Goal: Task Accomplishment & Management: Manage account settings

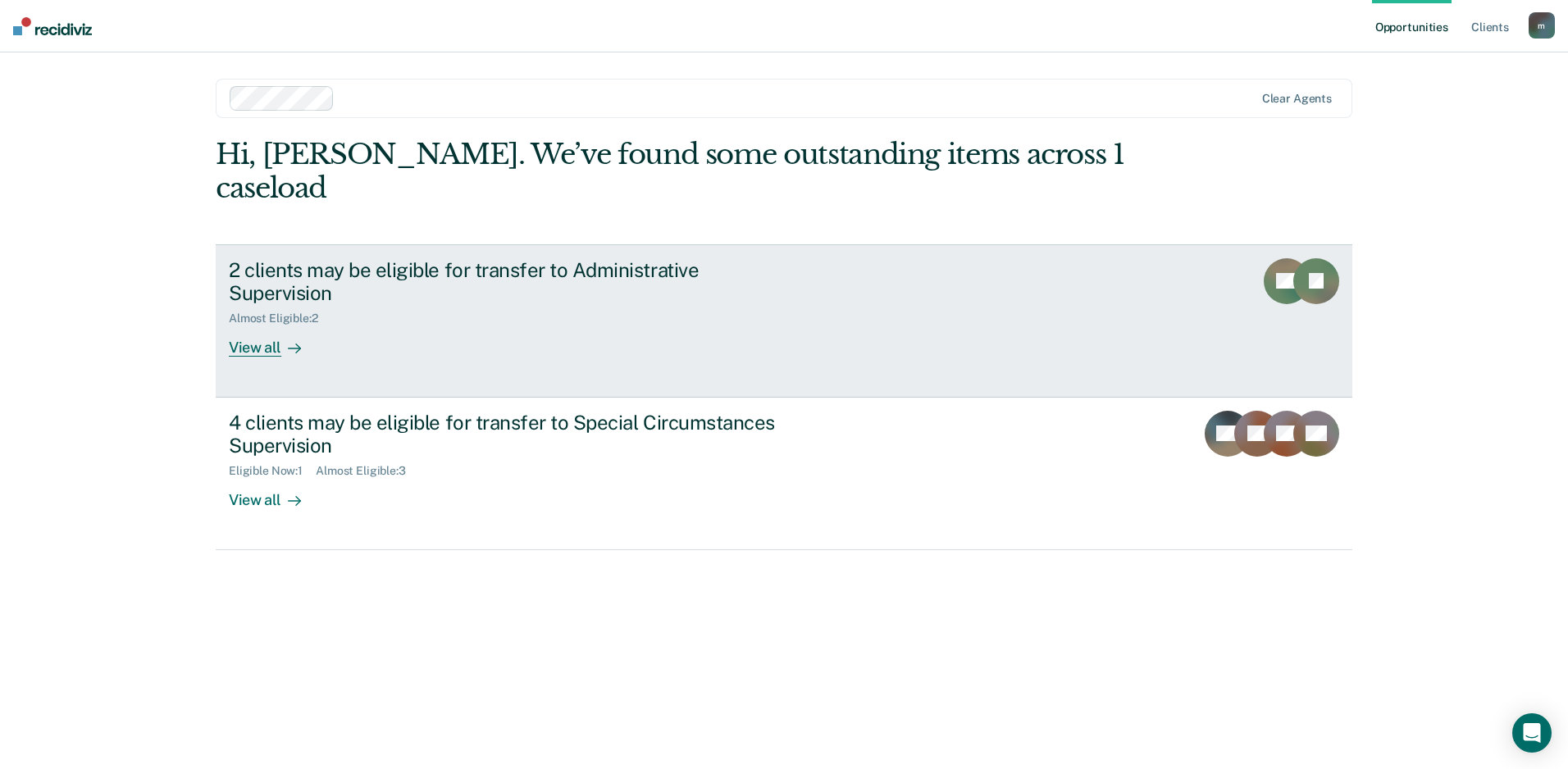
click at [503, 258] on div "2 clients may be eligible for transfer to Administrative Supervision" at bounding box center [516, 282] width 575 height 47
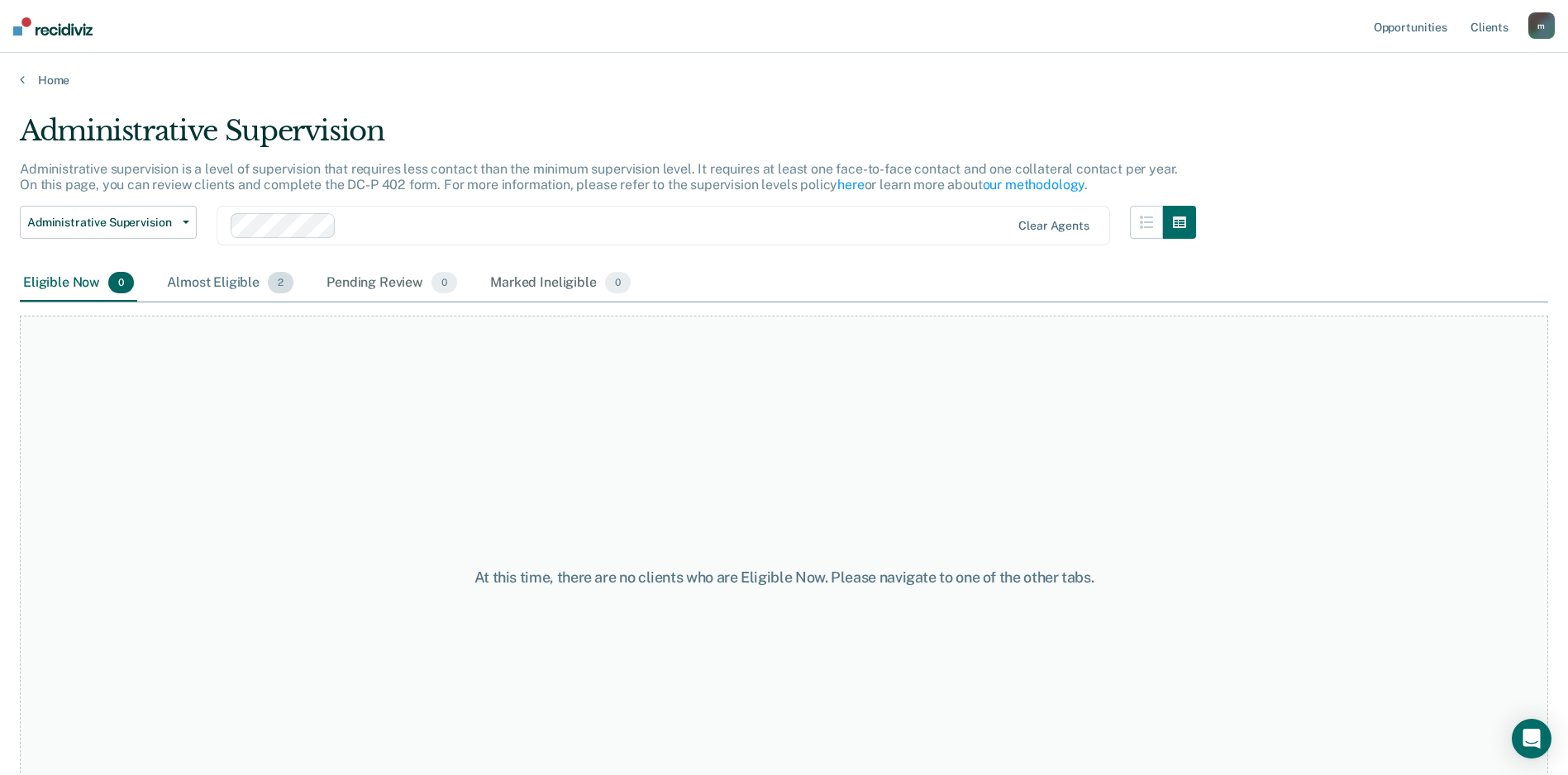
click at [177, 285] on div "Almost Eligible 2" at bounding box center [230, 283] width 133 height 37
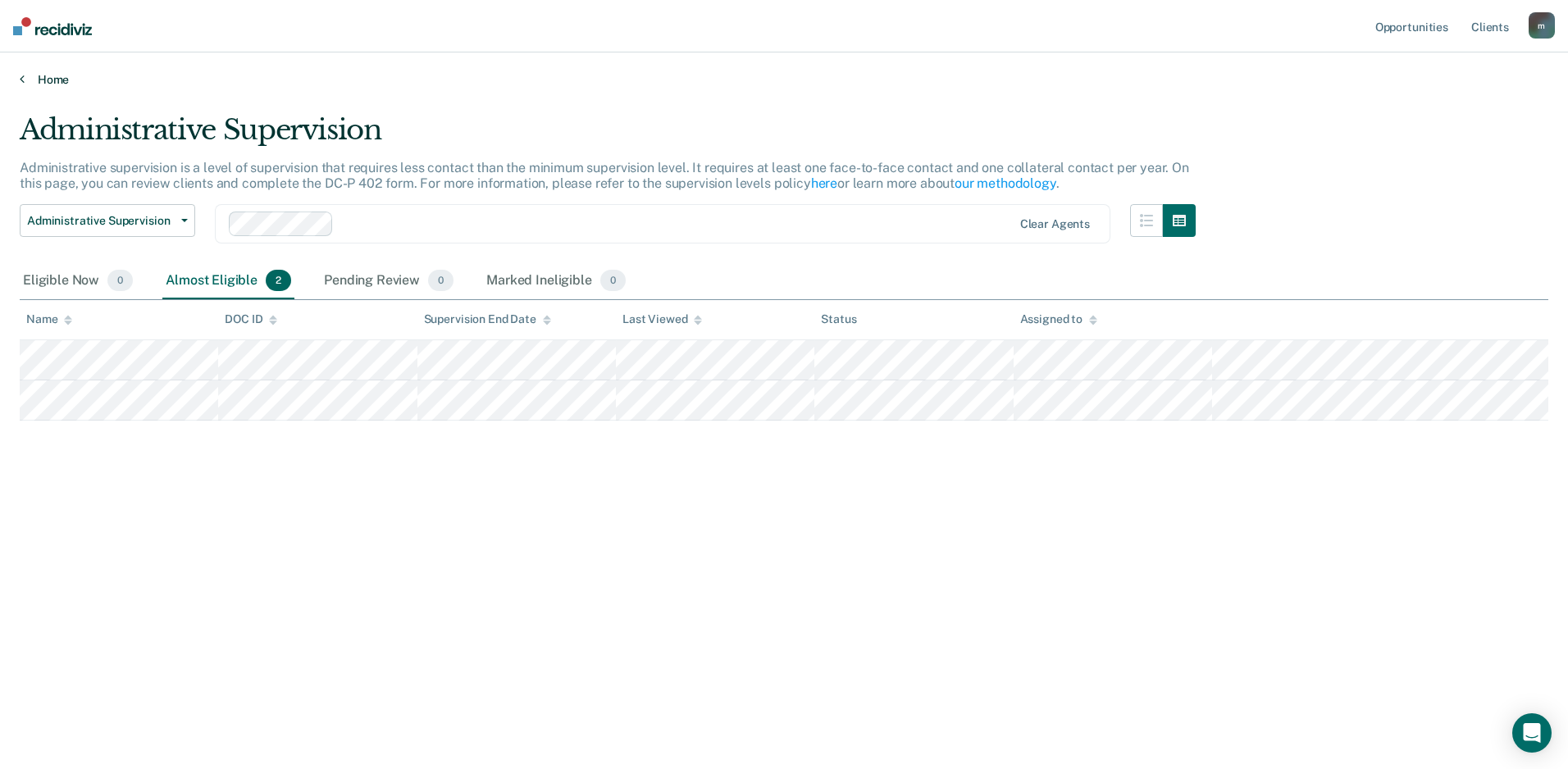
click at [47, 79] on link "Home" at bounding box center [784, 80] width 1529 height 15
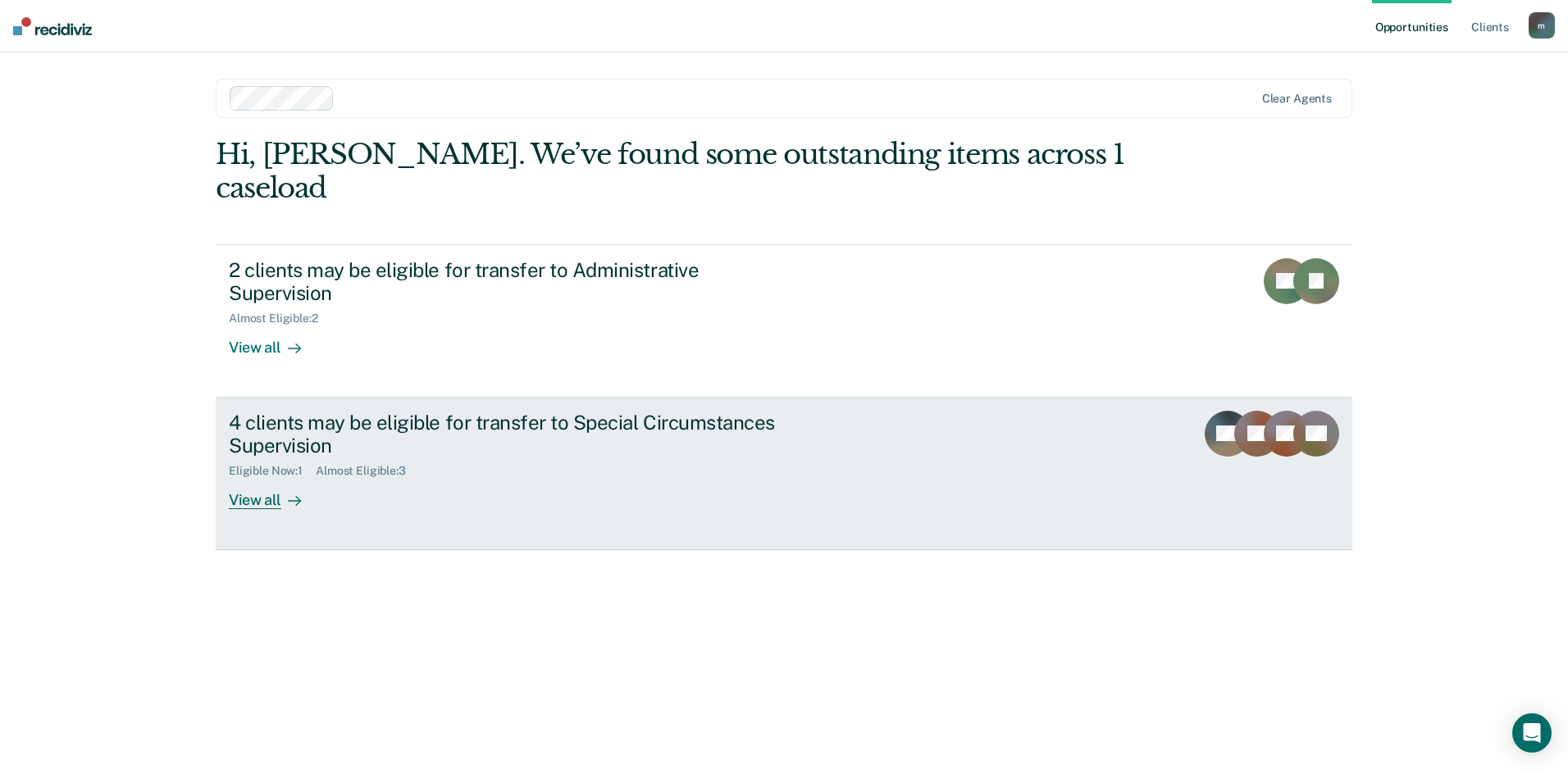
click at [273, 465] on div "Eligible Now : 1" at bounding box center [272, 471] width 87 height 14
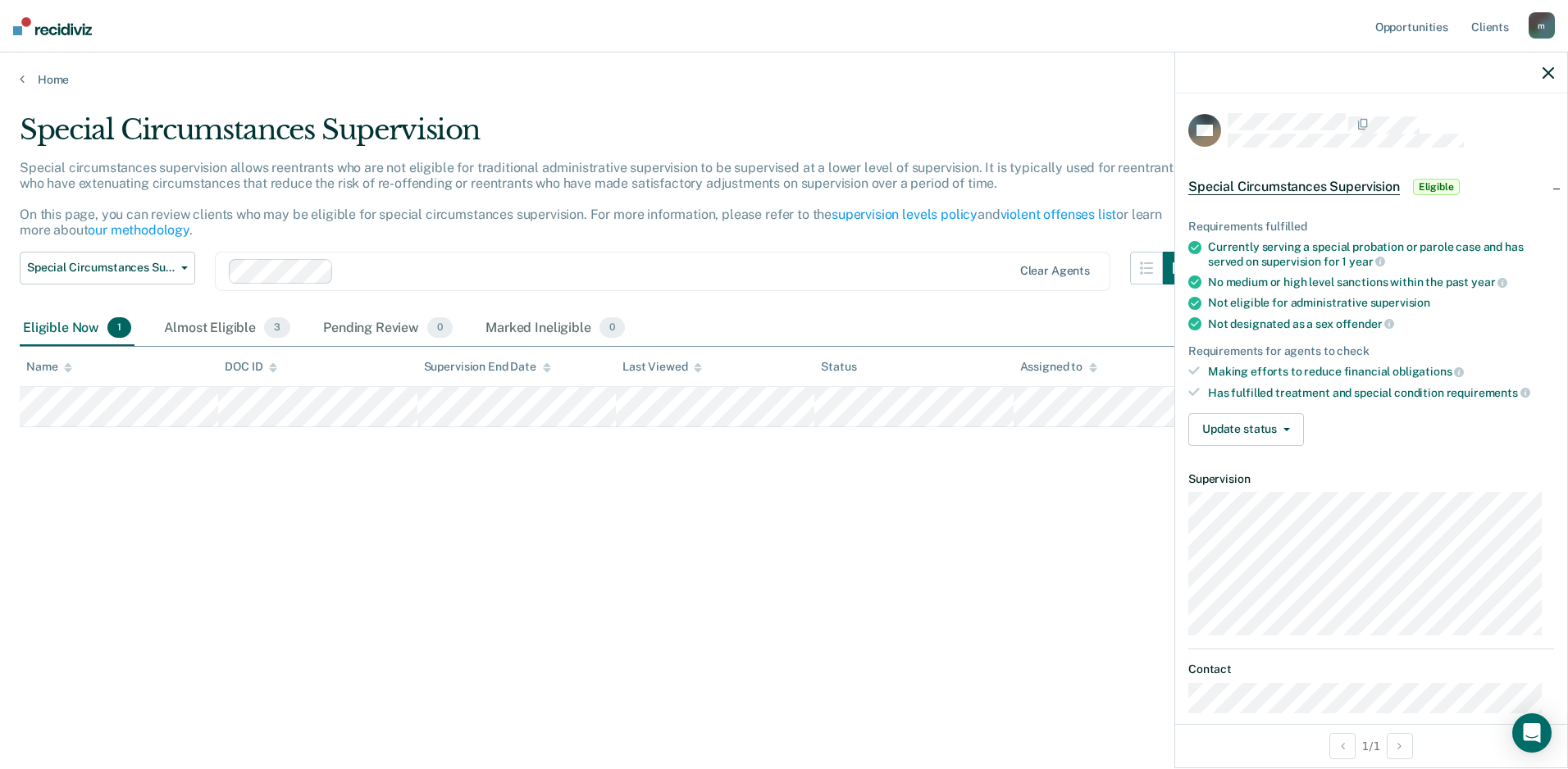
click at [1344, 182] on span "Special Circumstances Supervision" at bounding box center [1293, 187] width 211 height 17
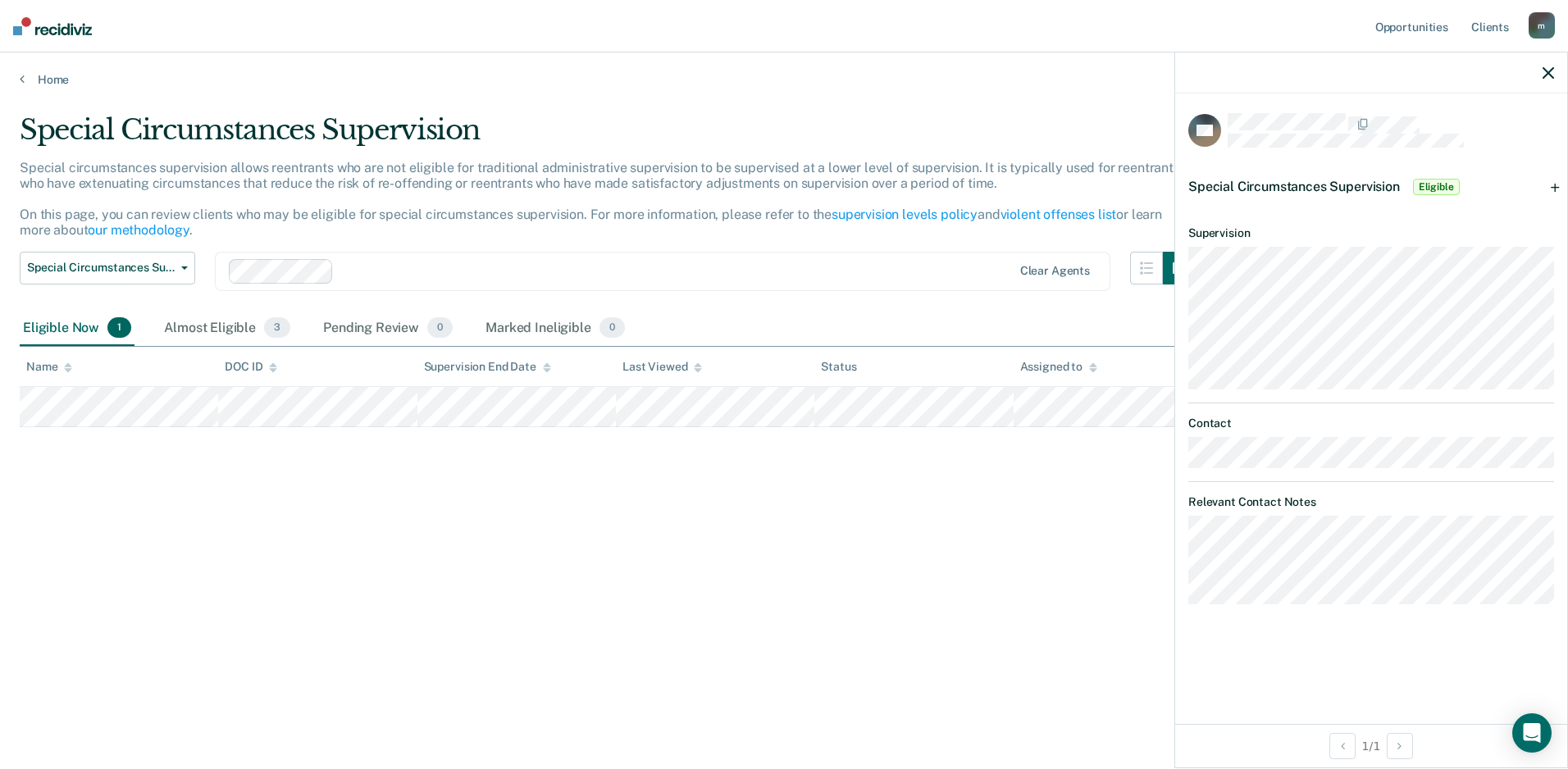
click at [1344, 182] on span "Special Circumstances Supervision" at bounding box center [1293, 187] width 211 height 16
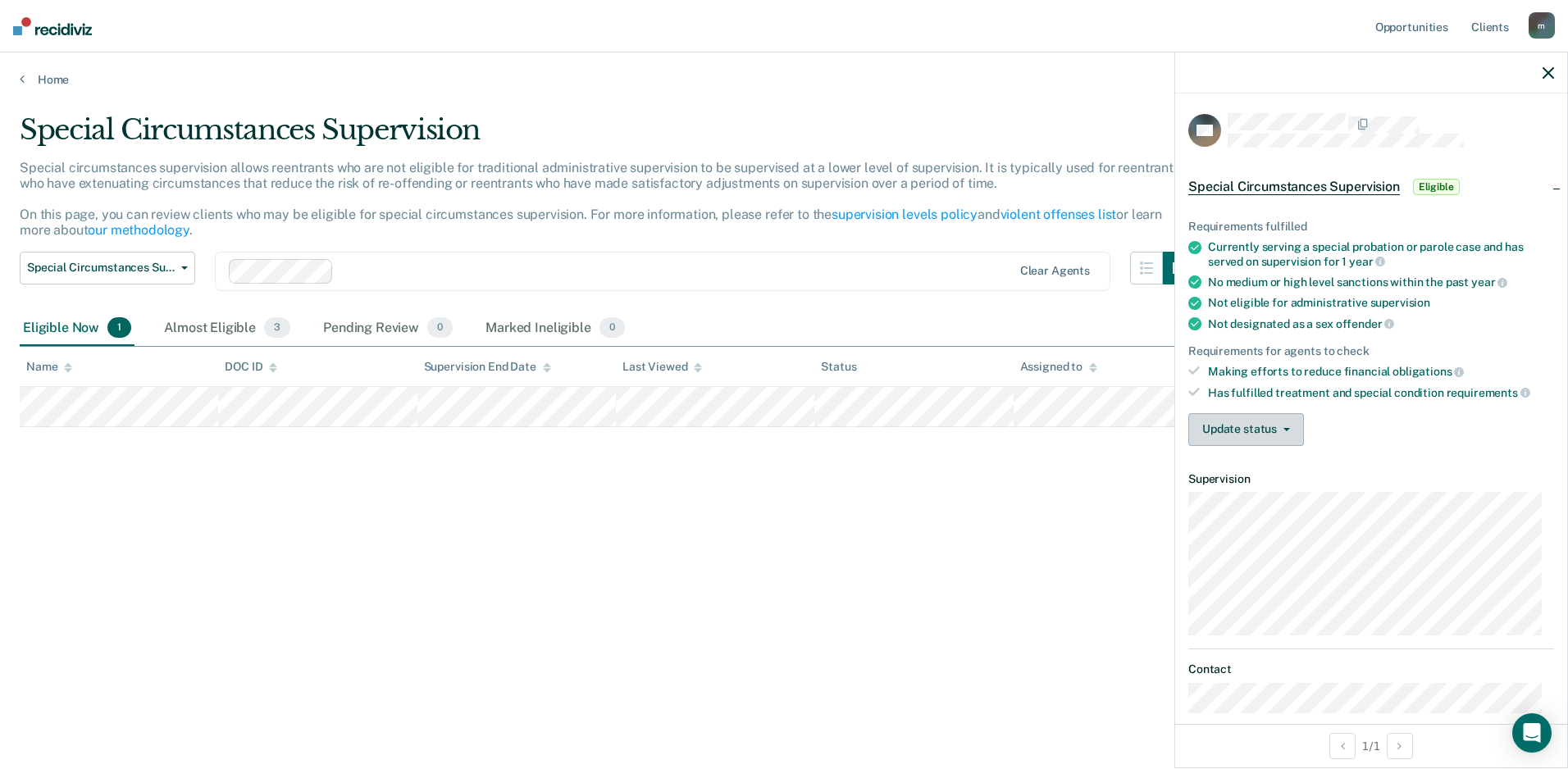
click at [1297, 430] on button "Update status" at bounding box center [1246, 429] width 116 height 32
click at [851, 550] on div "Special Circumstances Supervision Special circumstances supervision allows reen…" at bounding box center [784, 379] width 1529 height 533
click at [1272, 422] on button "Update status" at bounding box center [1246, 429] width 116 height 32
click at [1517, 481] on dt "Supervision" at bounding box center [1371, 479] width 366 height 14
click at [798, 512] on div "Special Circumstances Supervision Special circumstances supervision allows reen…" at bounding box center [784, 379] width 1529 height 533
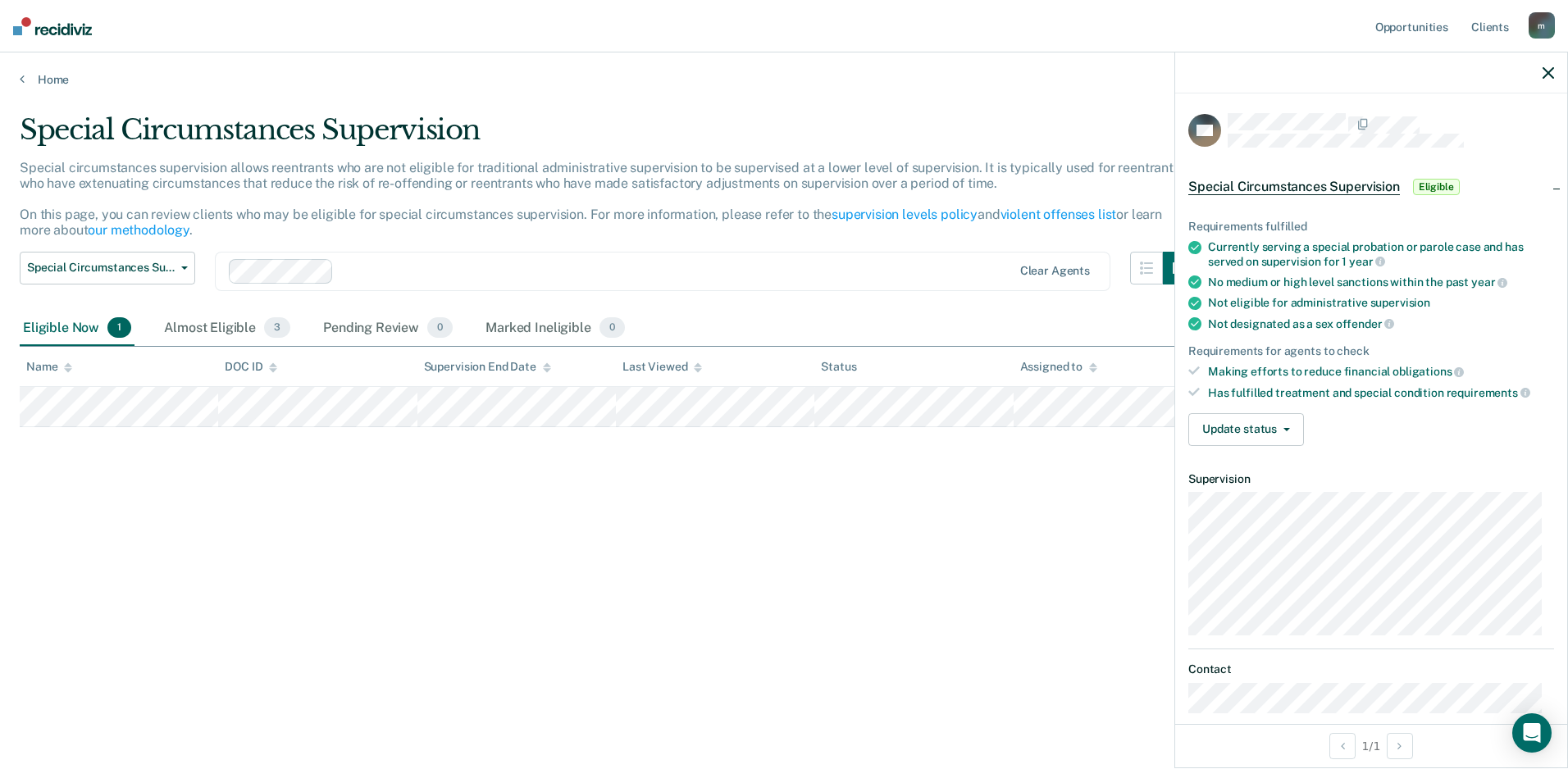
click at [1551, 75] on icon "button" at bounding box center [1548, 73] width 12 height 12
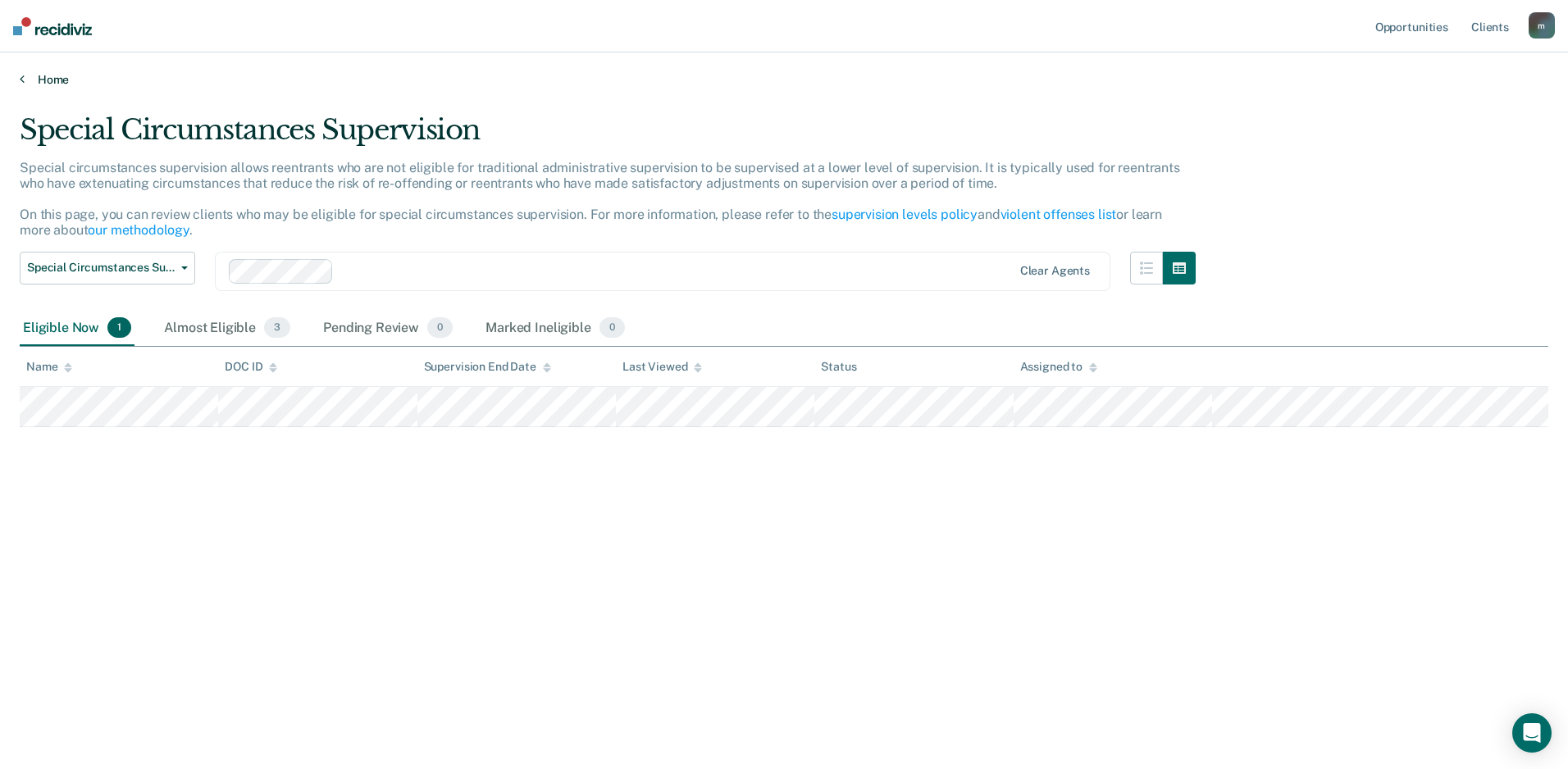
click at [62, 82] on link "Home" at bounding box center [784, 80] width 1529 height 15
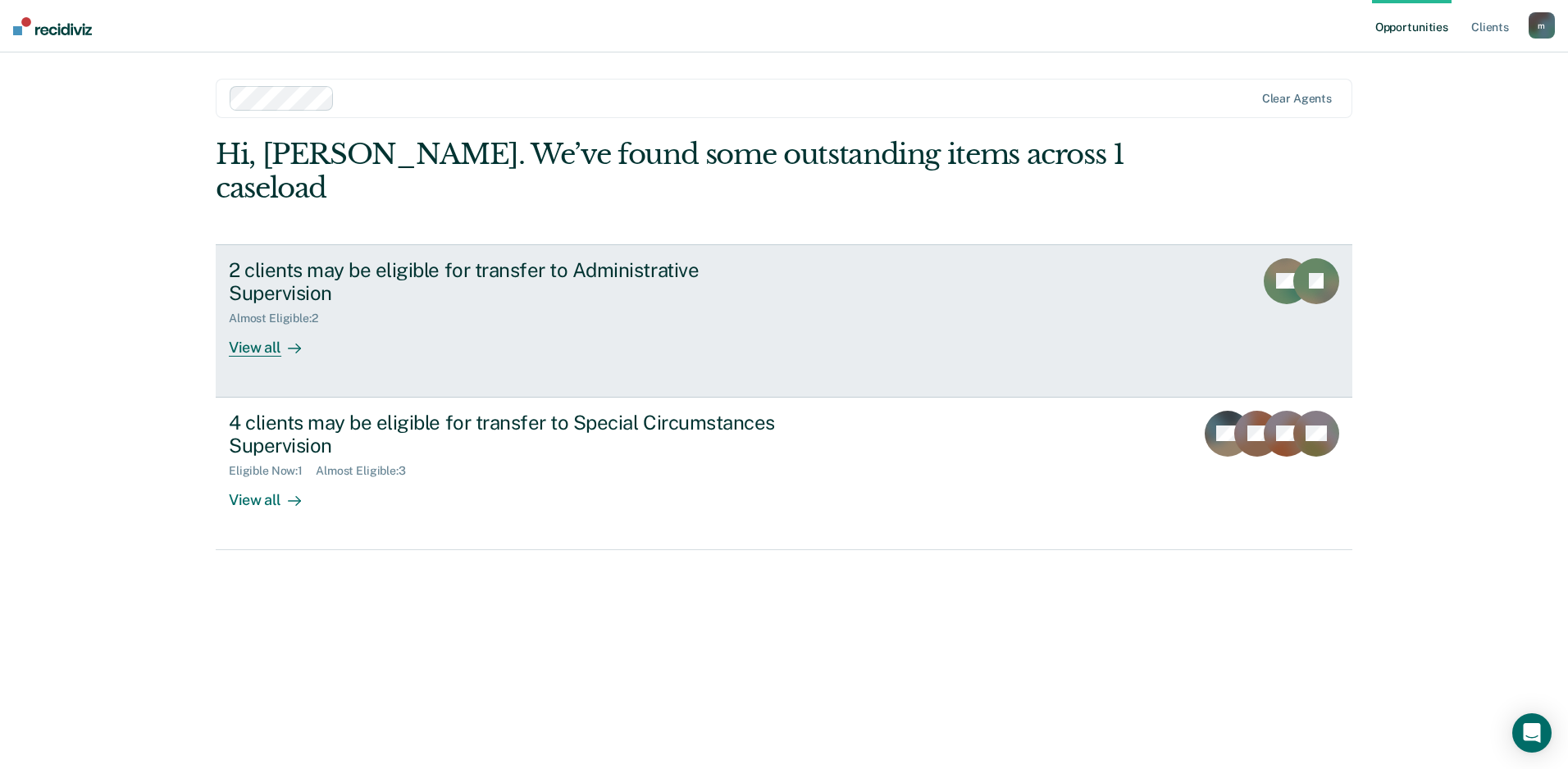
click at [425, 305] on div "Almost Eligible : 2" at bounding box center [516, 315] width 575 height 21
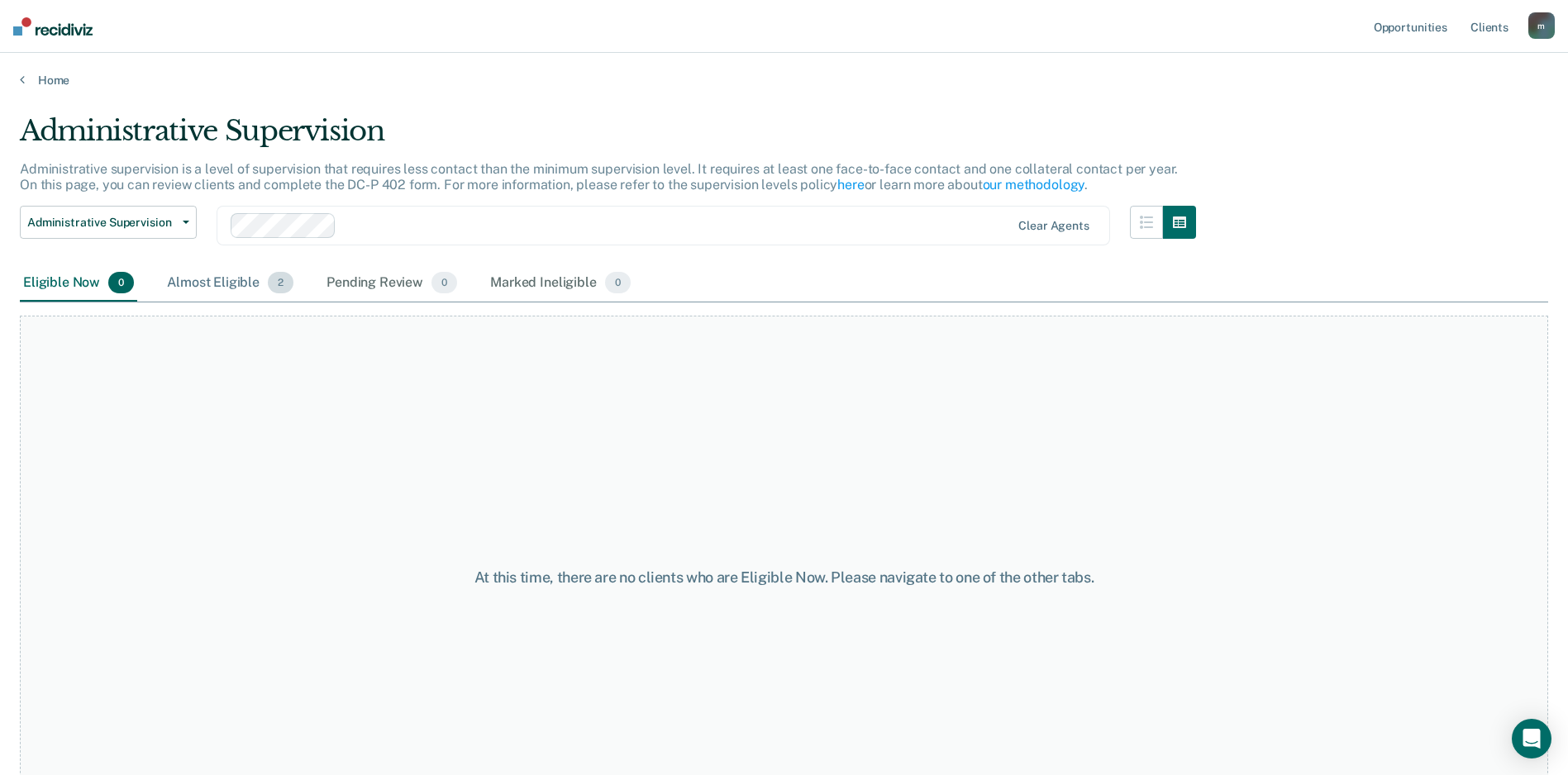
click at [211, 288] on div "Almost Eligible 2" at bounding box center [230, 283] width 133 height 37
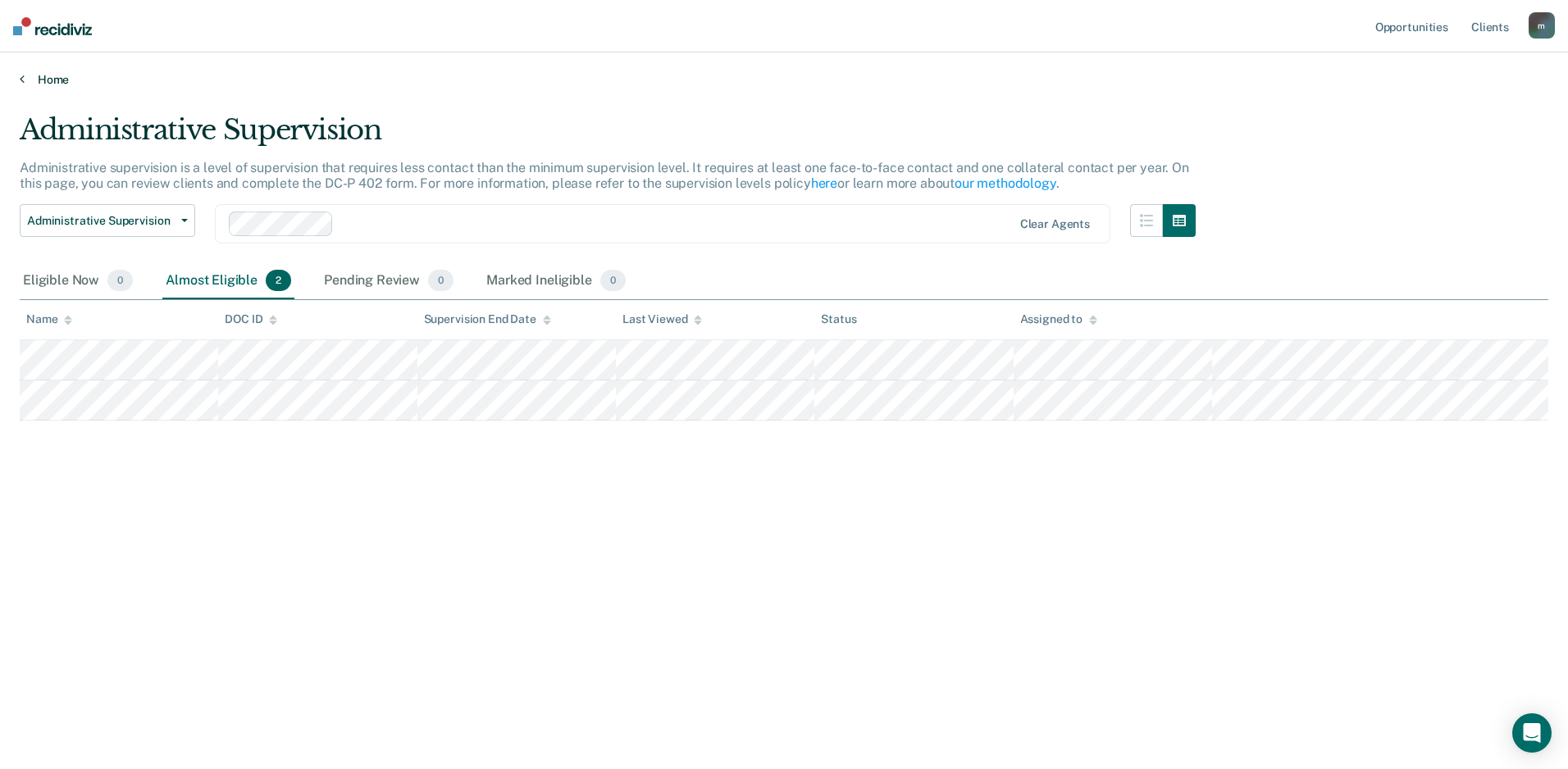
click at [61, 73] on link "Home" at bounding box center [784, 80] width 1529 height 15
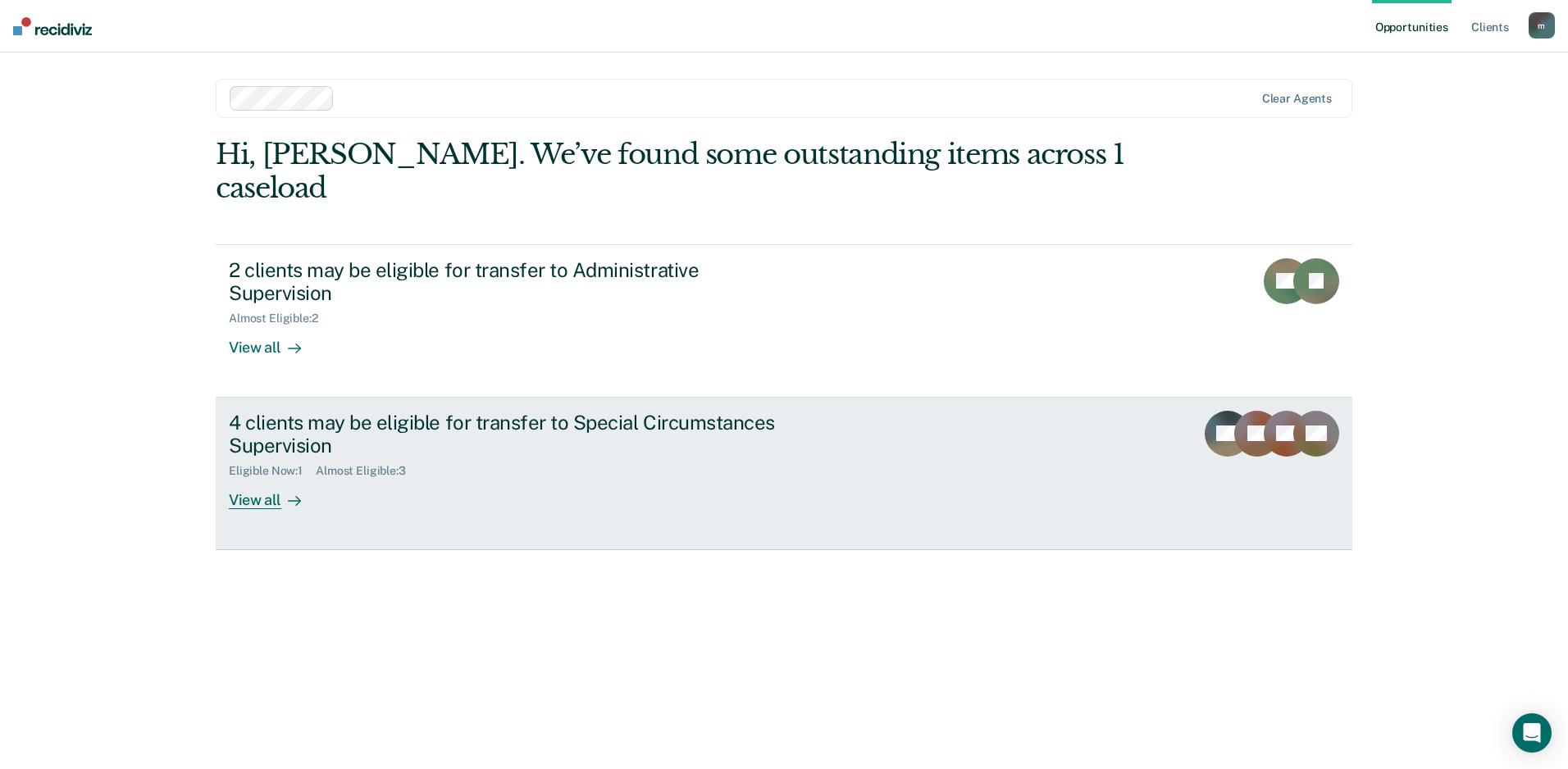
click at [300, 458] on div "Eligible Now : 1 Almost Eligible : 3" at bounding box center [516, 467] width 575 height 21
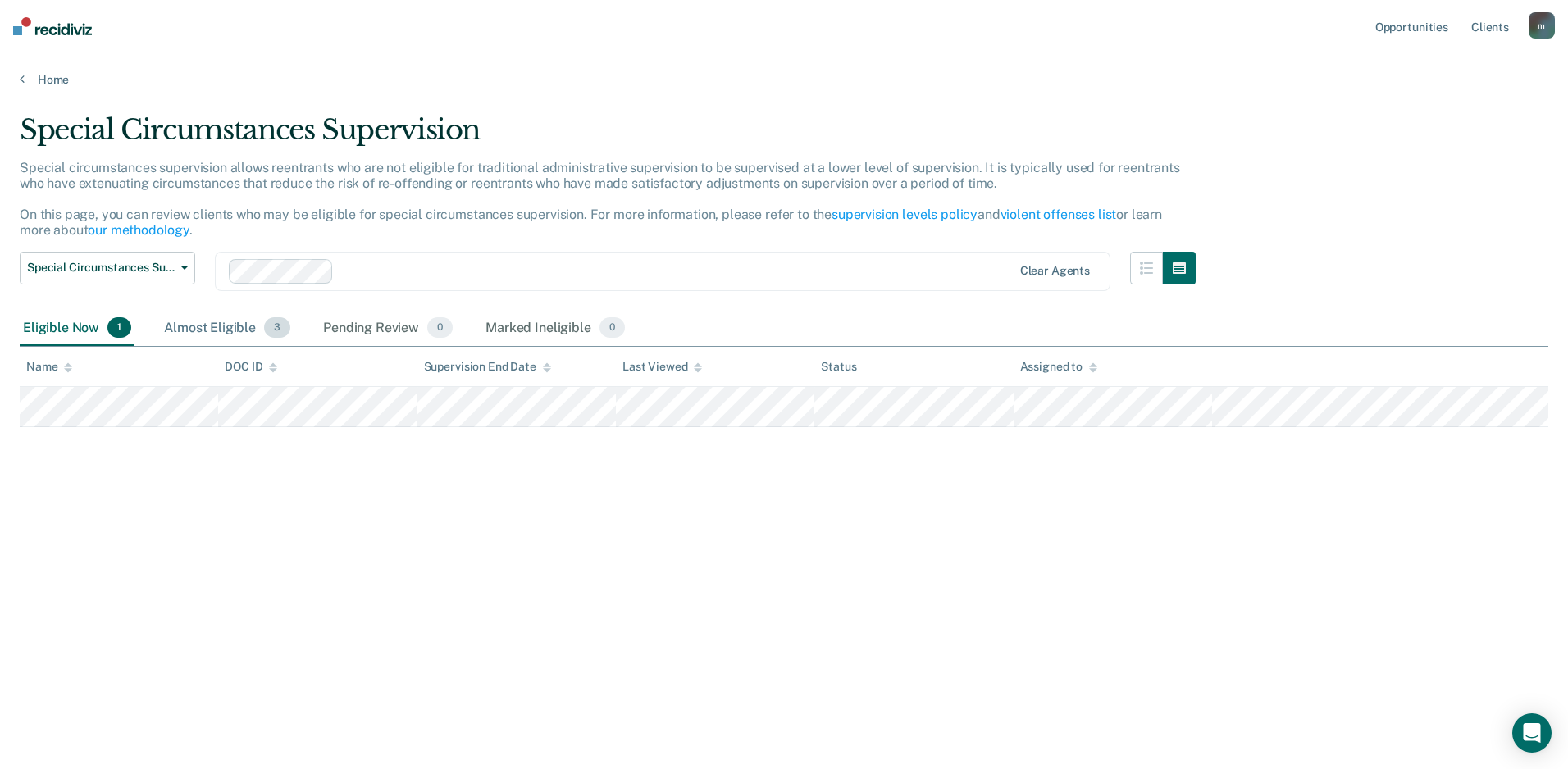
click at [212, 325] on div "Almost Eligible 3" at bounding box center [227, 329] width 133 height 36
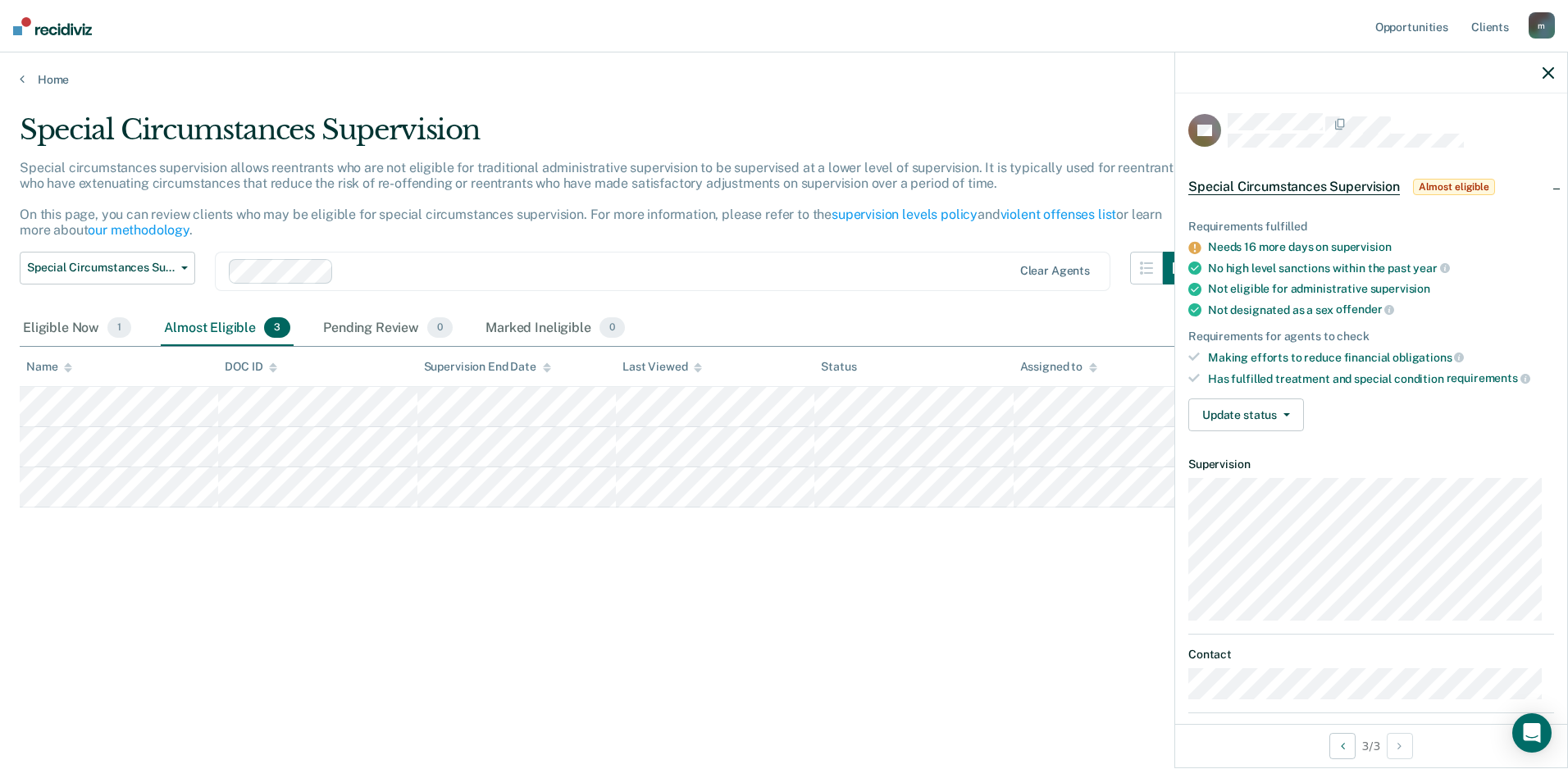
click at [1550, 78] on icon "button" at bounding box center [1548, 73] width 12 height 12
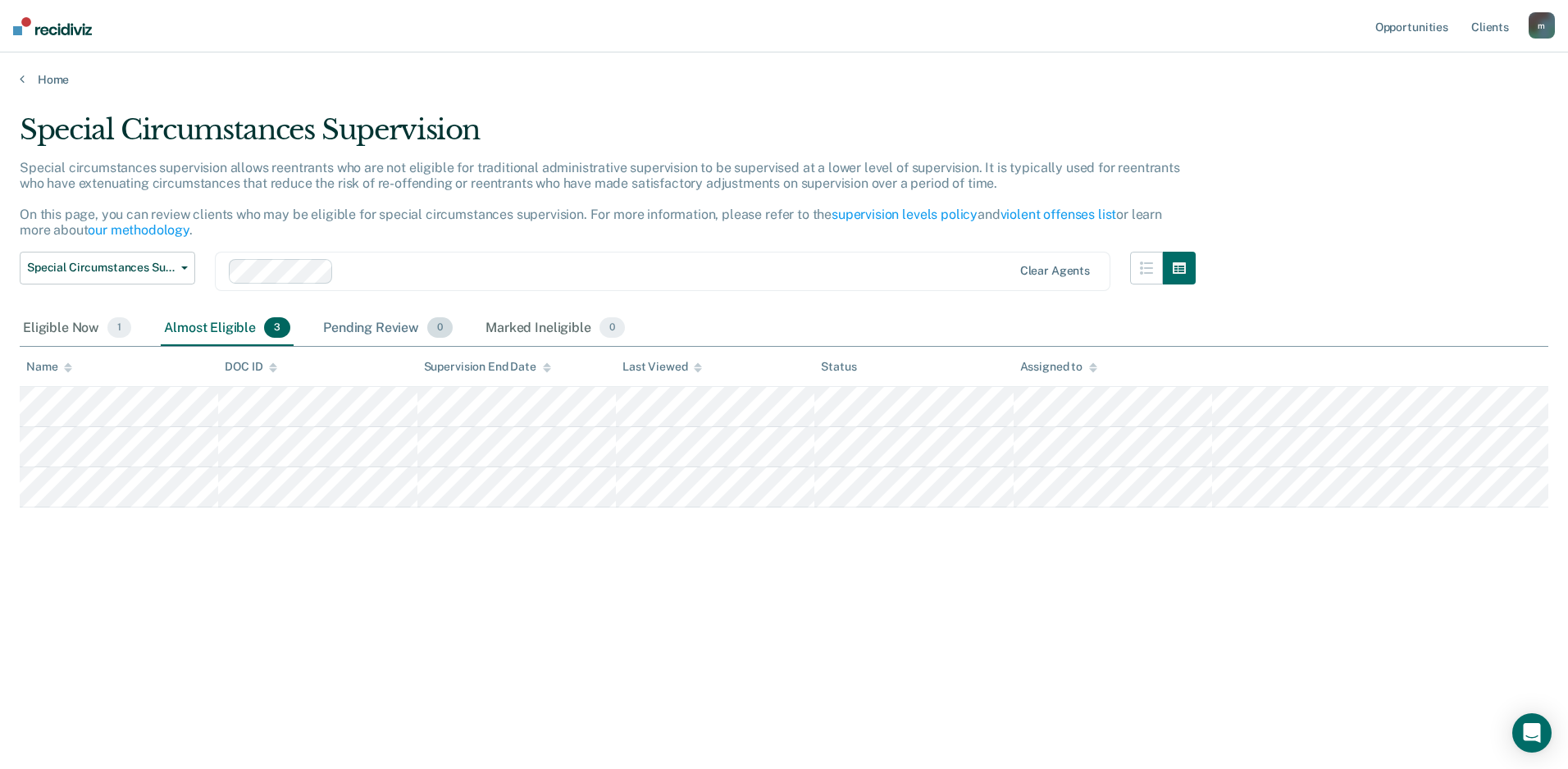
click at [335, 320] on div "Pending Review 0" at bounding box center [388, 329] width 136 height 36
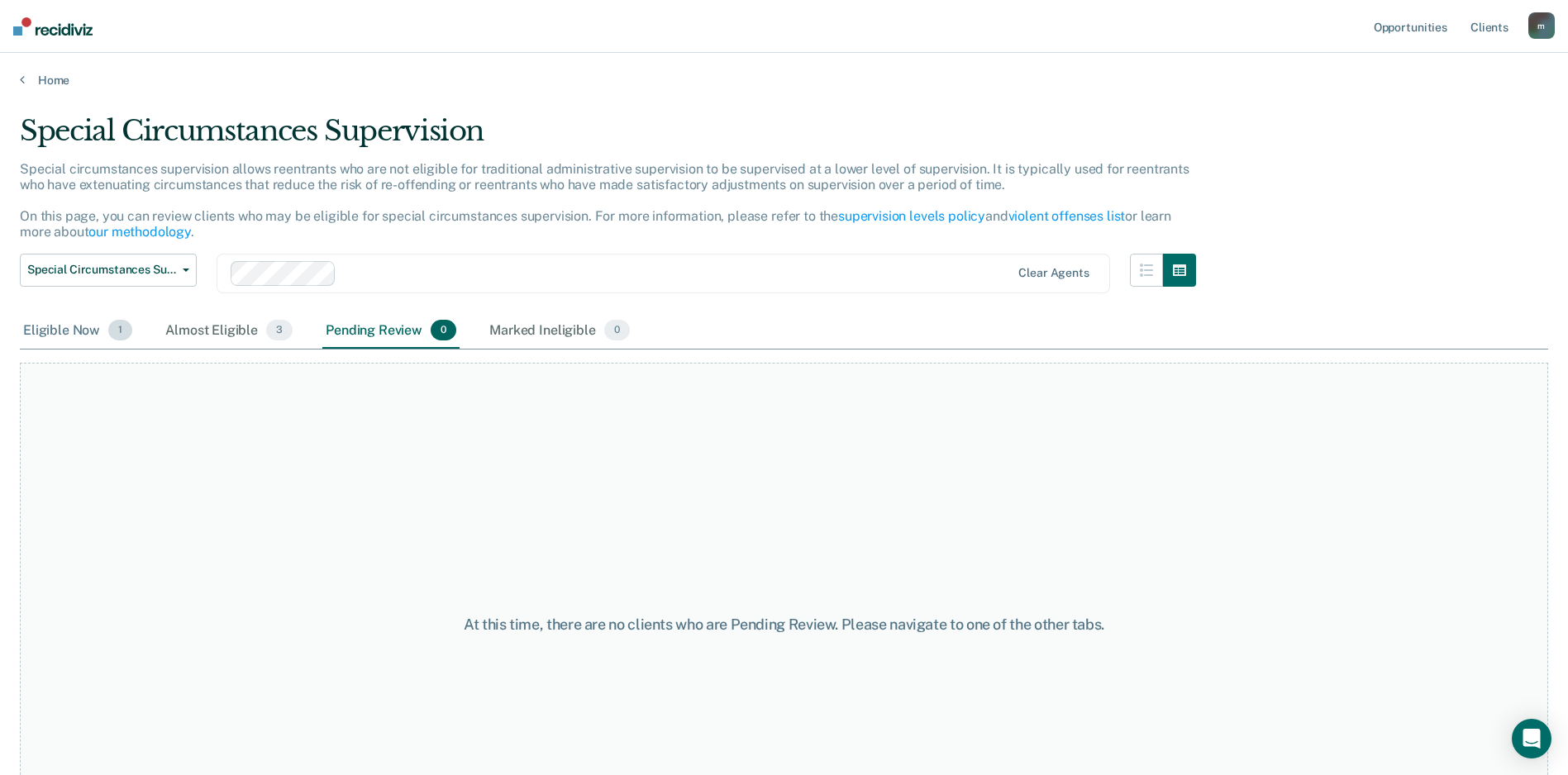
click at [63, 331] on div "Eligible Now 1" at bounding box center [77, 332] width 116 height 37
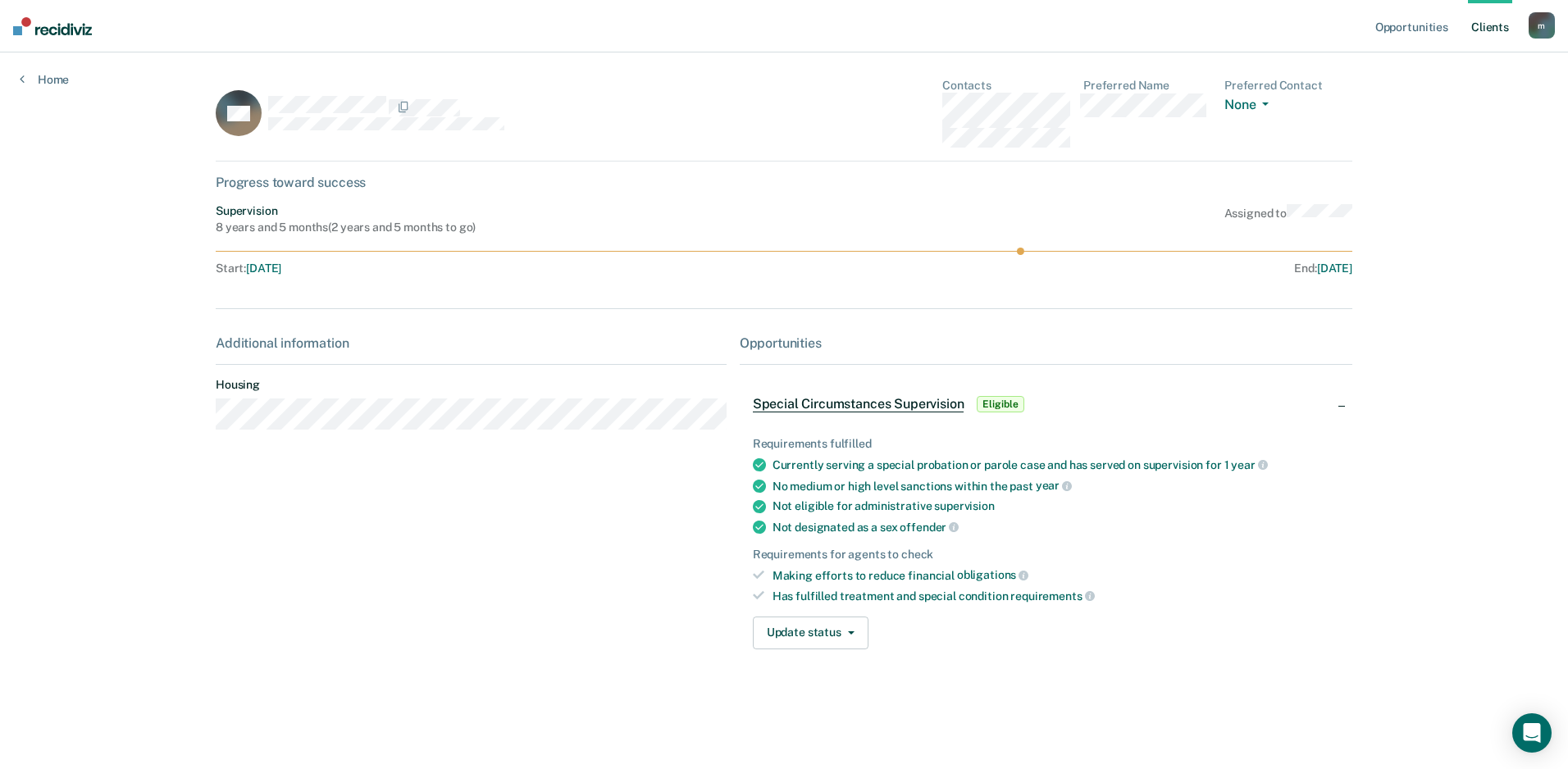
click at [789, 410] on span "Special Circumstances Supervision" at bounding box center [858, 404] width 211 height 17
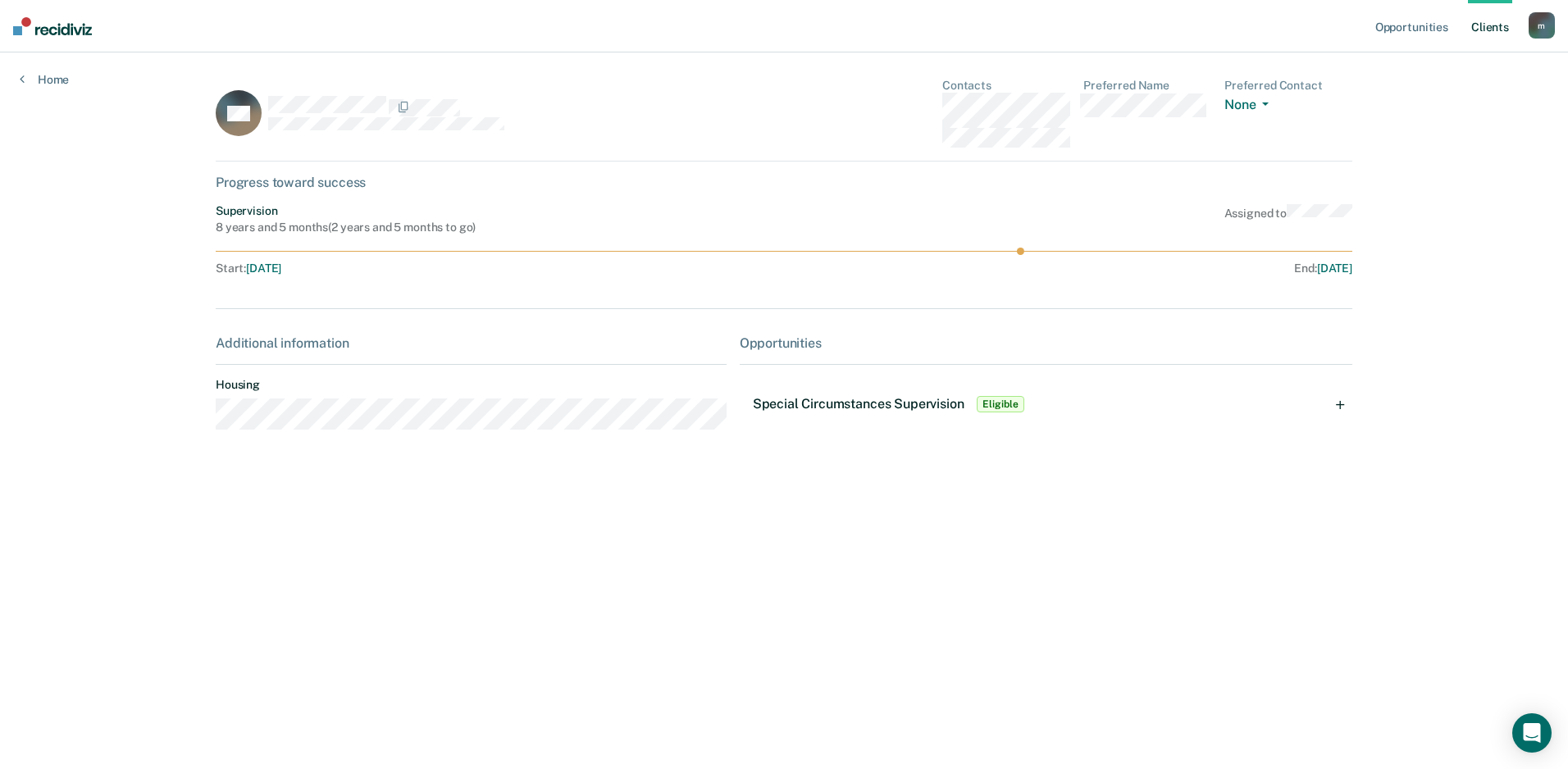
click at [789, 410] on span "Special Circumstances Supervision" at bounding box center [858, 404] width 211 height 16
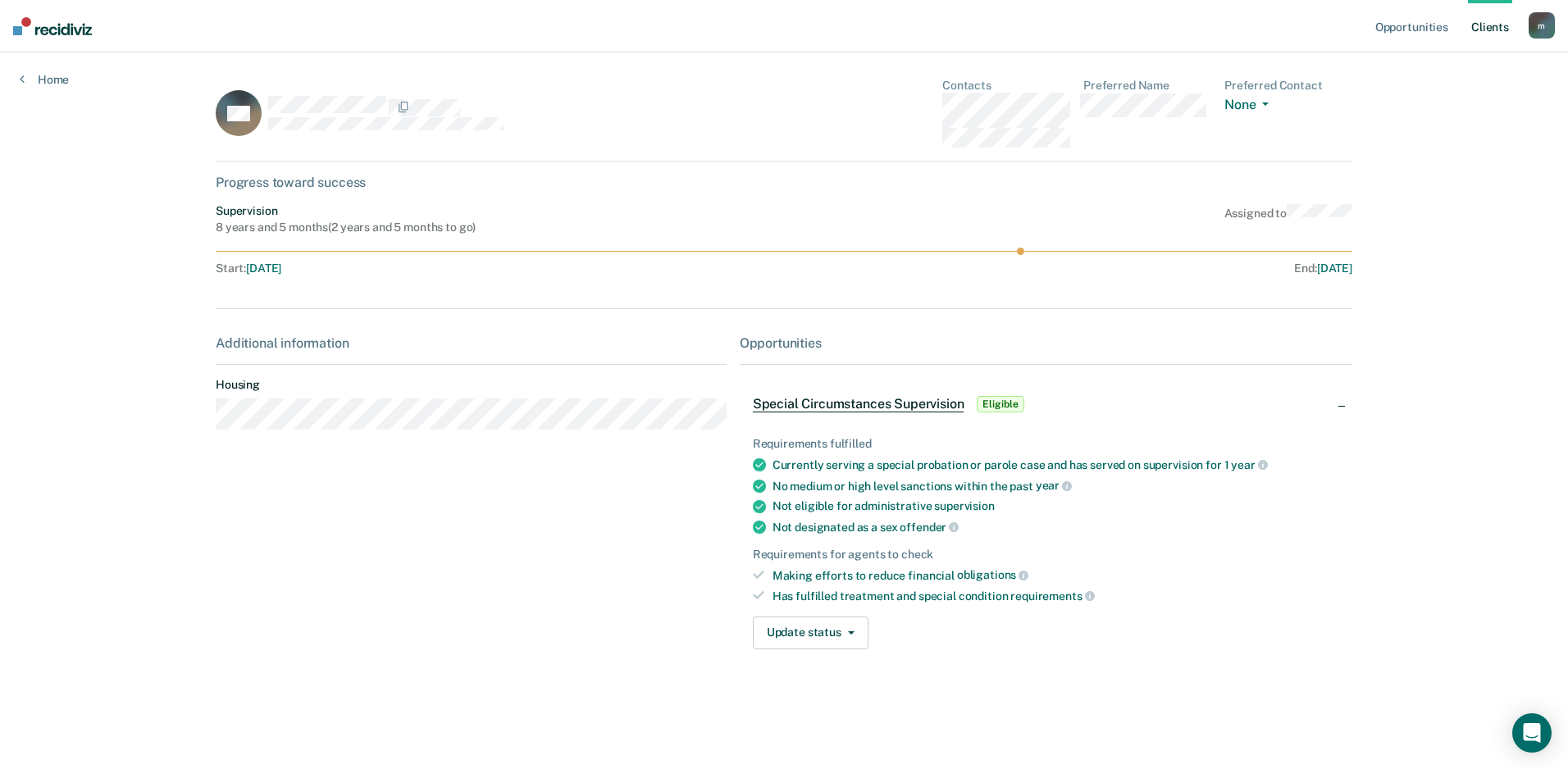
click at [993, 405] on span "Eligible" at bounding box center [1000, 404] width 47 height 17
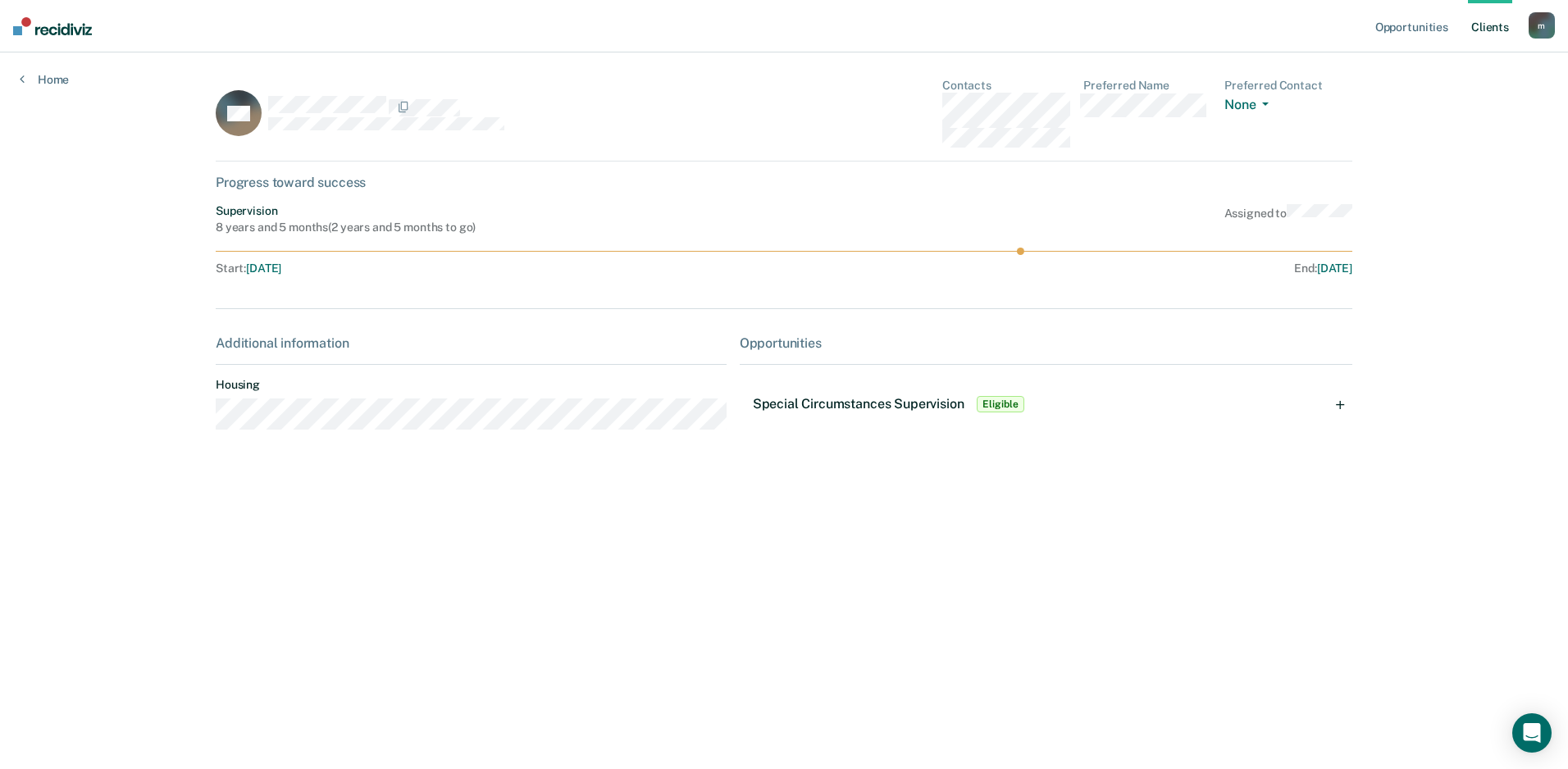
click at [993, 405] on span "Eligible" at bounding box center [1000, 404] width 47 height 17
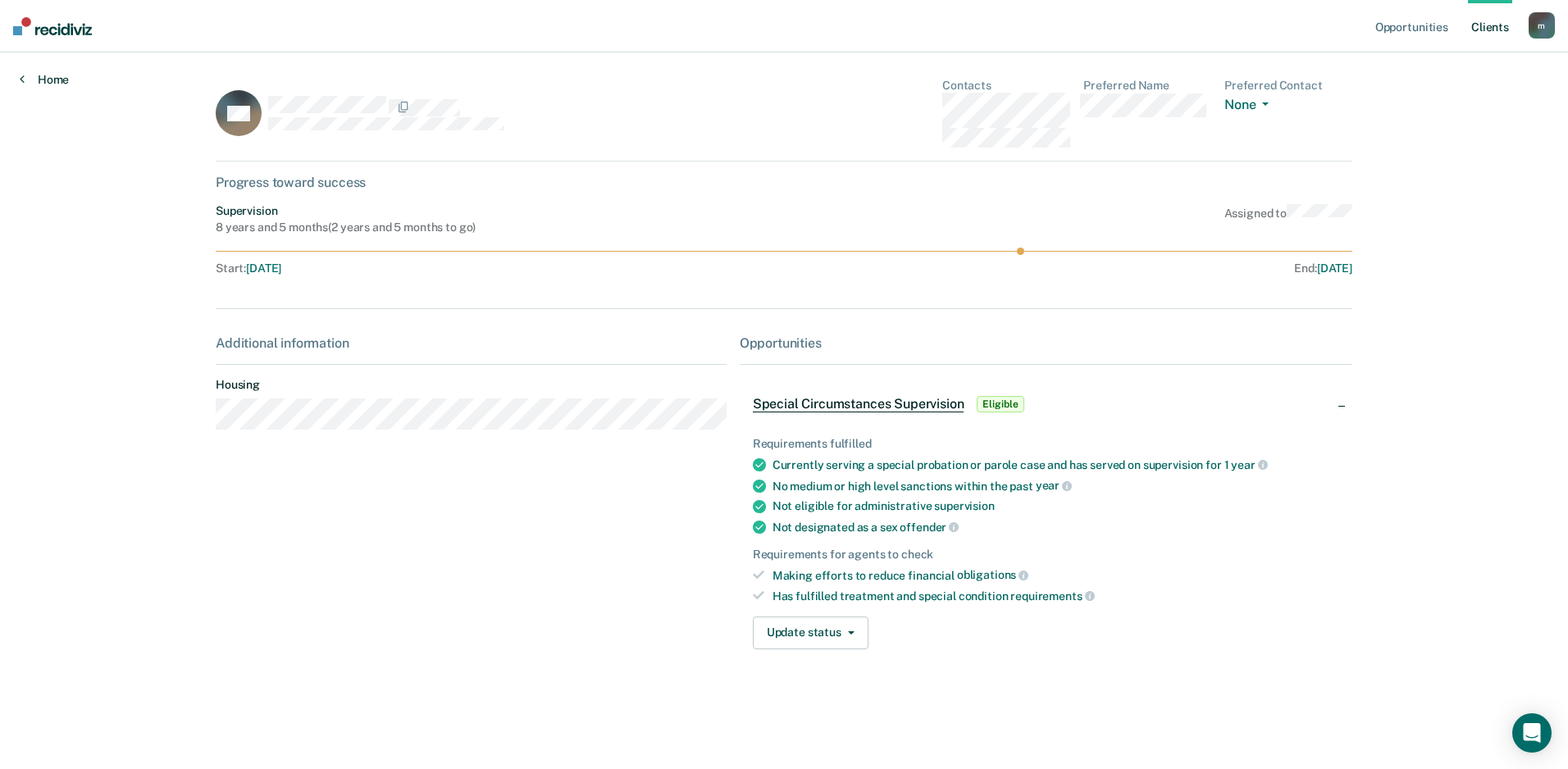
click at [44, 79] on link "Home" at bounding box center [44, 80] width 49 height 15
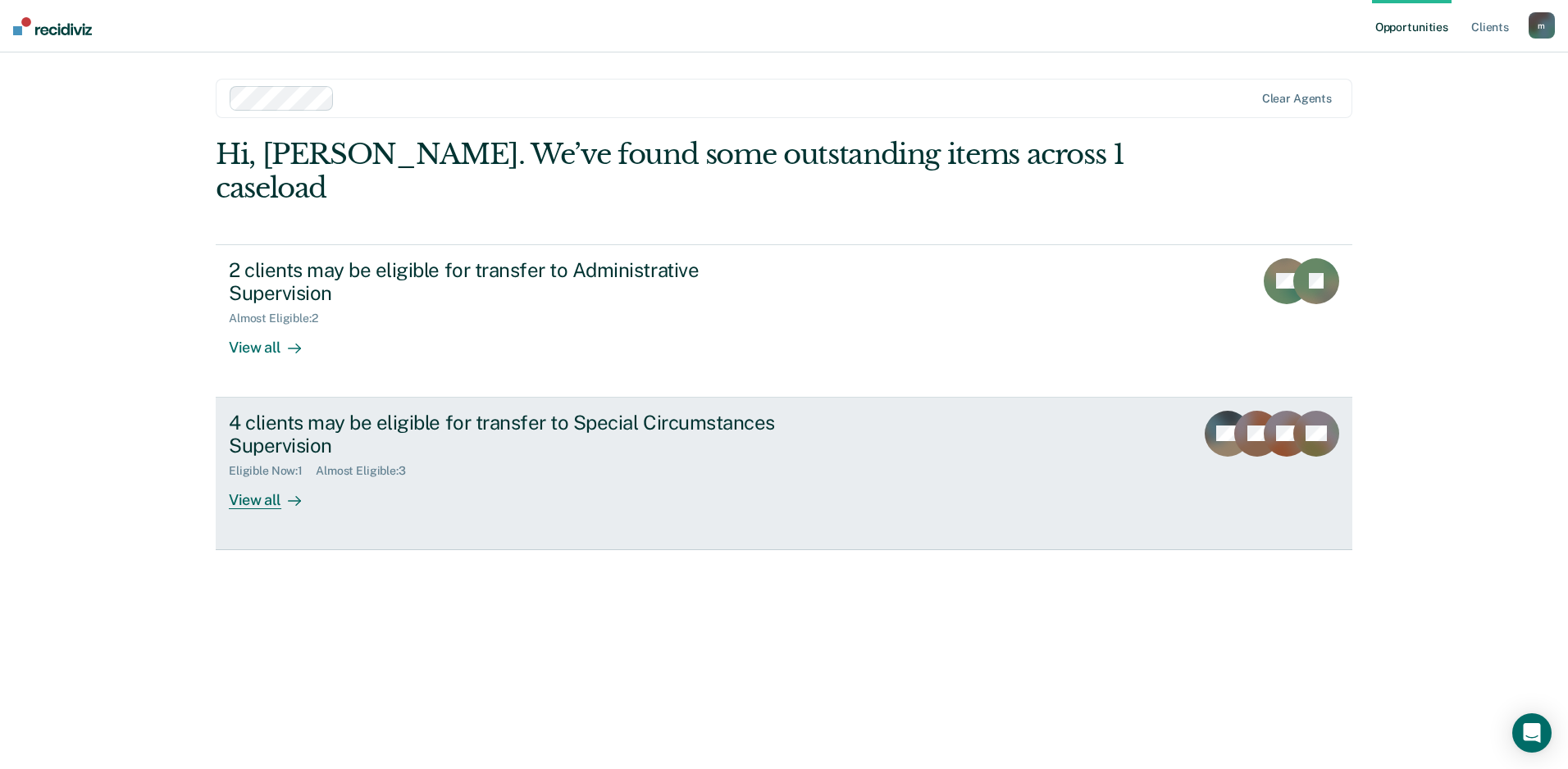
click at [480, 411] on div "4 clients may be eligible for transfer to Special Circumstances Supervision" at bounding box center [516, 434] width 575 height 47
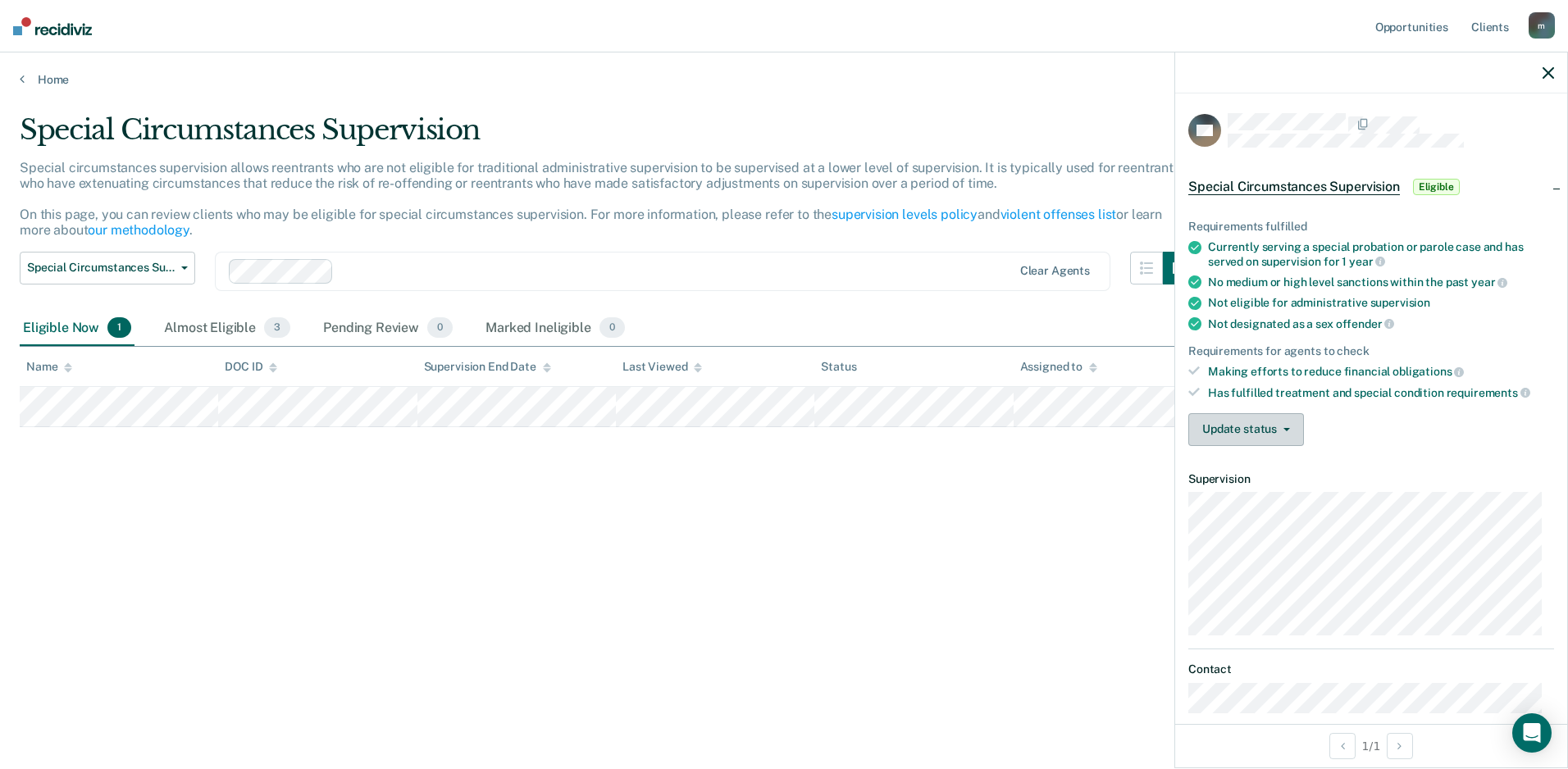
click at [1290, 425] on button "Update status" at bounding box center [1246, 429] width 116 height 32
click at [1283, 468] on button "[PERSON_NAME] Review" at bounding box center [1269, 468] width 161 height 27
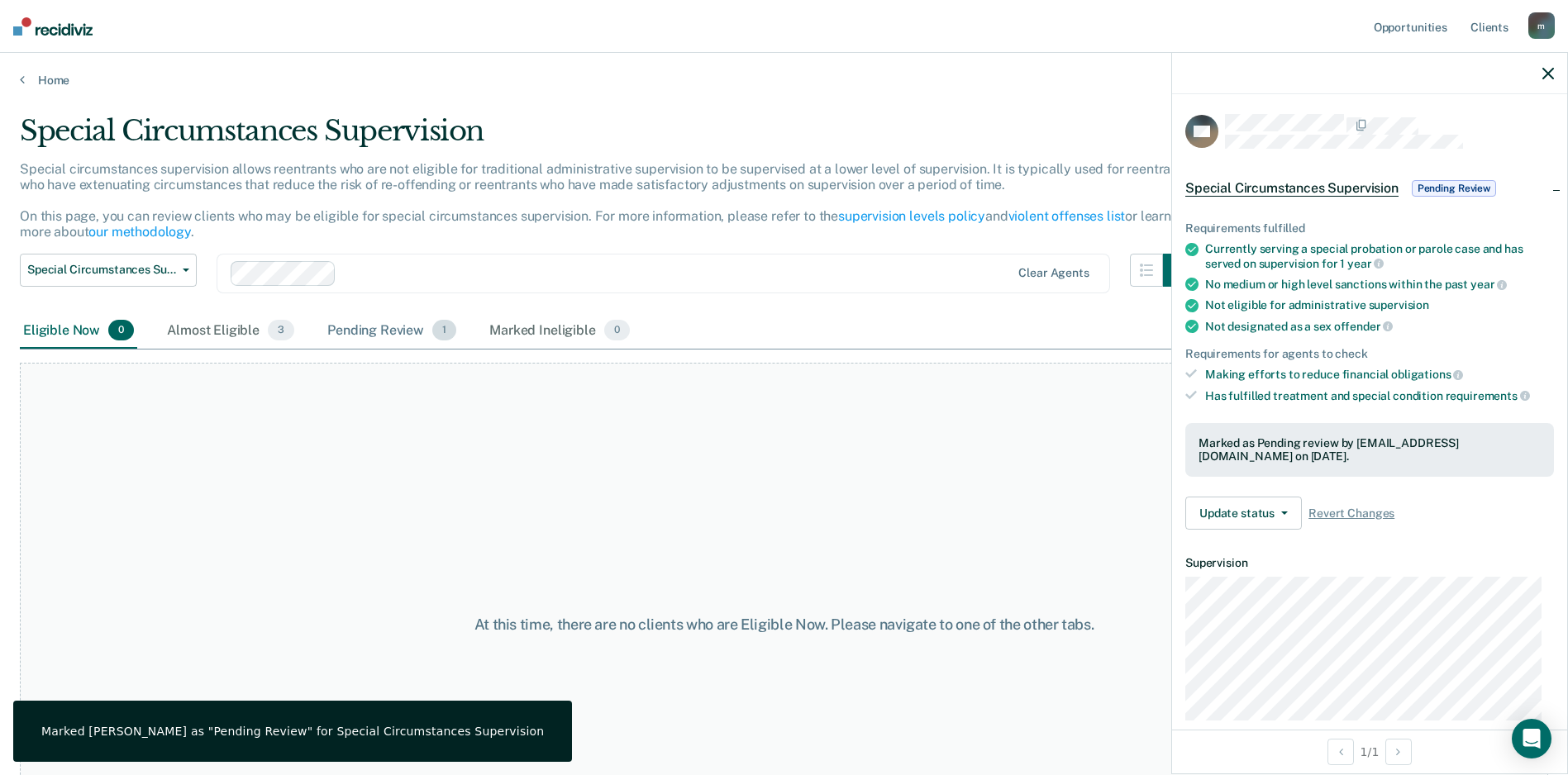
click at [370, 336] on div "Pending Review 1" at bounding box center [391, 332] width 136 height 37
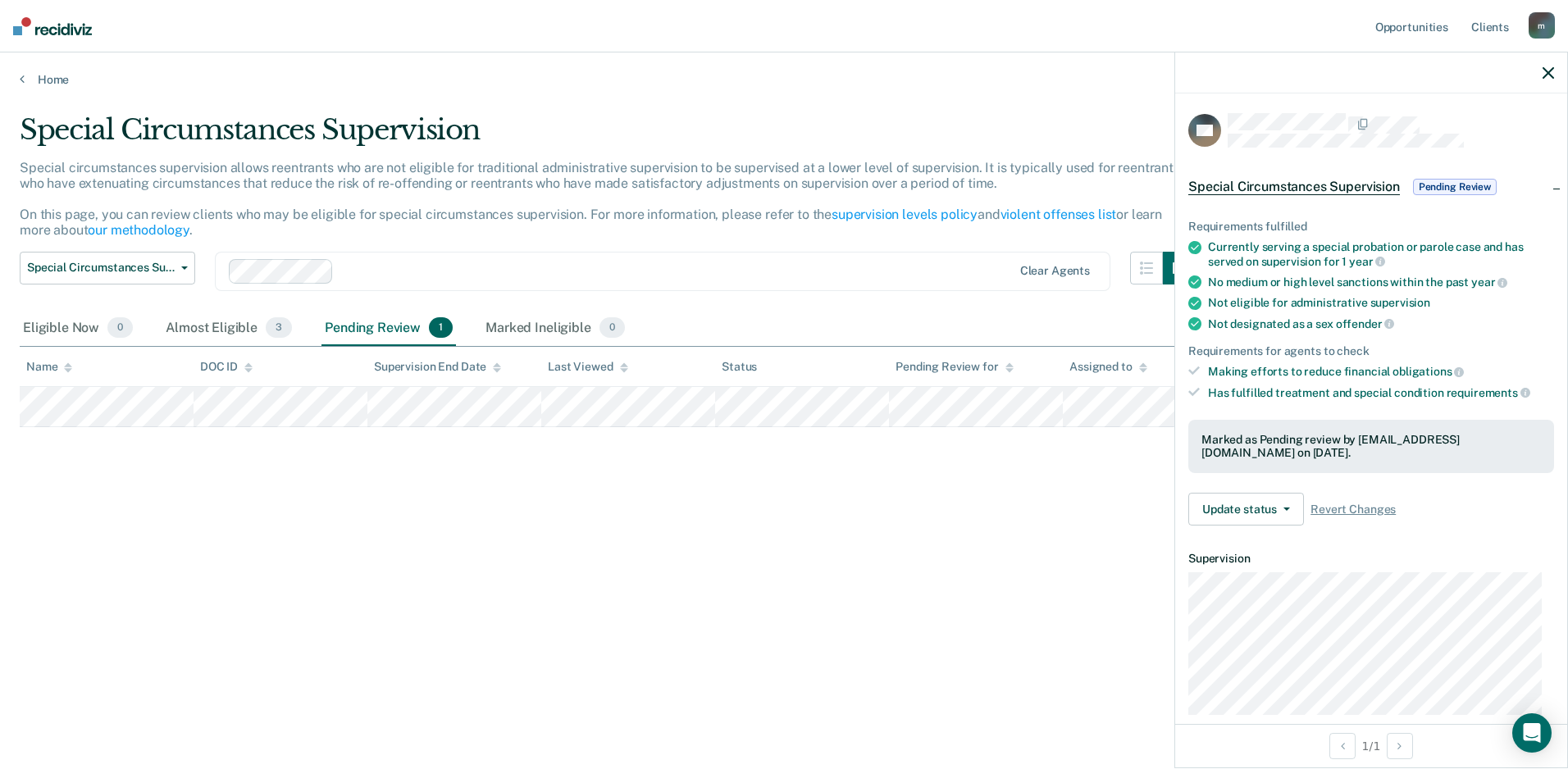
drag, startPoint x: 25, startPoint y: 380, endPoint x: 739, endPoint y: 508, distance: 725.4
click at [739, 508] on div "Special Circumstances Supervision Special circumstances supervision allows reen…" at bounding box center [784, 379] width 1529 height 533
click at [1545, 72] on icon "button" at bounding box center [1548, 73] width 12 height 12
click at [1543, 187] on div "Special Circumstances Supervision Pending Review" at bounding box center [1371, 187] width 392 height 52
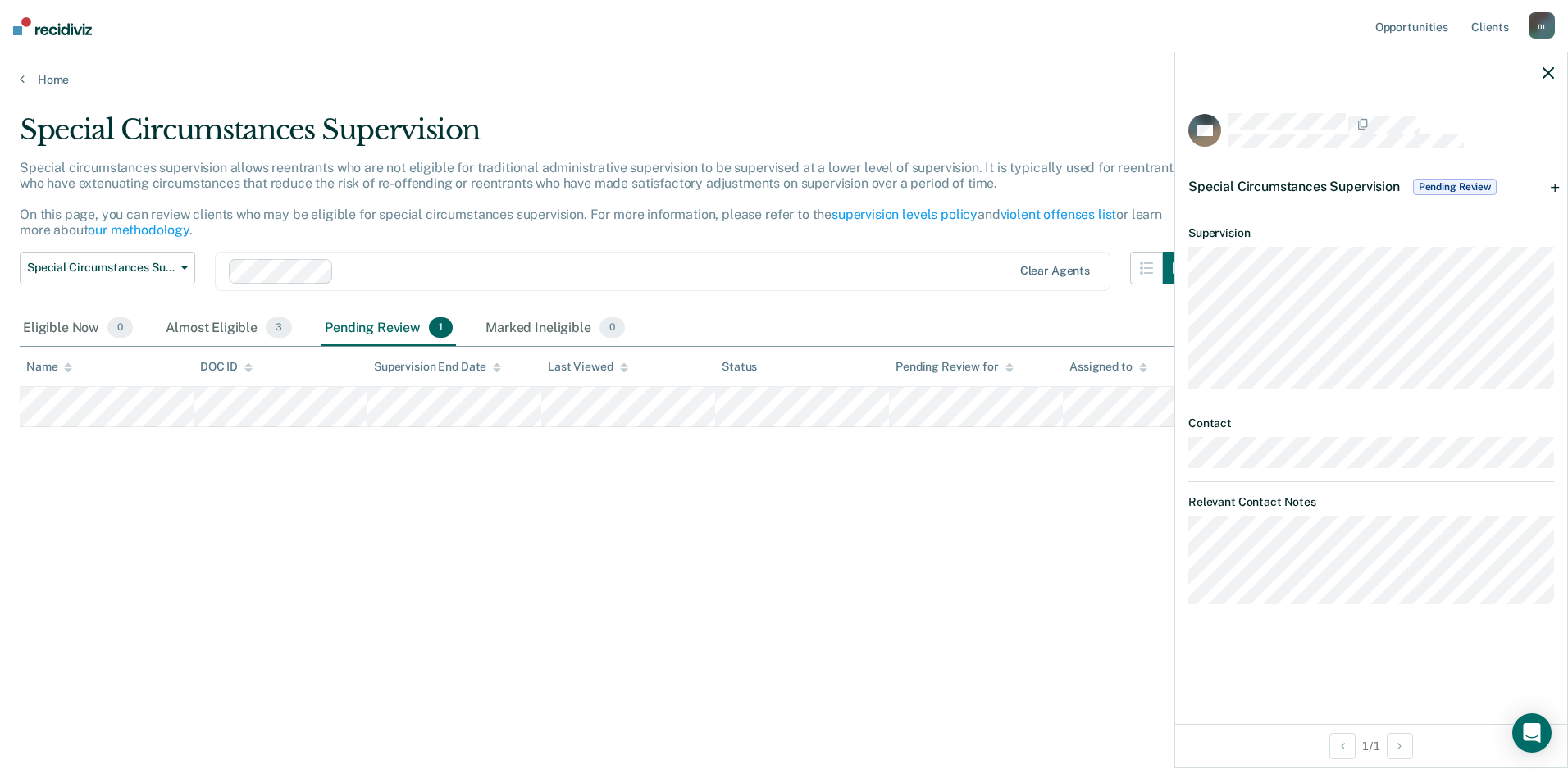
click at [1555, 186] on div "Special Circumstances Supervision Pending Review" at bounding box center [1371, 187] width 392 height 52
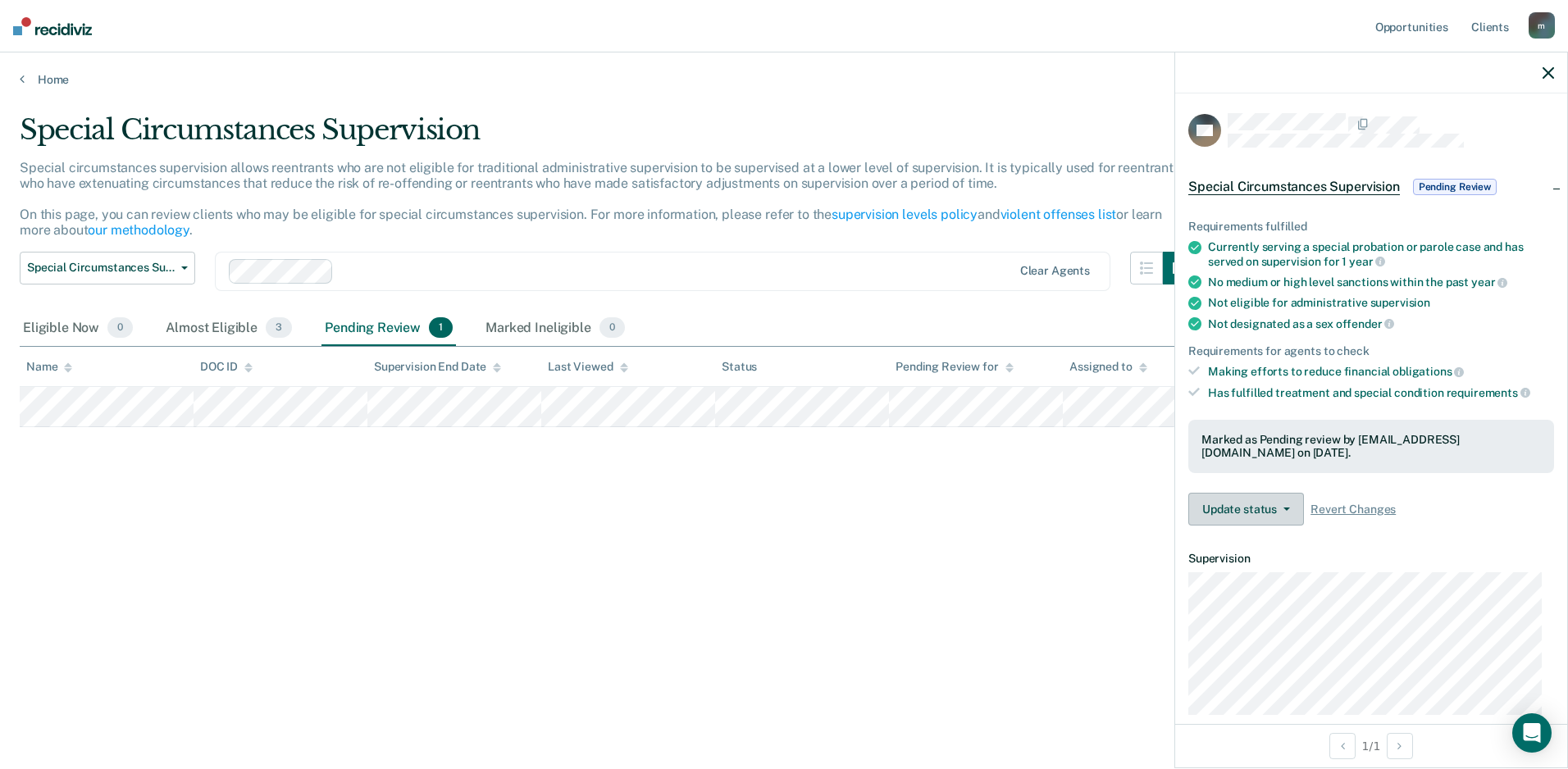
click at [1294, 511] on button "Update status" at bounding box center [1246, 509] width 116 height 32
click at [1501, 489] on div "Requirements fulfilled Currently serving a special probation or parole case and…" at bounding box center [1371, 366] width 392 height 346
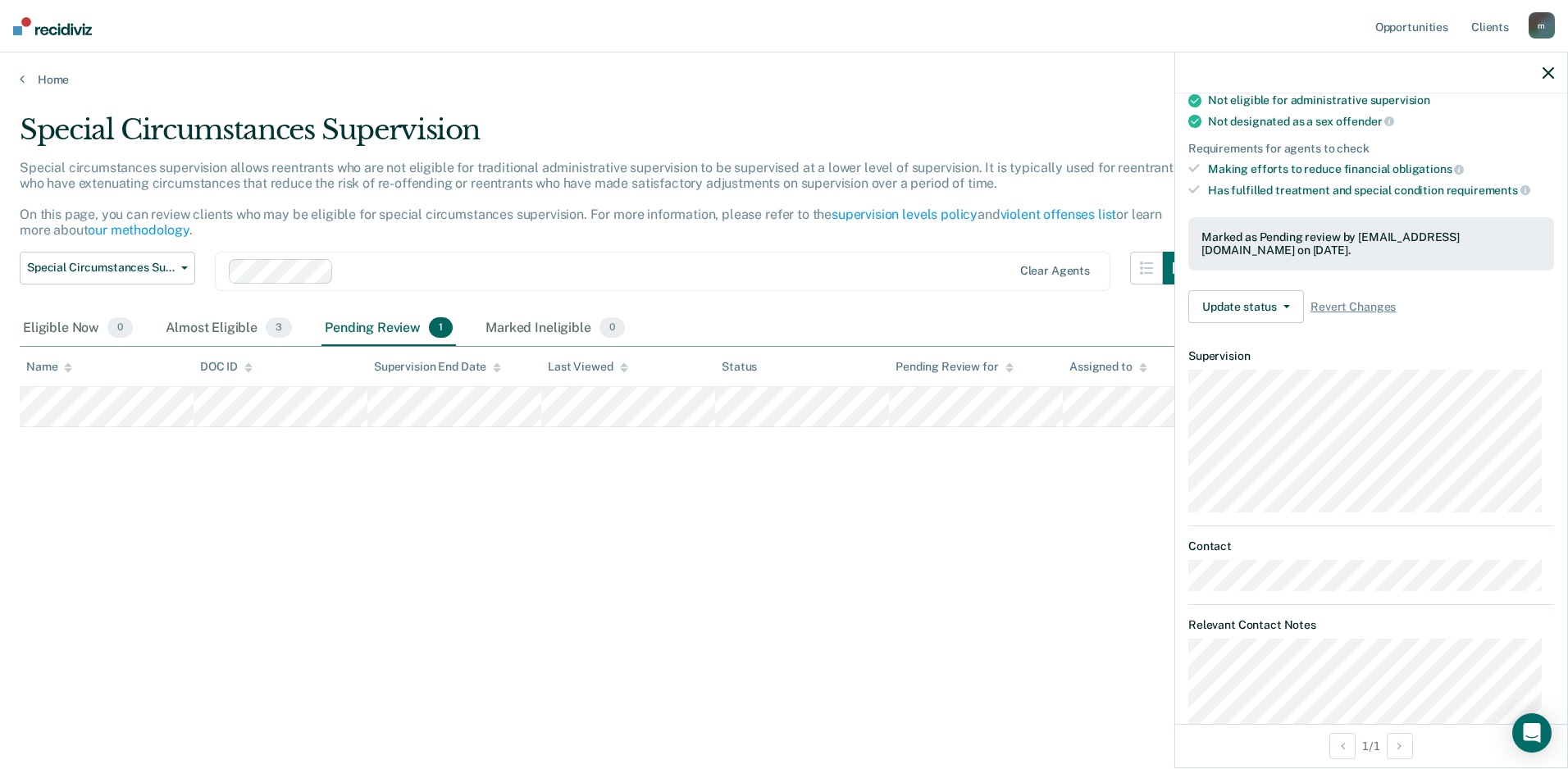
scroll to position [237, 0]
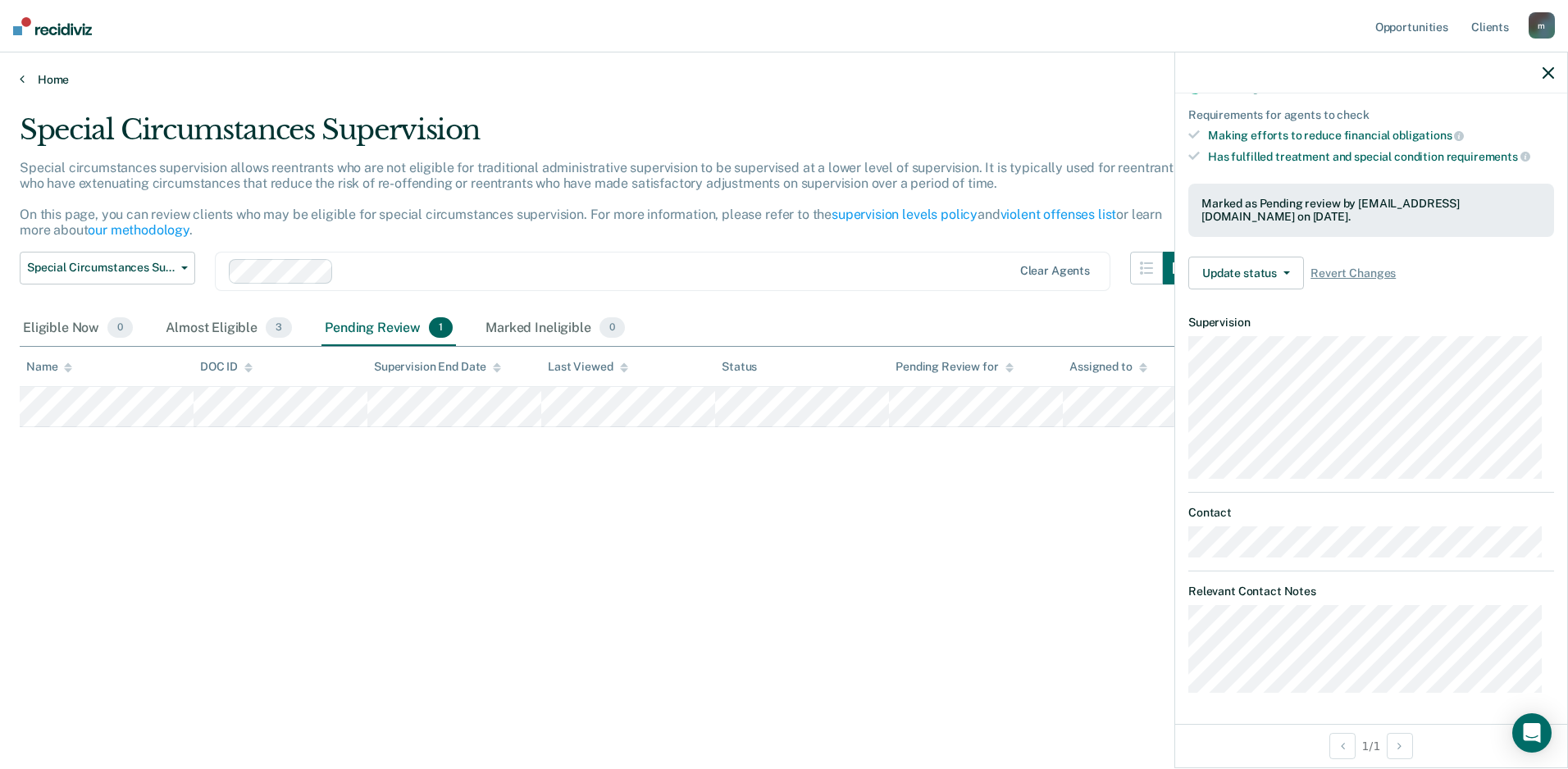
click at [61, 81] on link "Home" at bounding box center [784, 80] width 1529 height 15
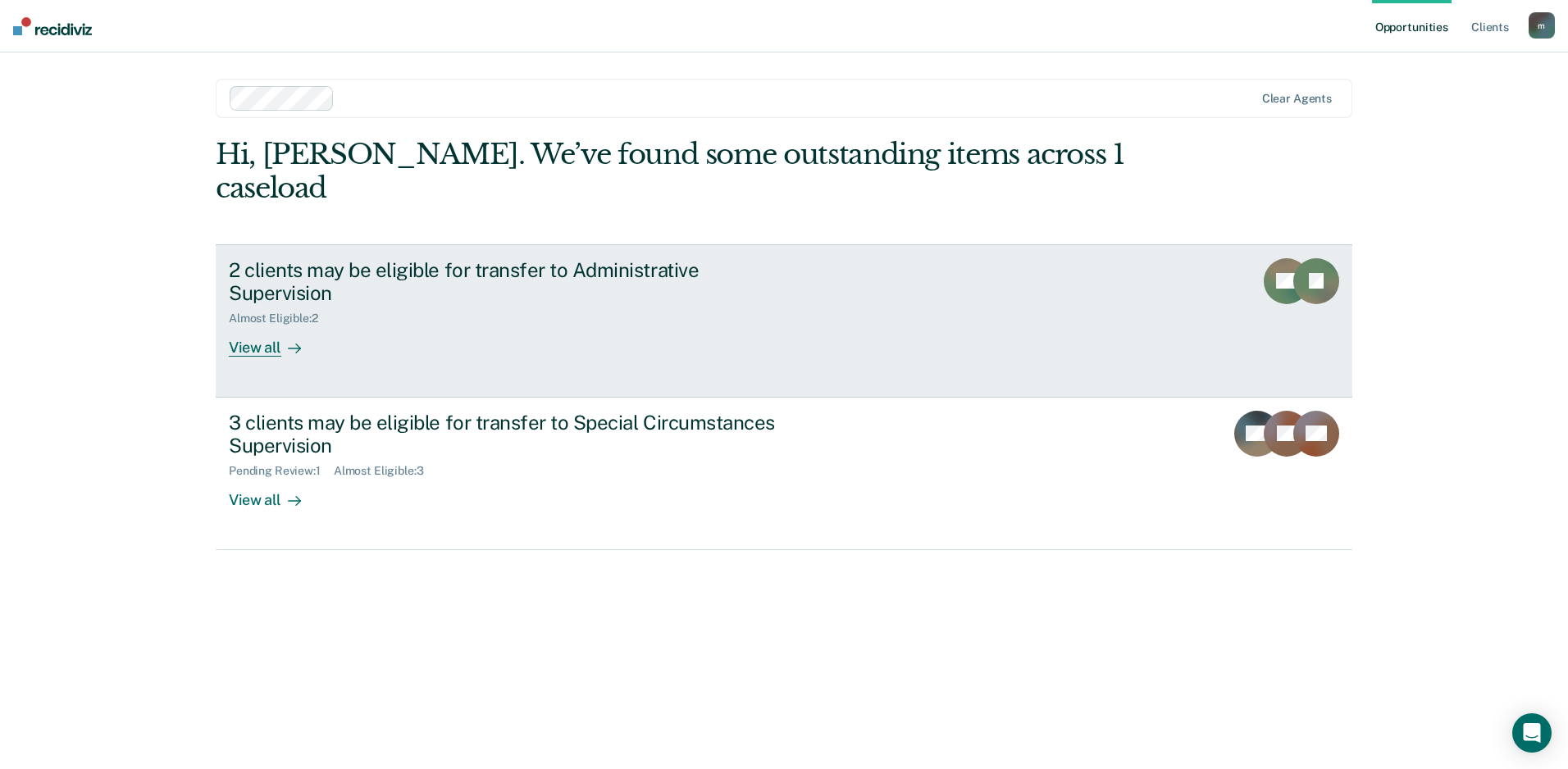
click at [1226, 252] on link "2 clients may be eligible for transfer to Administrative Supervision Almost Eli…" at bounding box center [784, 321] width 1137 height 153
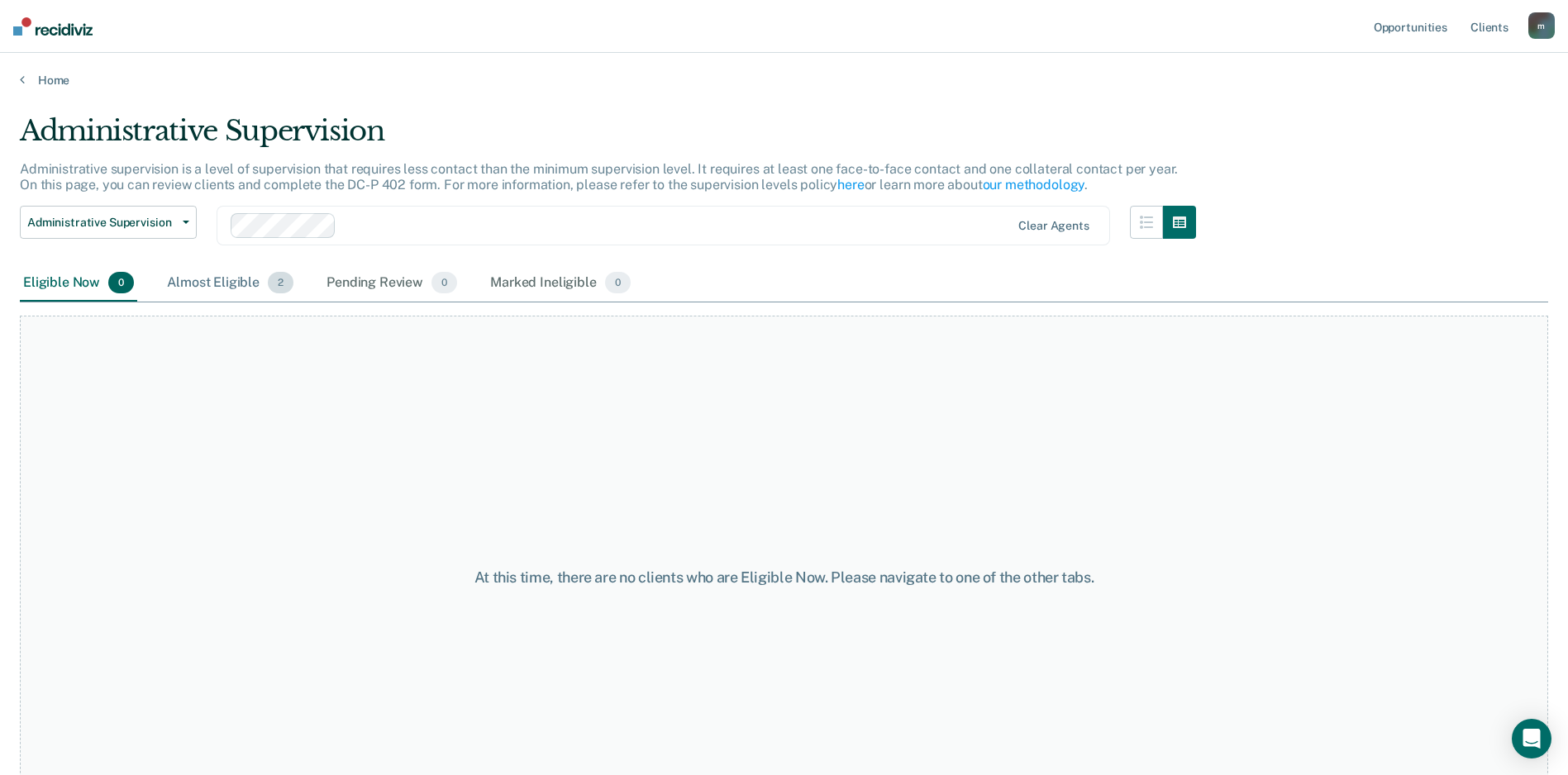
click at [213, 284] on div "Almost Eligible 2" at bounding box center [230, 283] width 133 height 37
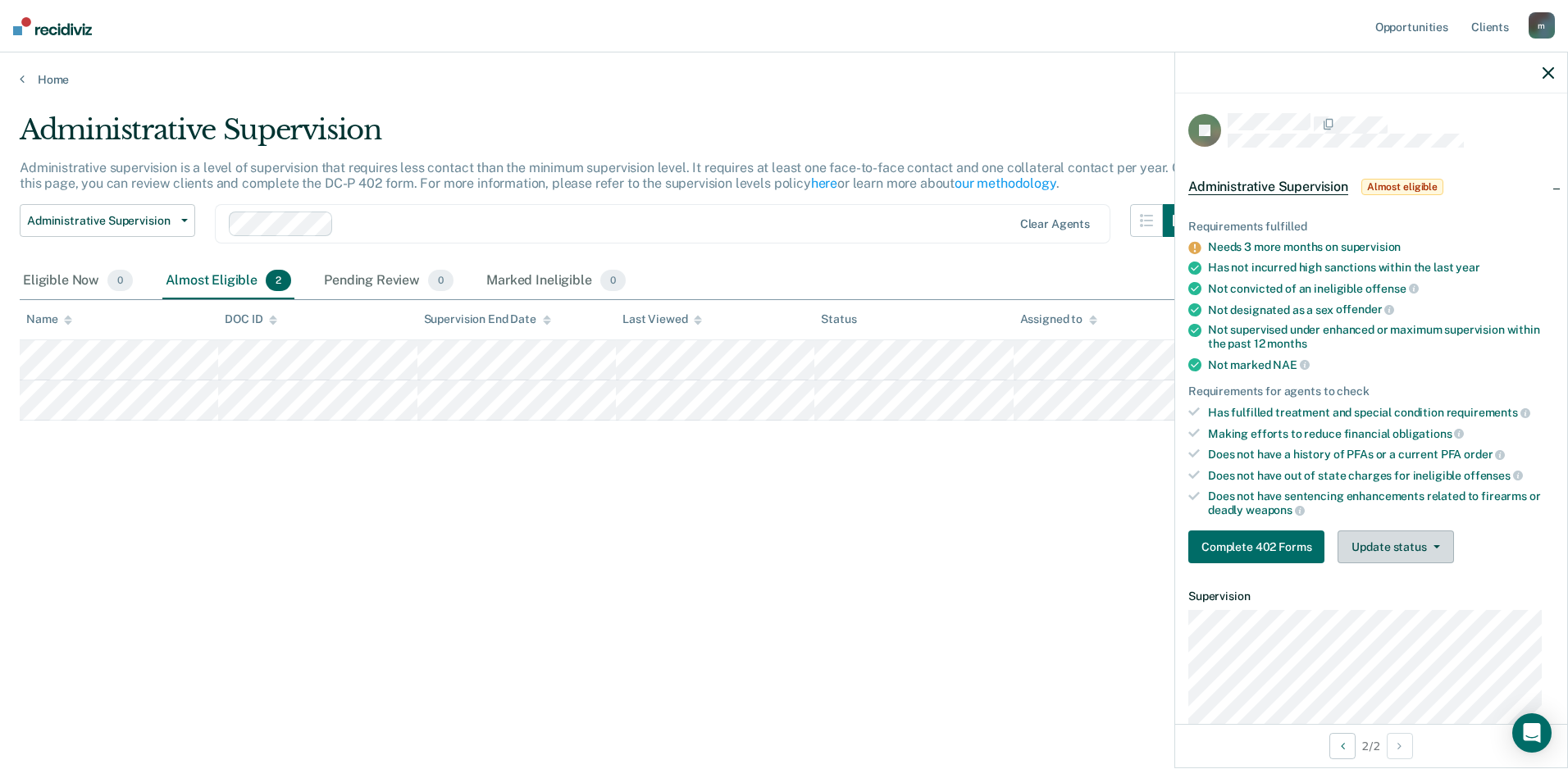
click at [1437, 545] on icon "button" at bounding box center [1436, 546] width 7 height 3
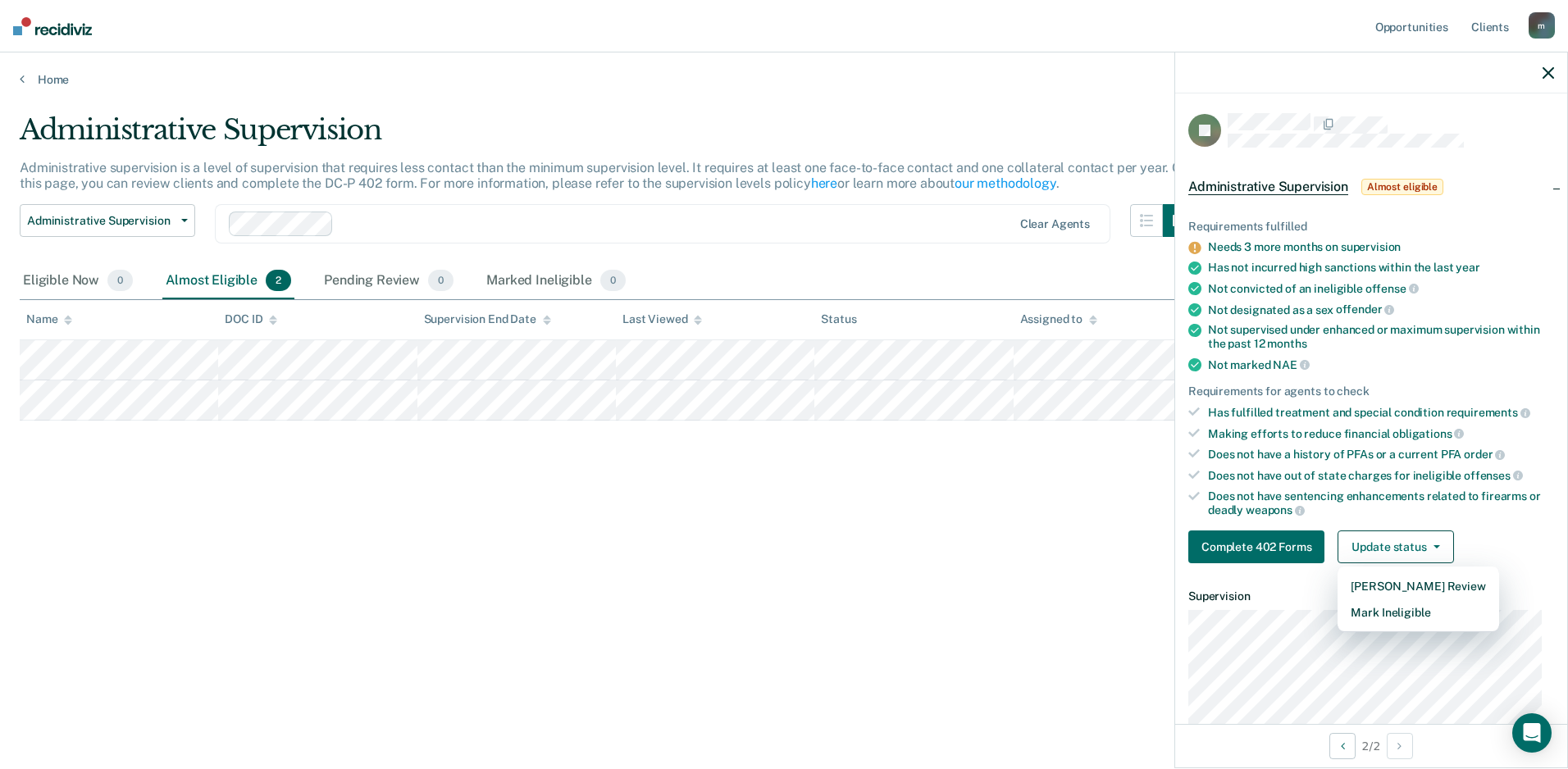
click at [1503, 524] on div "Requirements fulfilled Needs 3 more months on supervision Has not incurred high…" at bounding box center [1371, 385] width 392 height 383
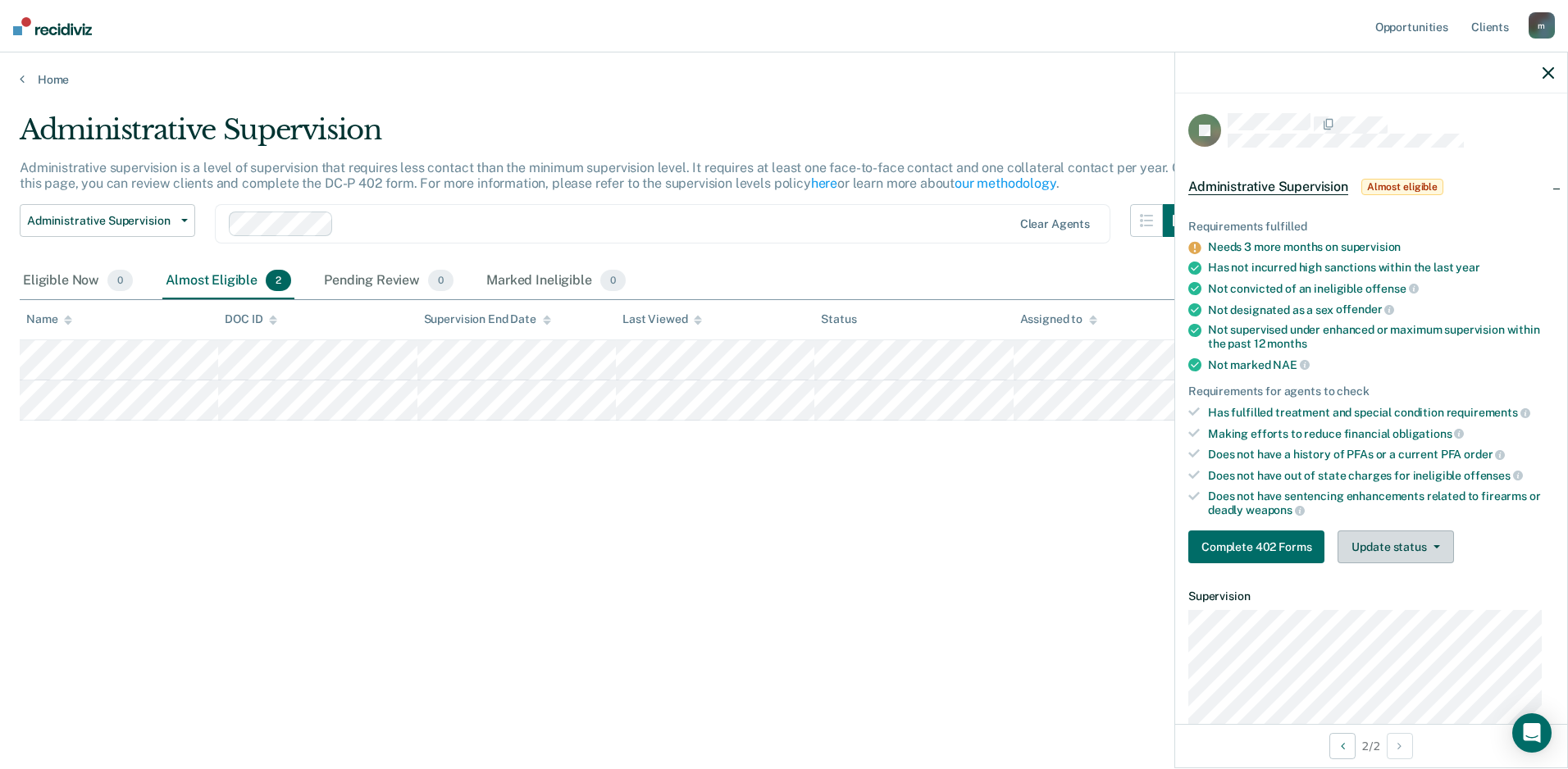
click at [1424, 539] on button "Update status" at bounding box center [1395, 546] width 116 height 32
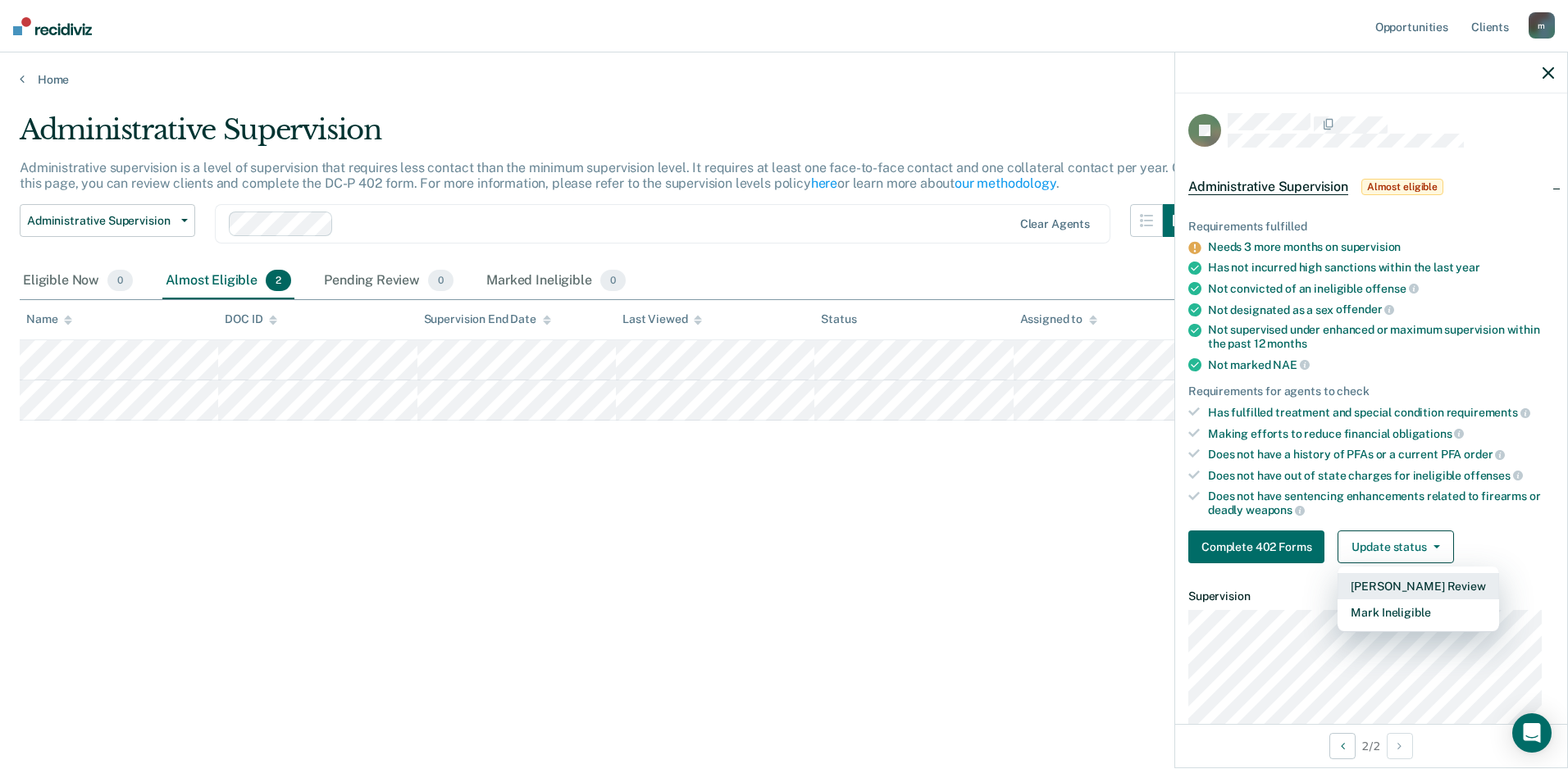
click at [1402, 584] on button "[PERSON_NAME] Review" at bounding box center [1418, 586] width 161 height 27
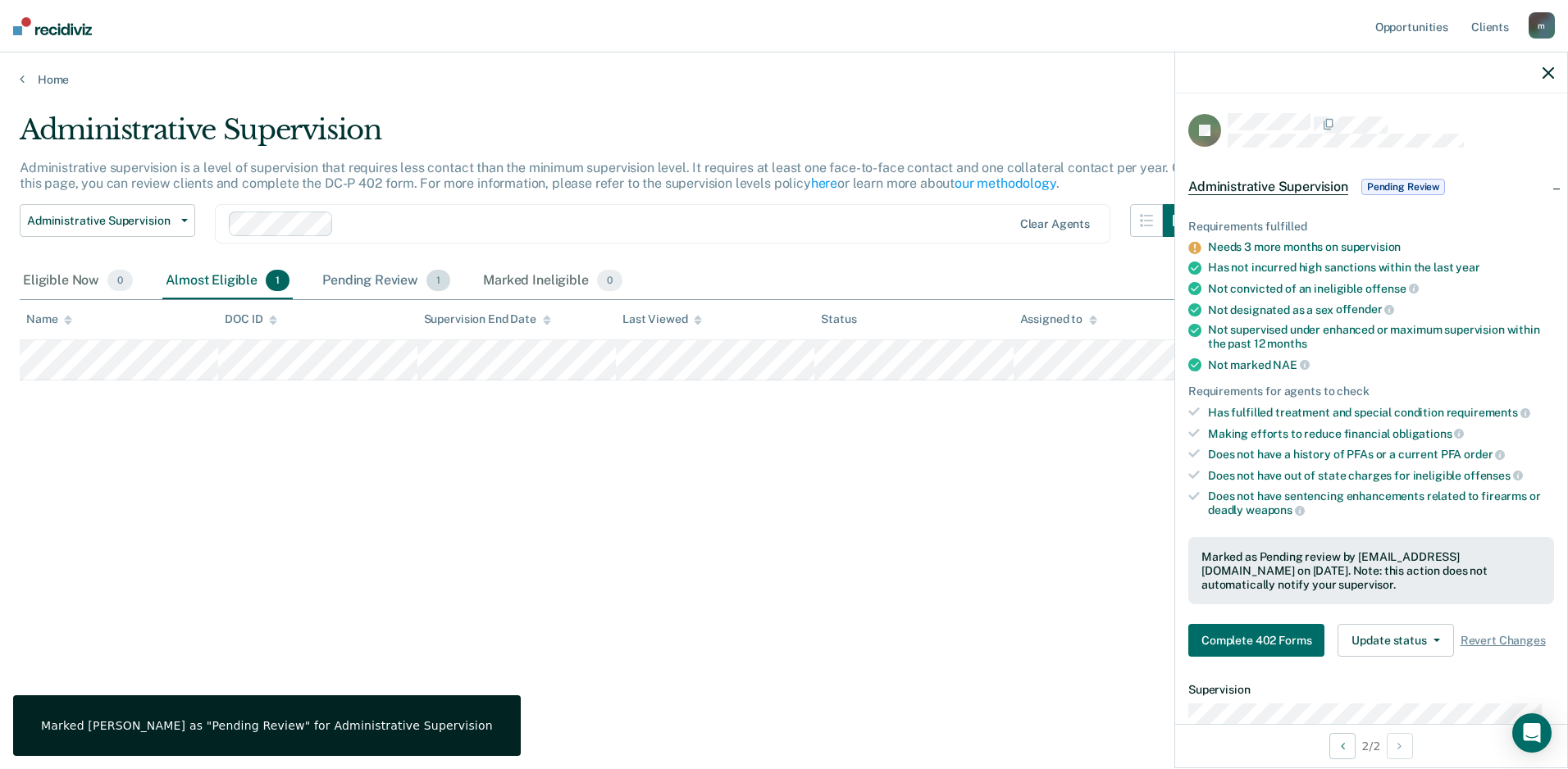
click at [341, 281] on div "Pending Review 1" at bounding box center [386, 281] width 135 height 36
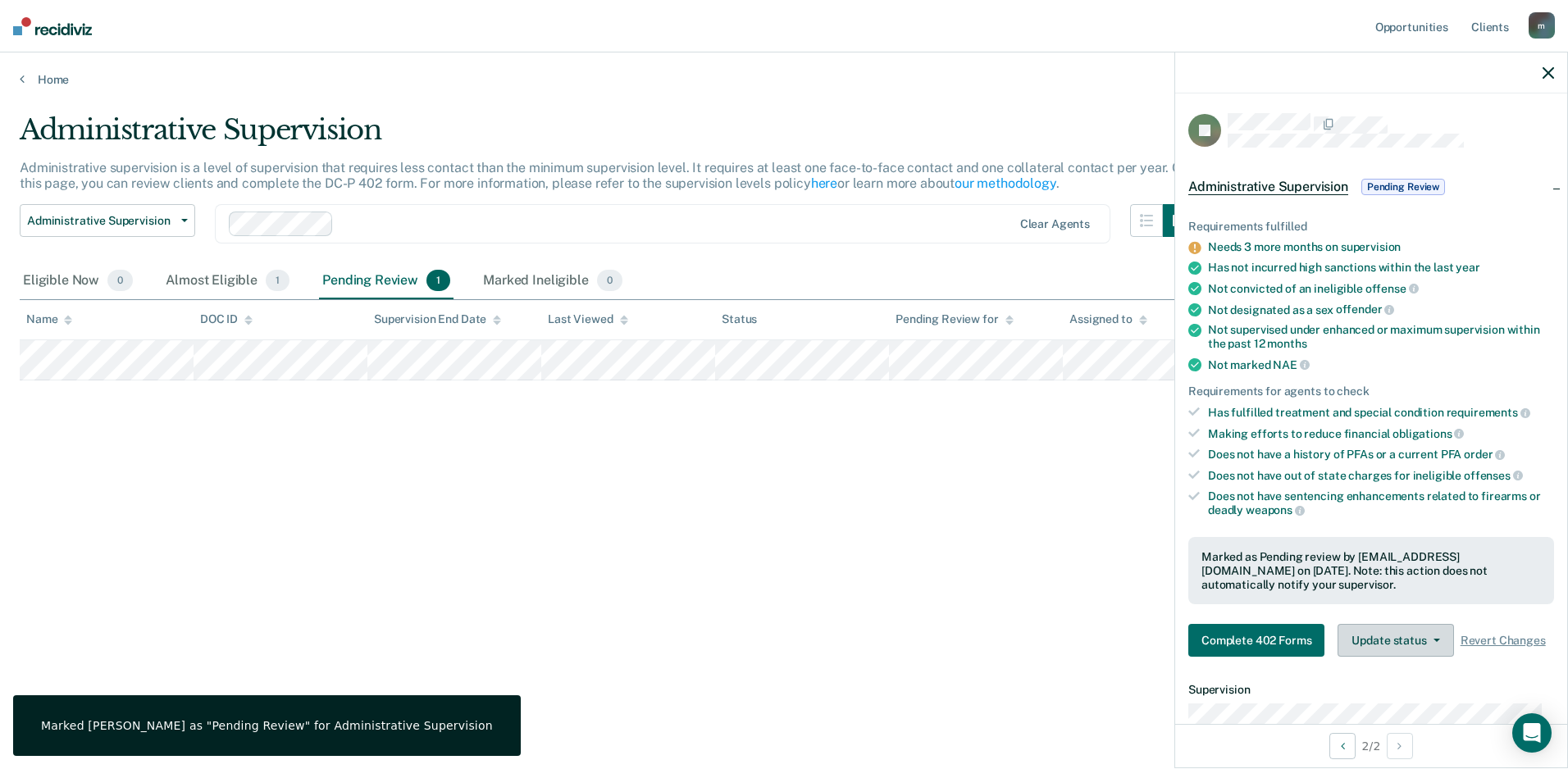
click at [1433, 642] on icon "button" at bounding box center [1436, 640] width 7 height 3
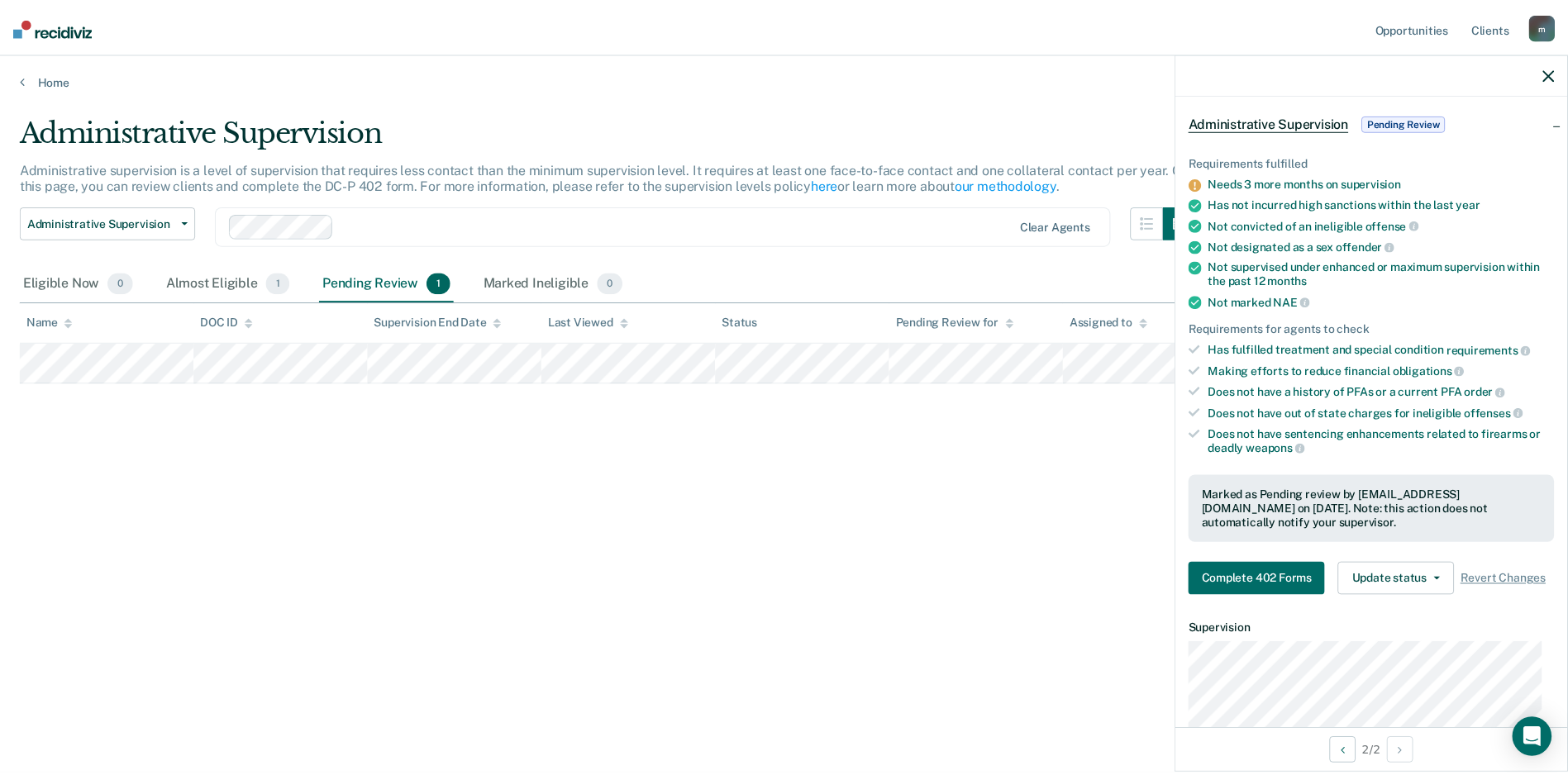
scroll to position [55, 0]
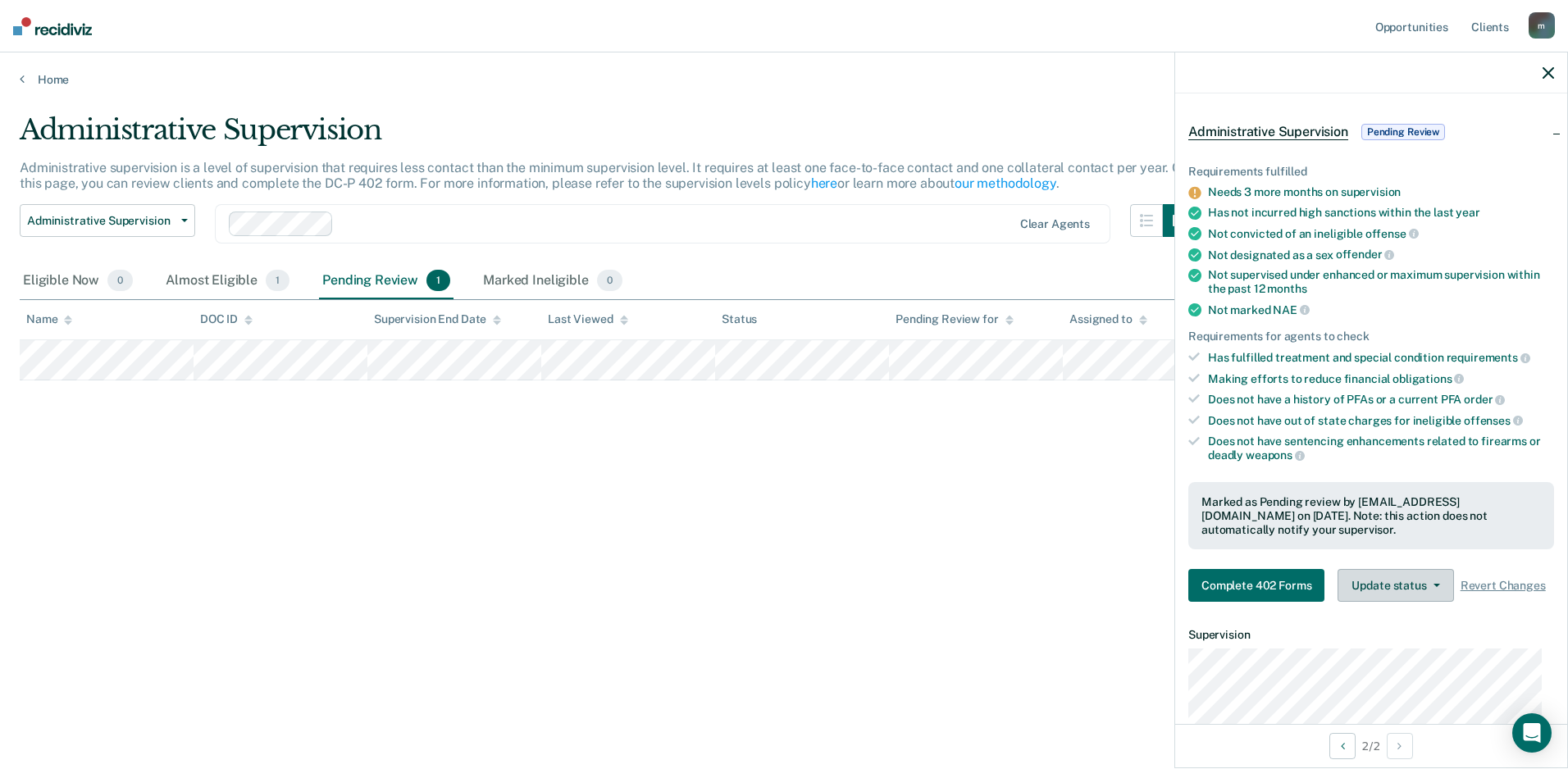
click at [1433, 592] on button "Update status" at bounding box center [1395, 585] width 116 height 32
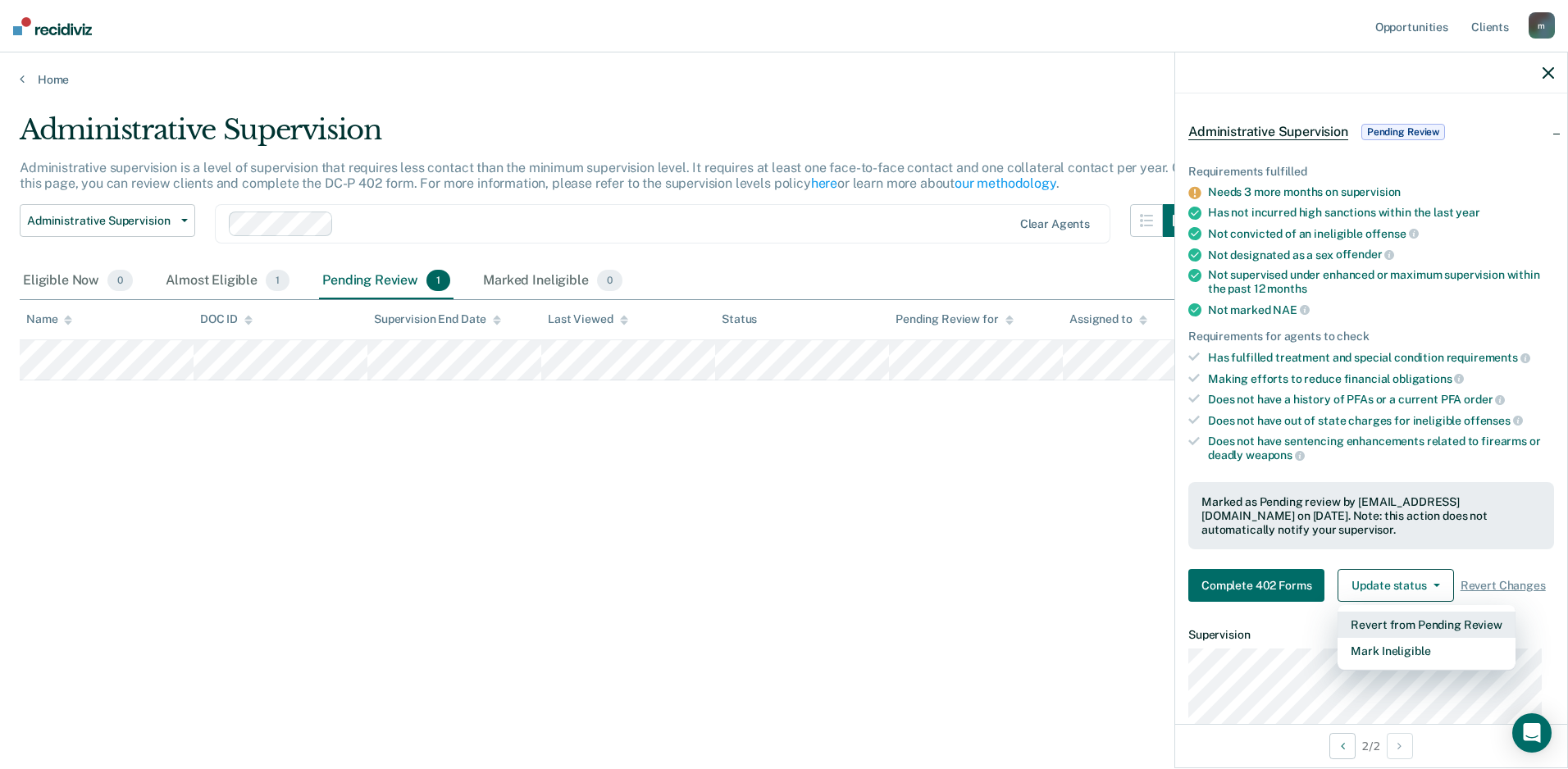
click at [1415, 636] on button "Revert from Pending Review" at bounding box center [1426, 625] width 177 height 27
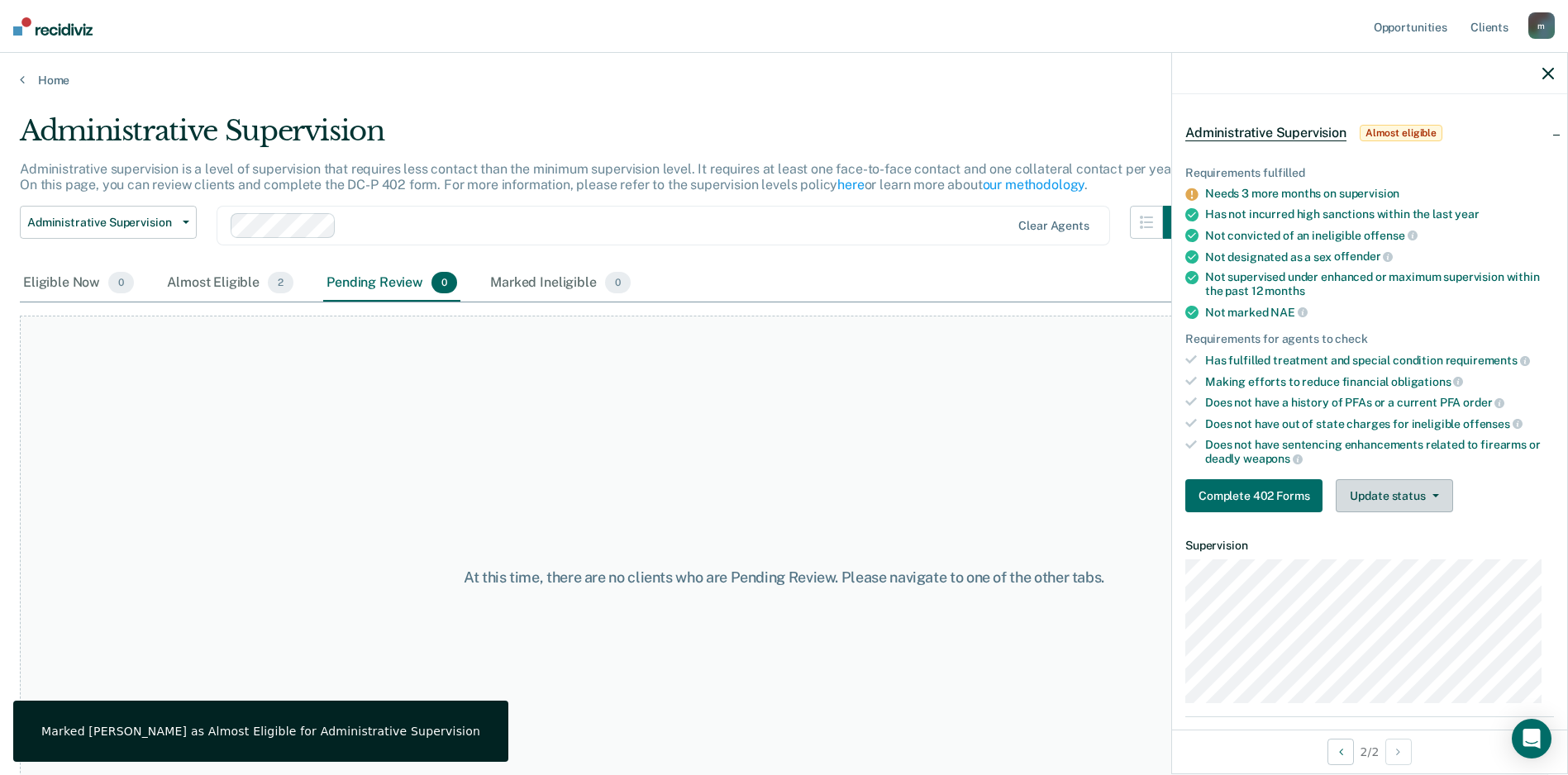
click at [1431, 490] on button "Update status" at bounding box center [1394, 495] width 117 height 33
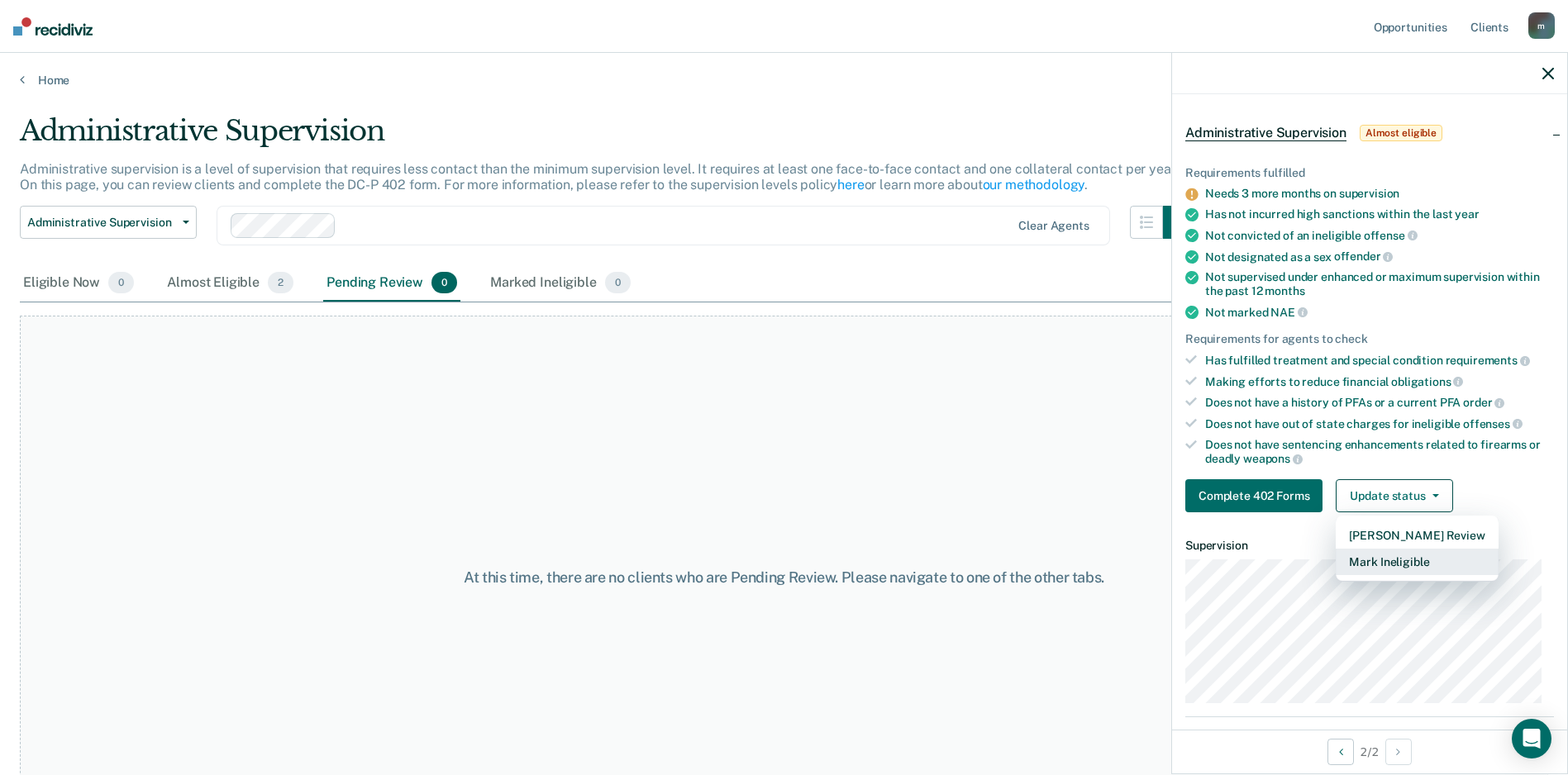
click at [1395, 562] on button "Mark Ineligible" at bounding box center [1417, 562] width 162 height 27
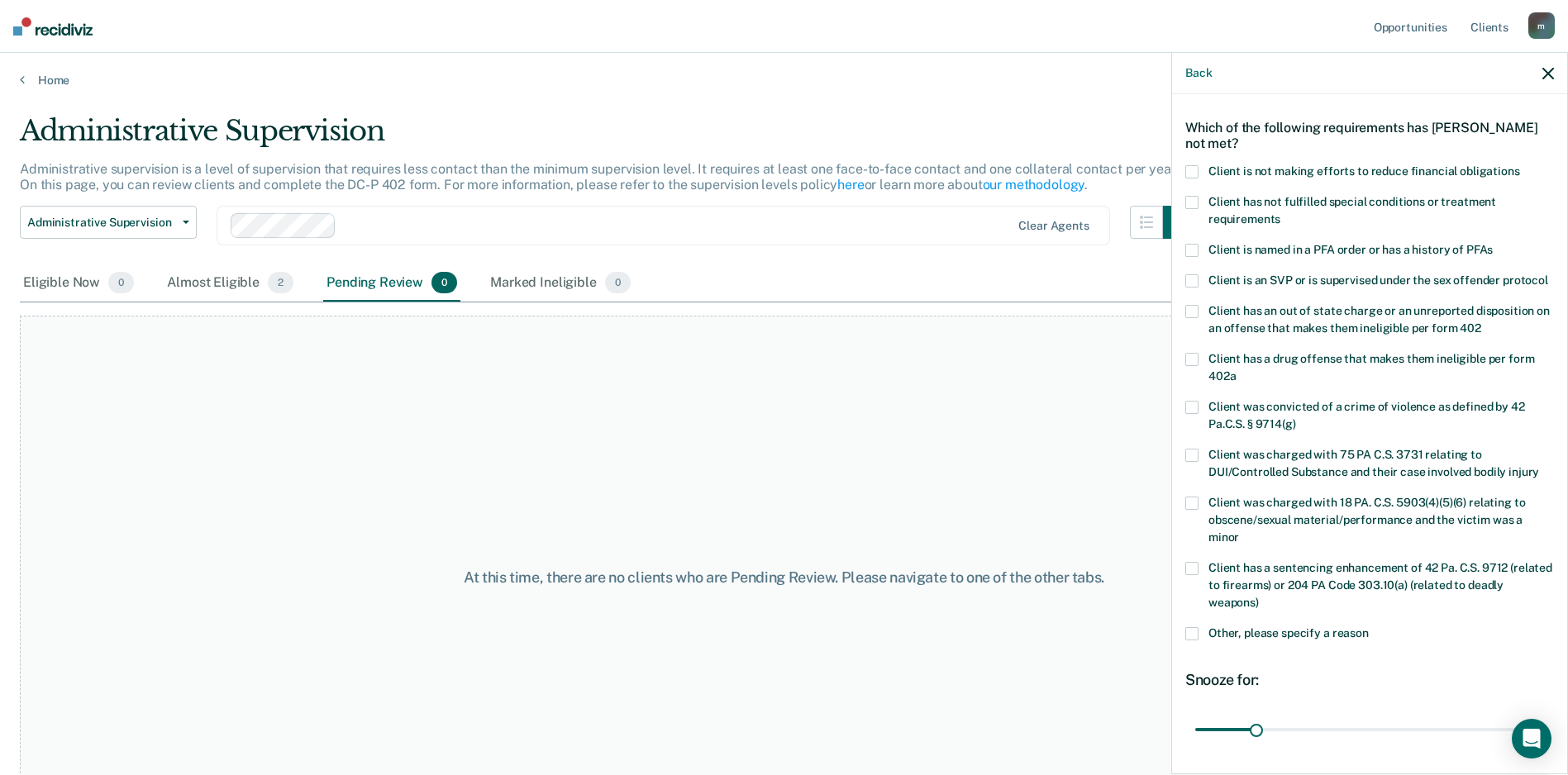
click at [1188, 640] on span at bounding box center [1191, 633] width 13 height 13
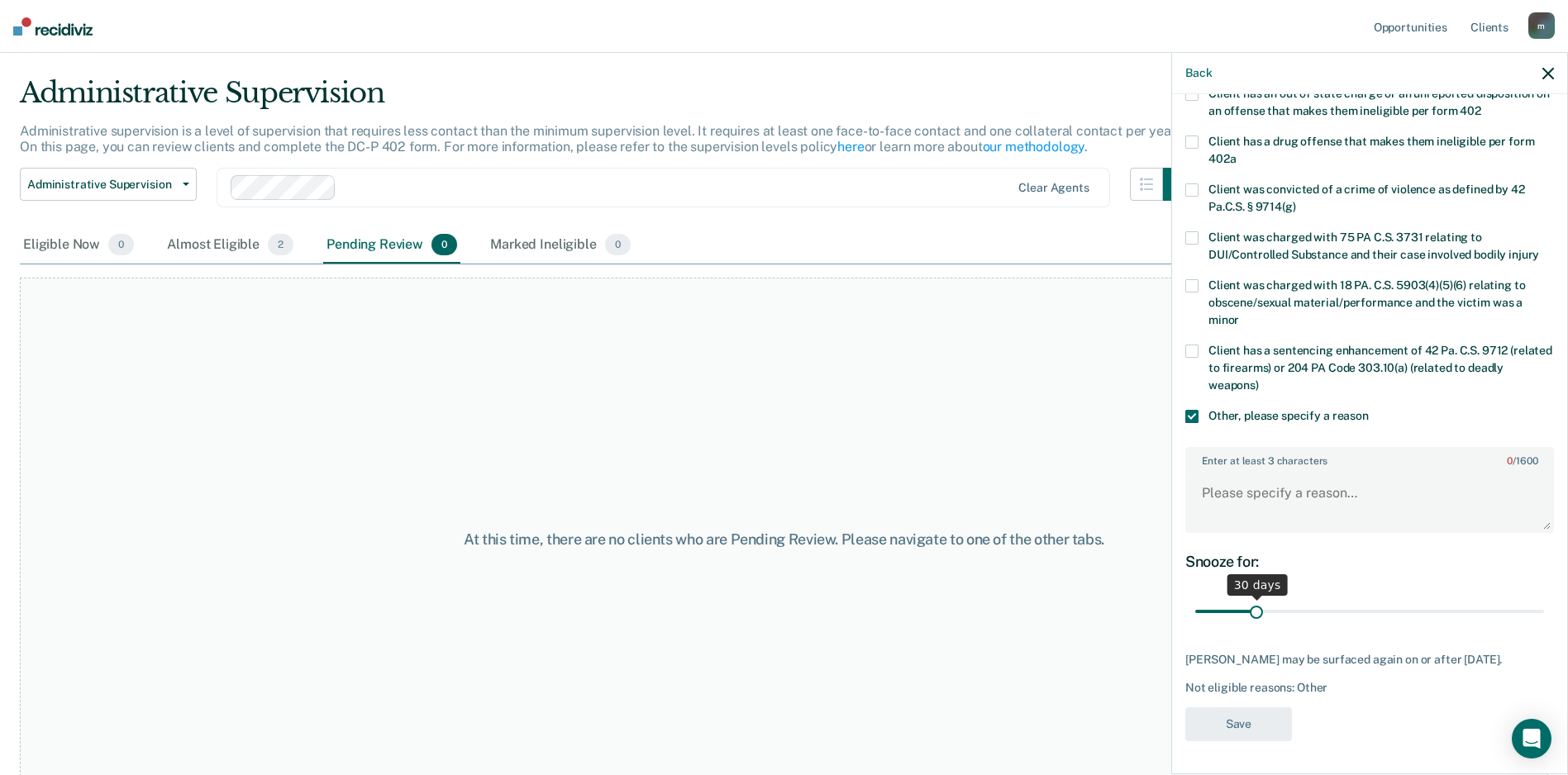
scroll to position [64, 0]
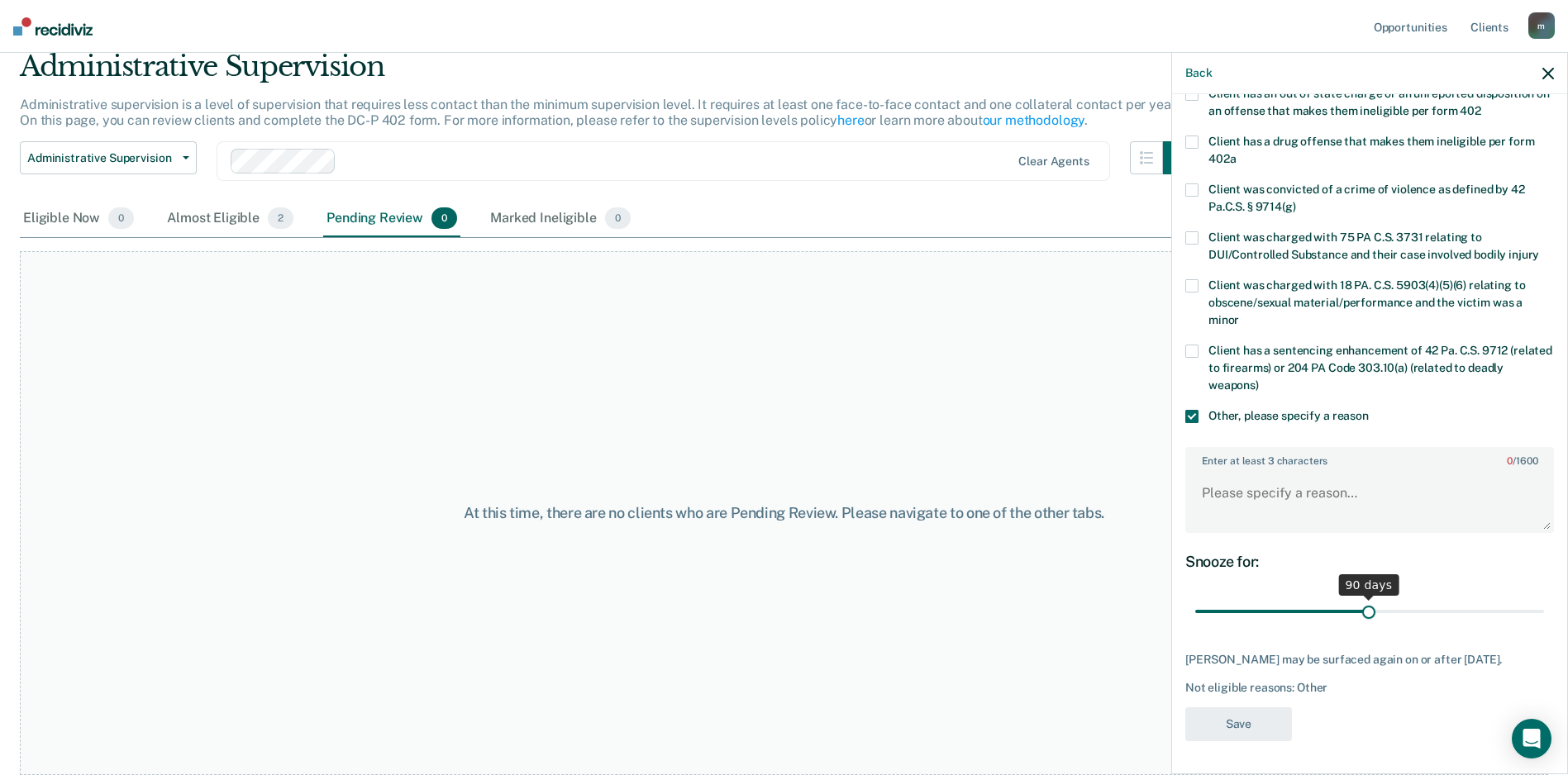
drag, startPoint x: 1255, startPoint y: 613, endPoint x: 1362, endPoint y: 615, distance: 107.0
type input "90"
click at [1362, 615] on input "range" at bounding box center [1369, 612] width 348 height 29
click at [1374, 492] on textarea "Enter at least 3 characters 0 / 1600" at bounding box center [1368, 501] width 365 height 61
type textarea "needs another 3 months on supervision"
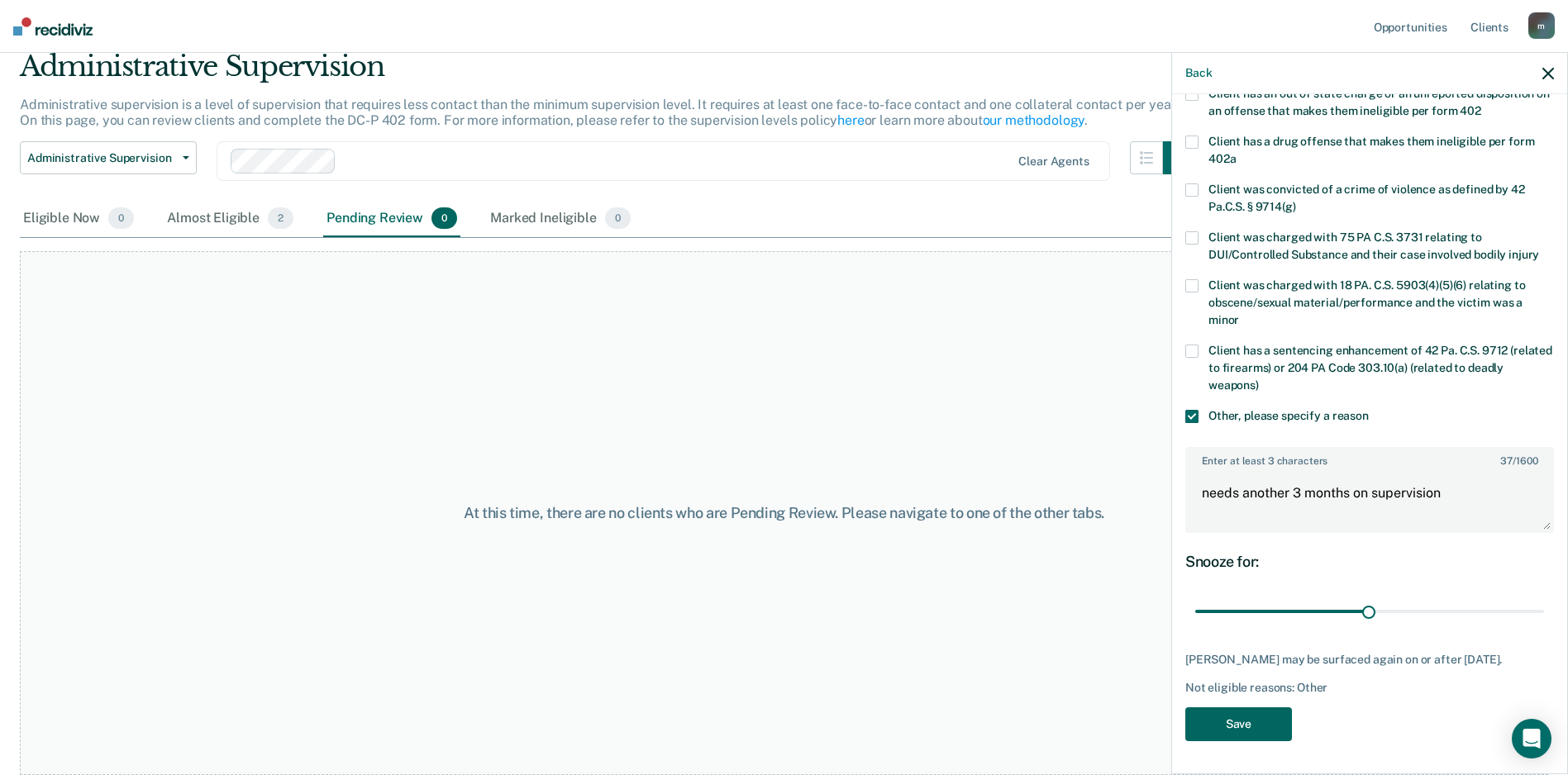
click at [1237, 723] on button "Save" at bounding box center [1239, 725] width 107 height 34
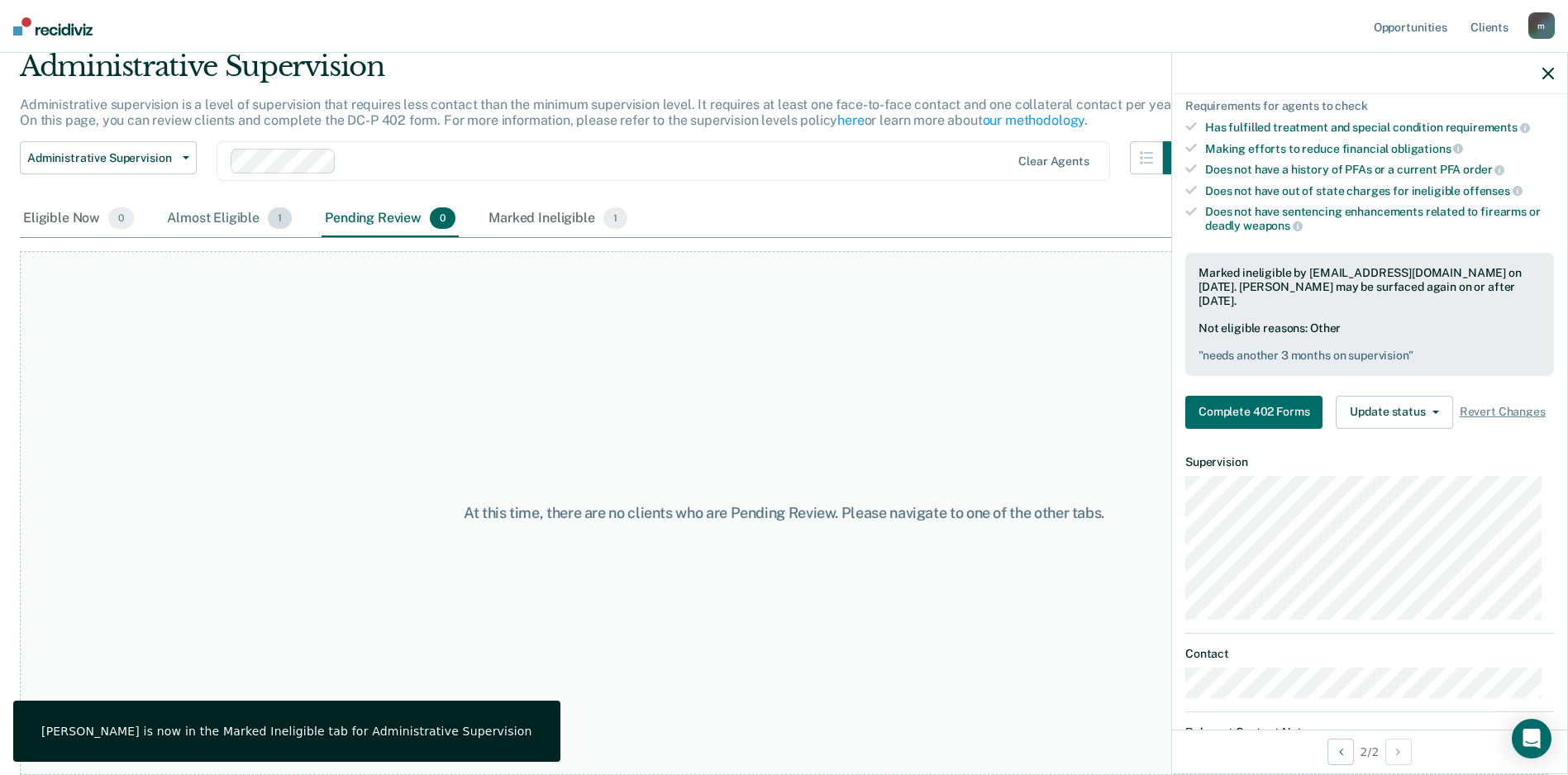
click at [231, 224] on div "Almost Eligible 1" at bounding box center [229, 219] width 132 height 37
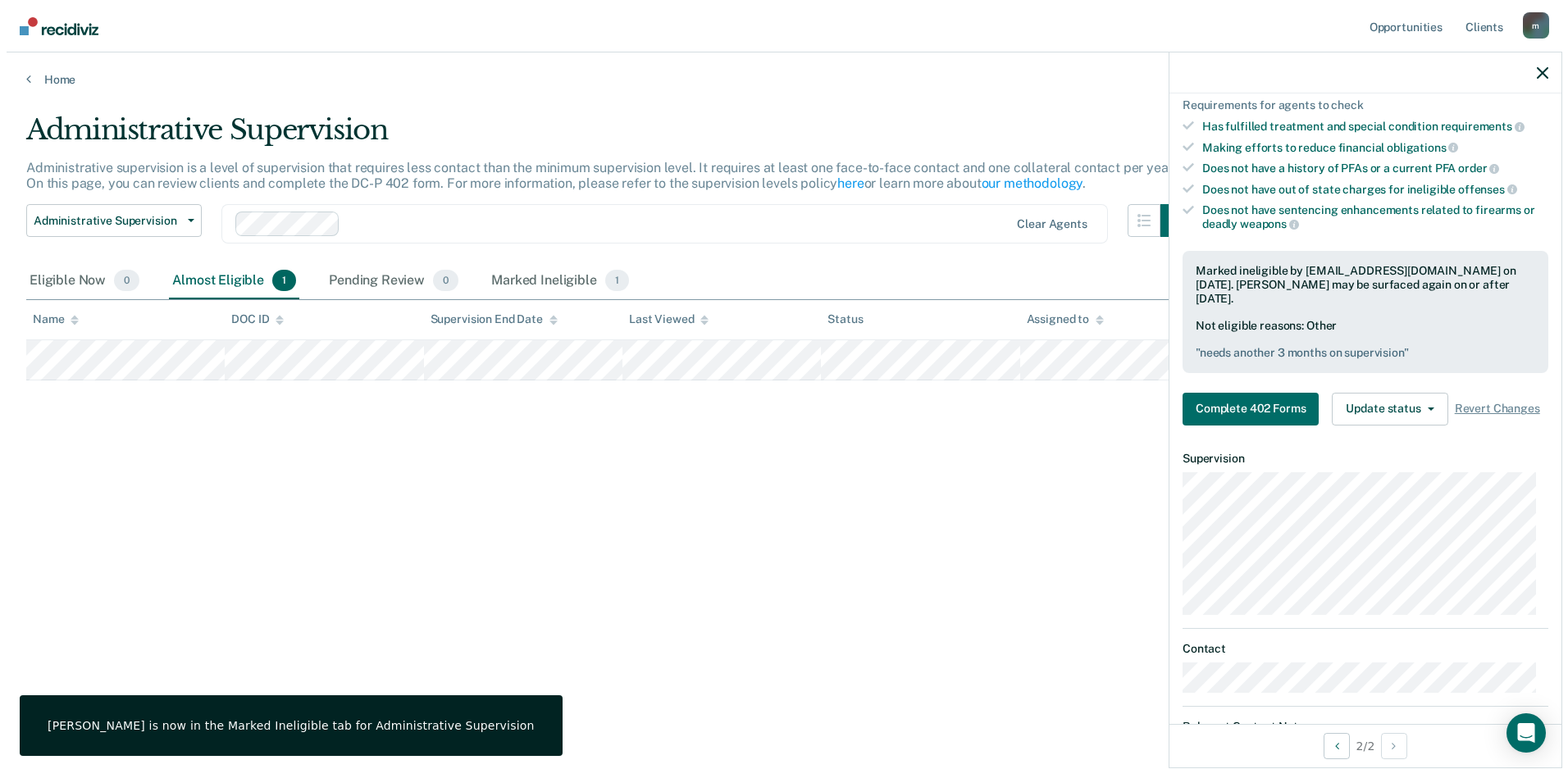
scroll to position [0, 0]
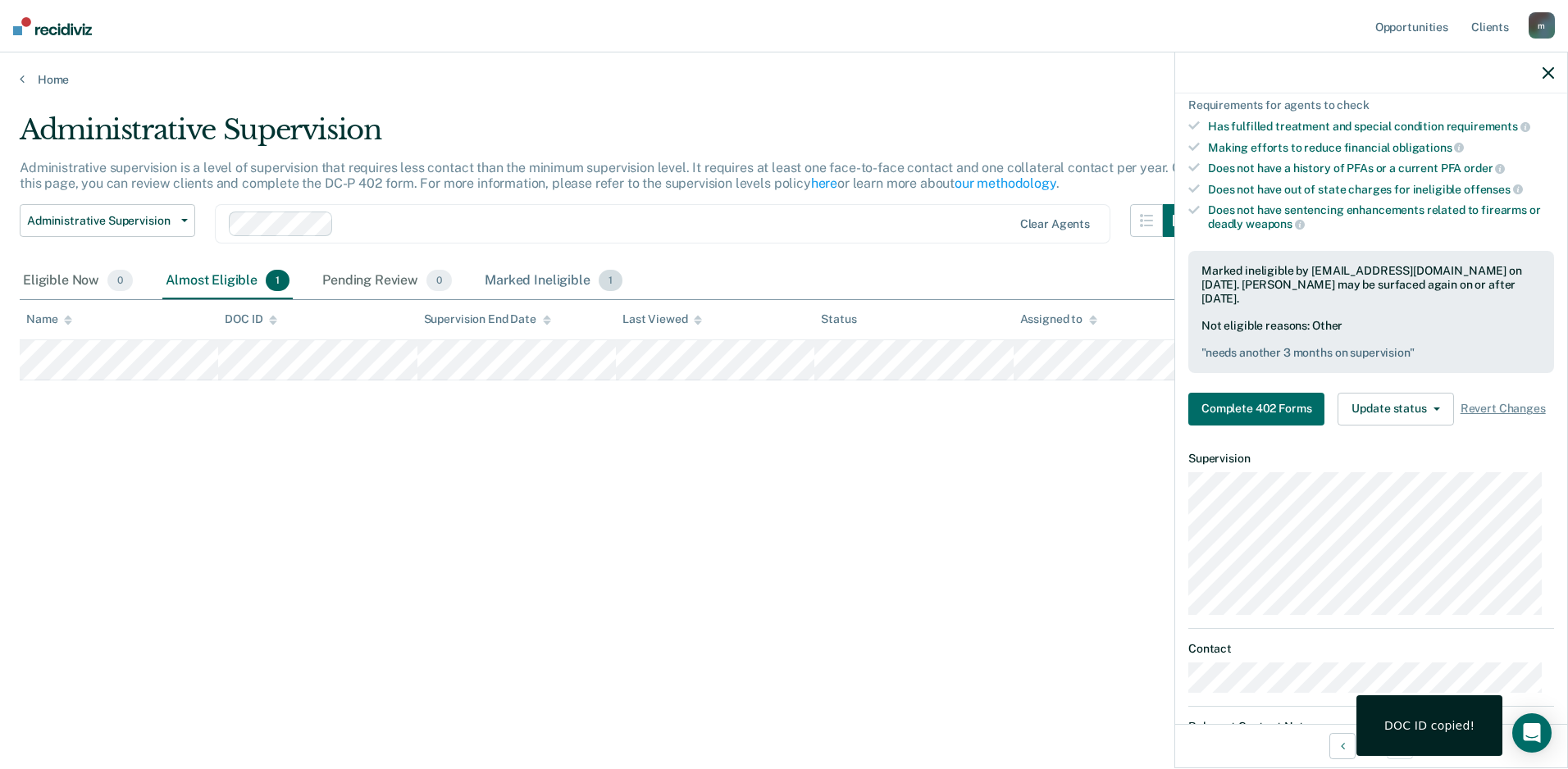
click at [497, 279] on div "Marked Ineligible 1" at bounding box center [553, 281] width 144 height 36
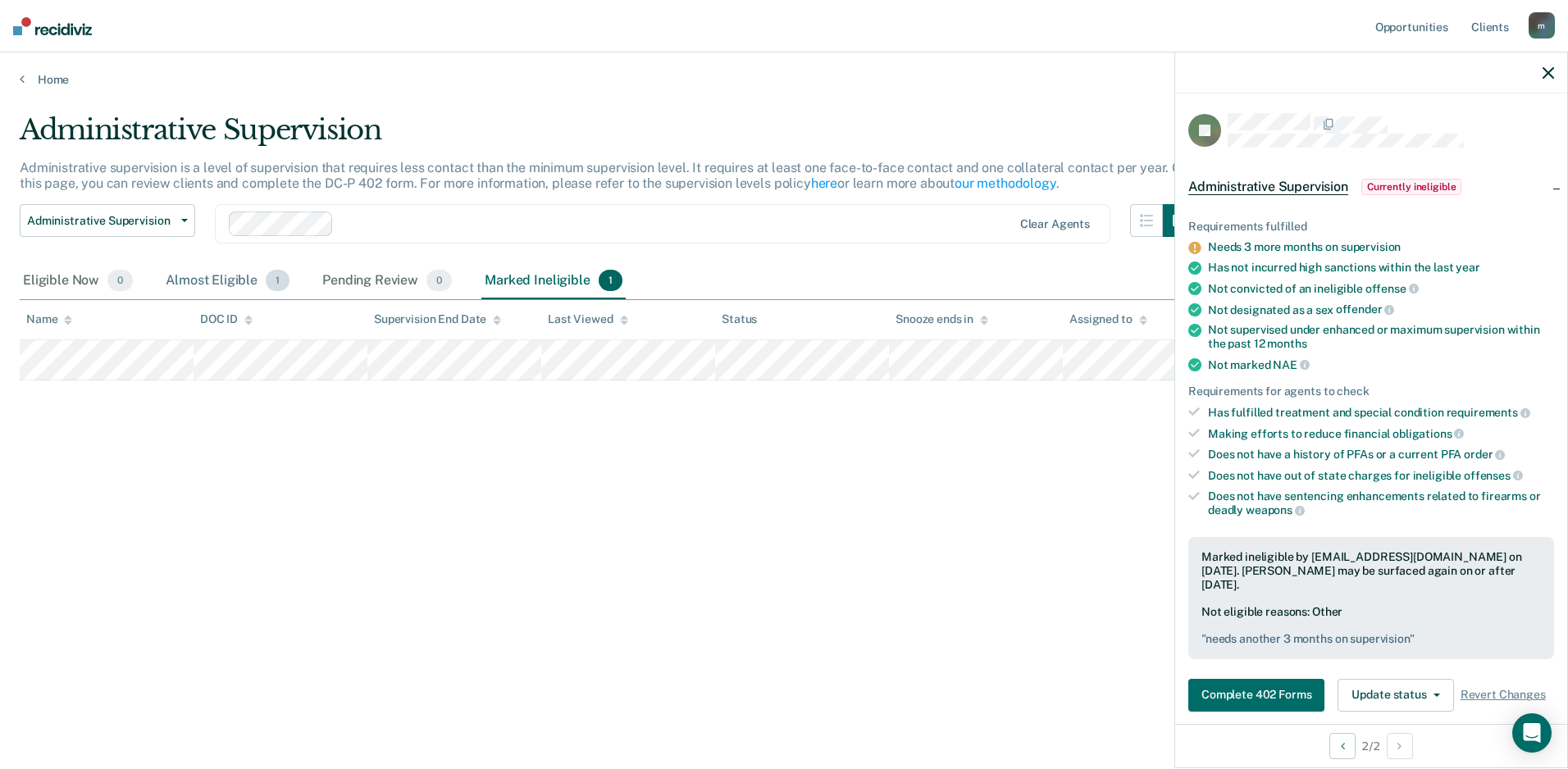
click at [222, 289] on div "Almost Eligible 1" at bounding box center [227, 281] width 131 height 36
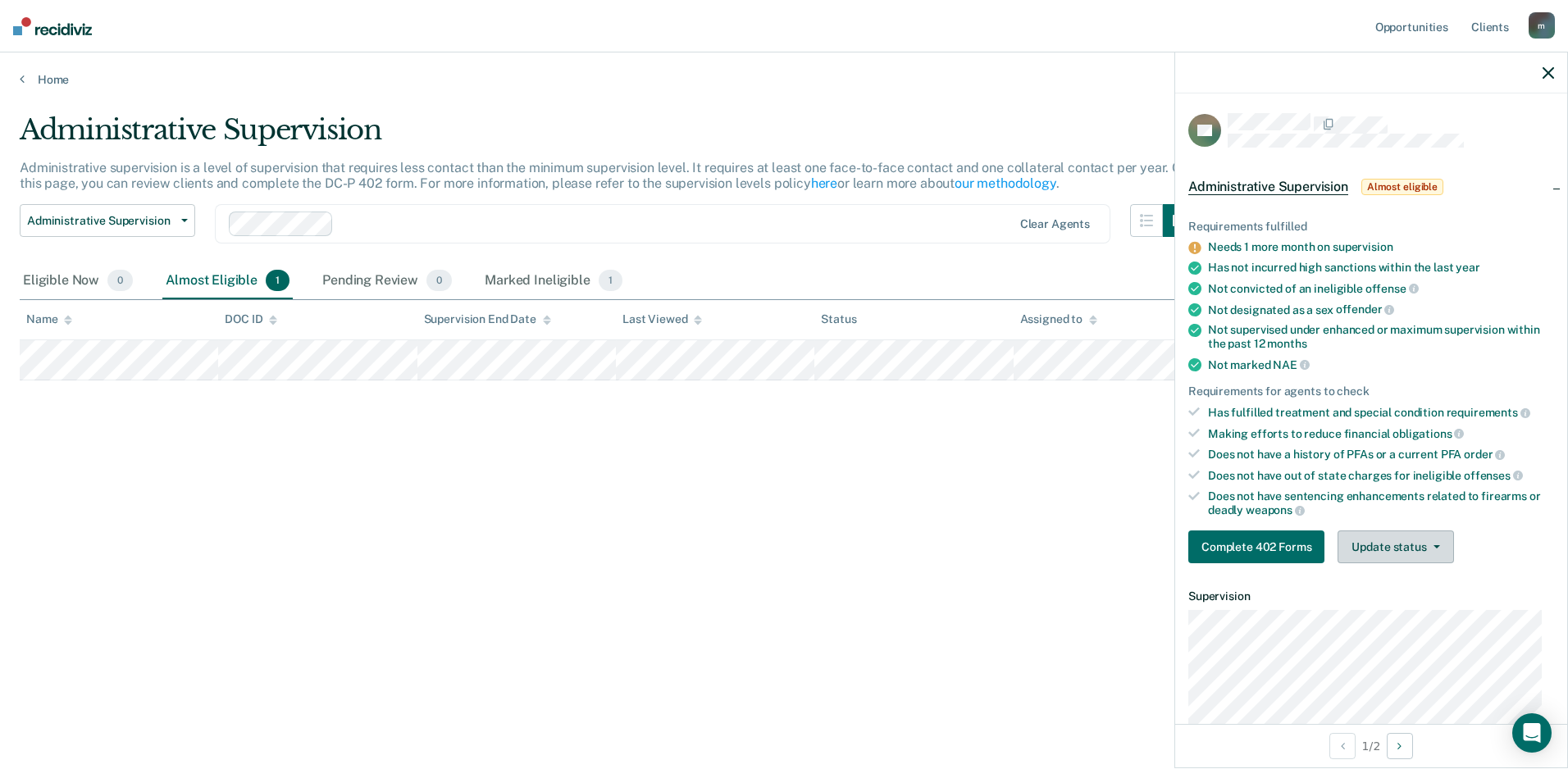
click at [1383, 544] on button "Update status" at bounding box center [1395, 546] width 116 height 32
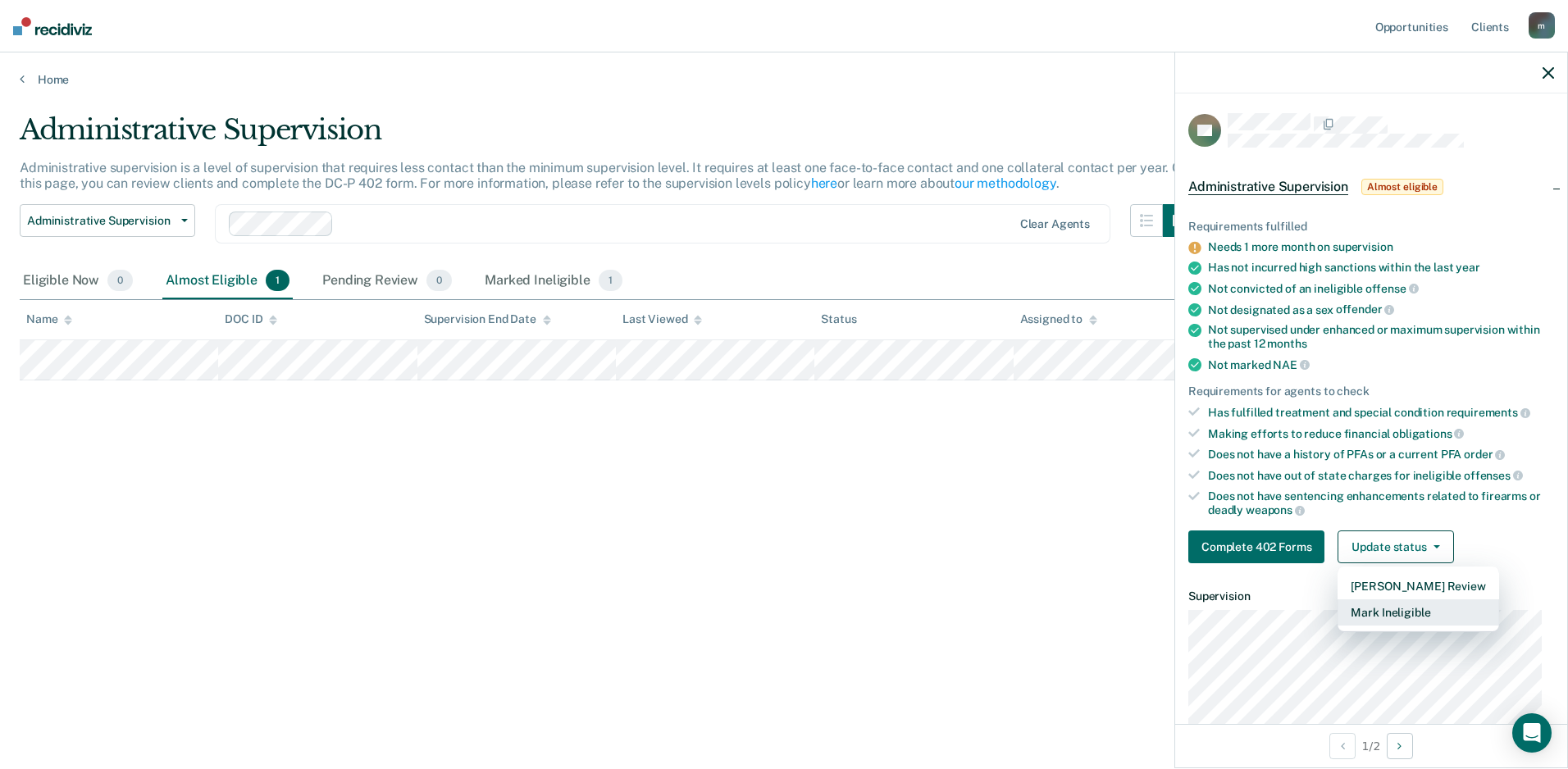
click at [1385, 613] on button "Mark Ineligible" at bounding box center [1418, 613] width 161 height 27
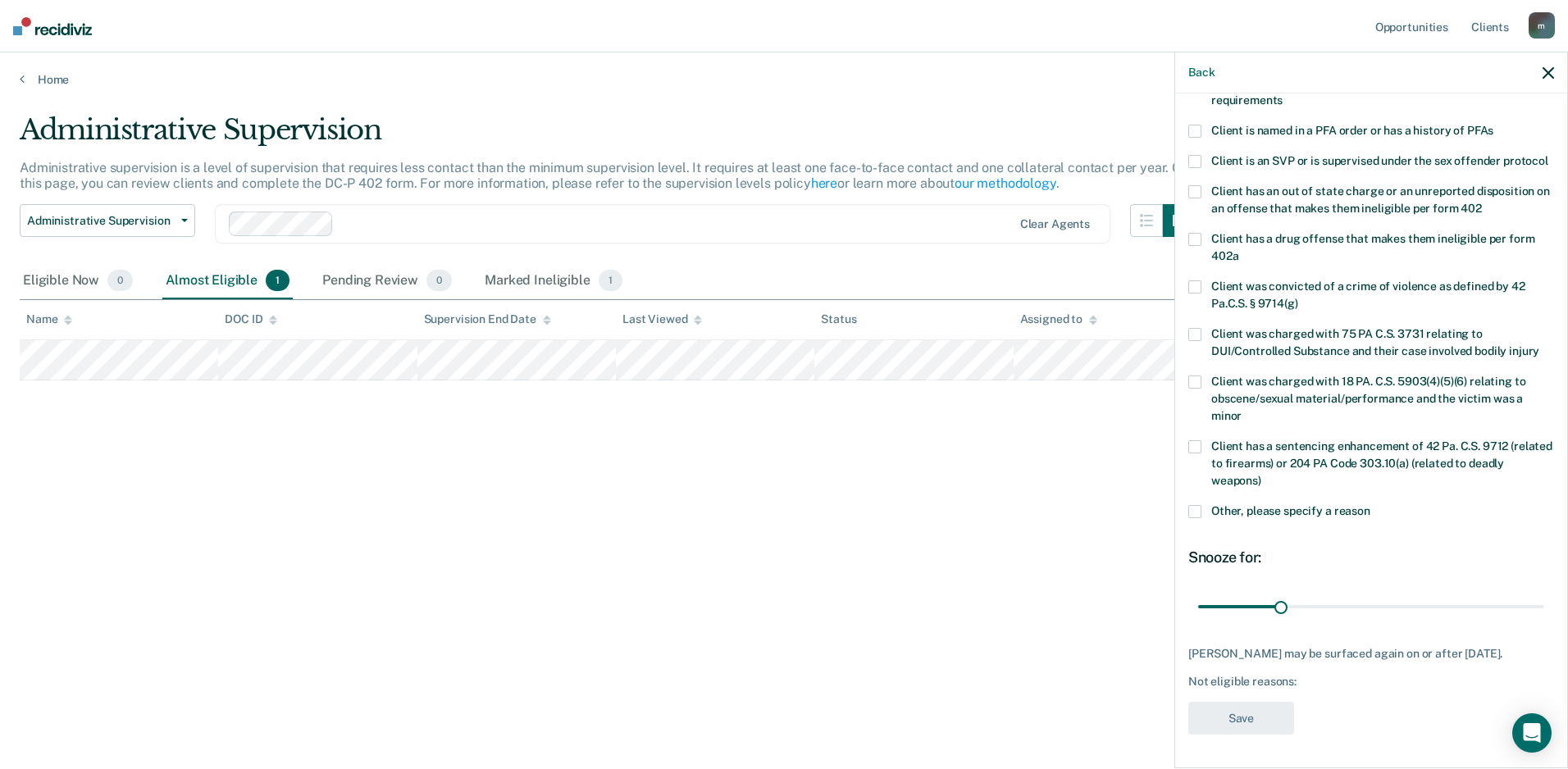
scroll to position [187, 0]
click at [1292, 511] on span "Other, please specify a reason" at bounding box center [1291, 511] width 159 height 13
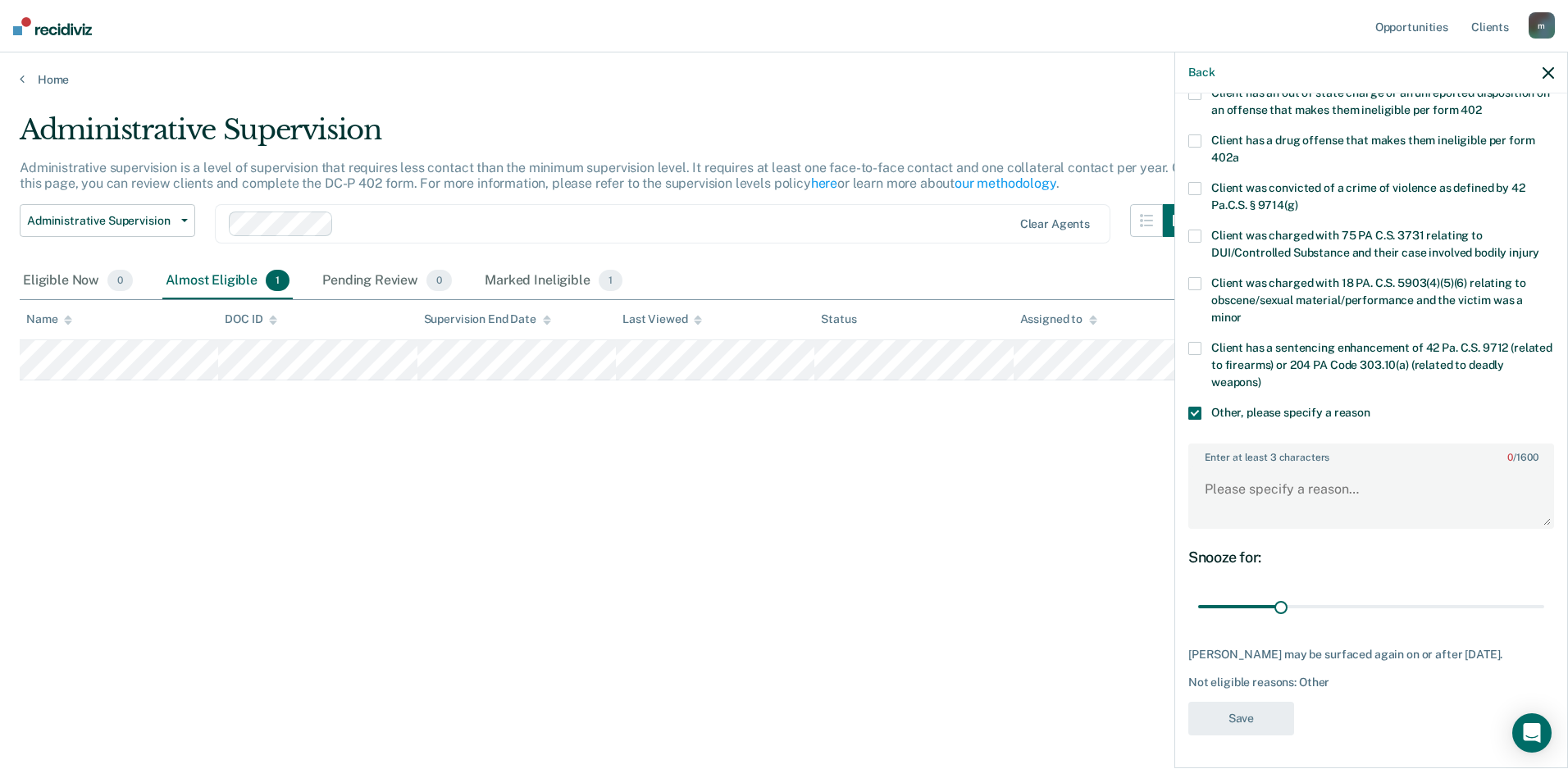
scroll to position [287, 0]
click at [1270, 494] on textarea "Enter at least 3 characters 0 / 1600" at bounding box center [1371, 497] width 362 height 61
type textarea "Needs 1 more month on supervision"
click at [1248, 725] on button "Save" at bounding box center [1241, 719] width 106 height 33
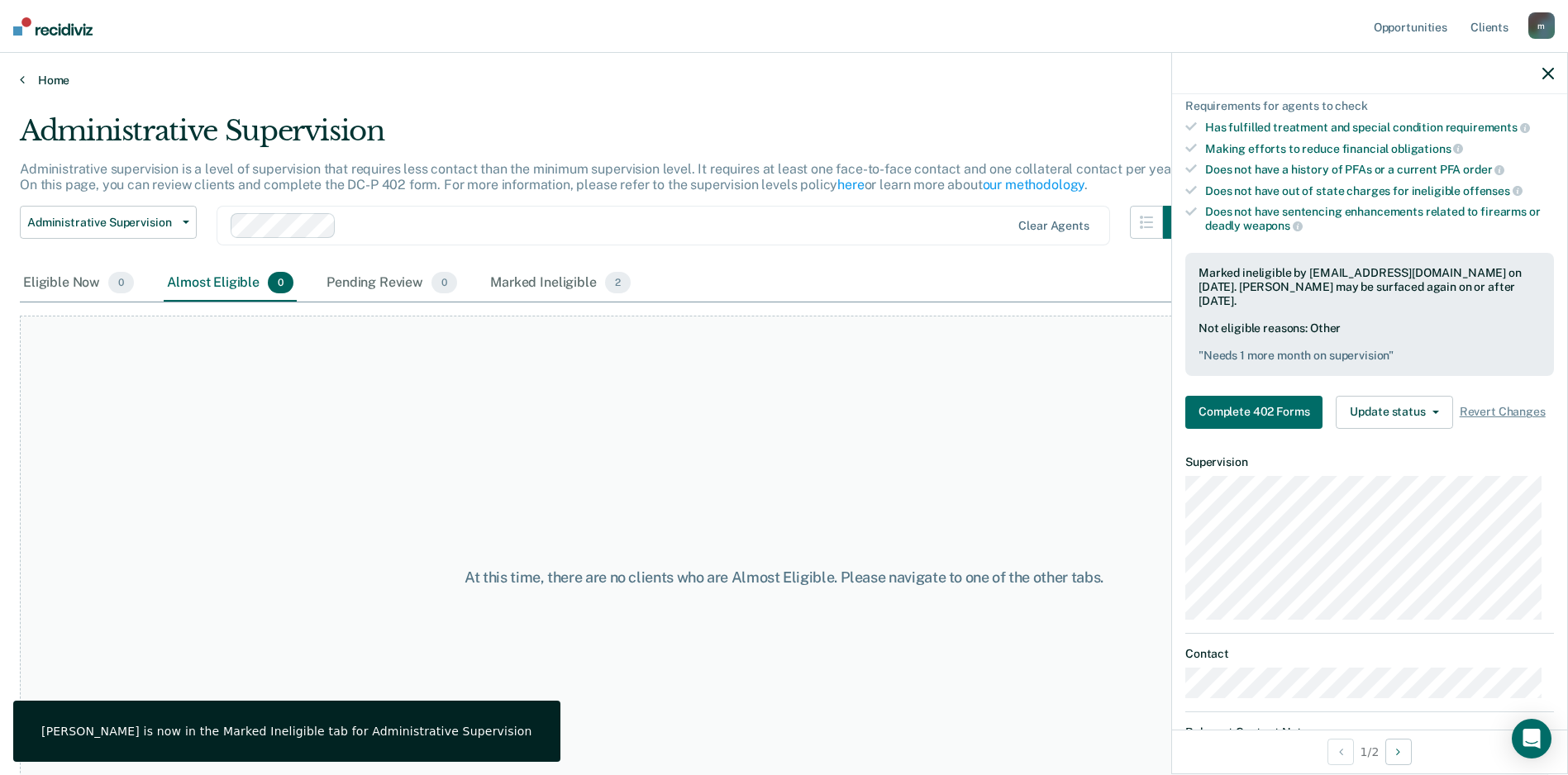
click at [33, 76] on link "Home" at bounding box center [784, 80] width 1527 height 15
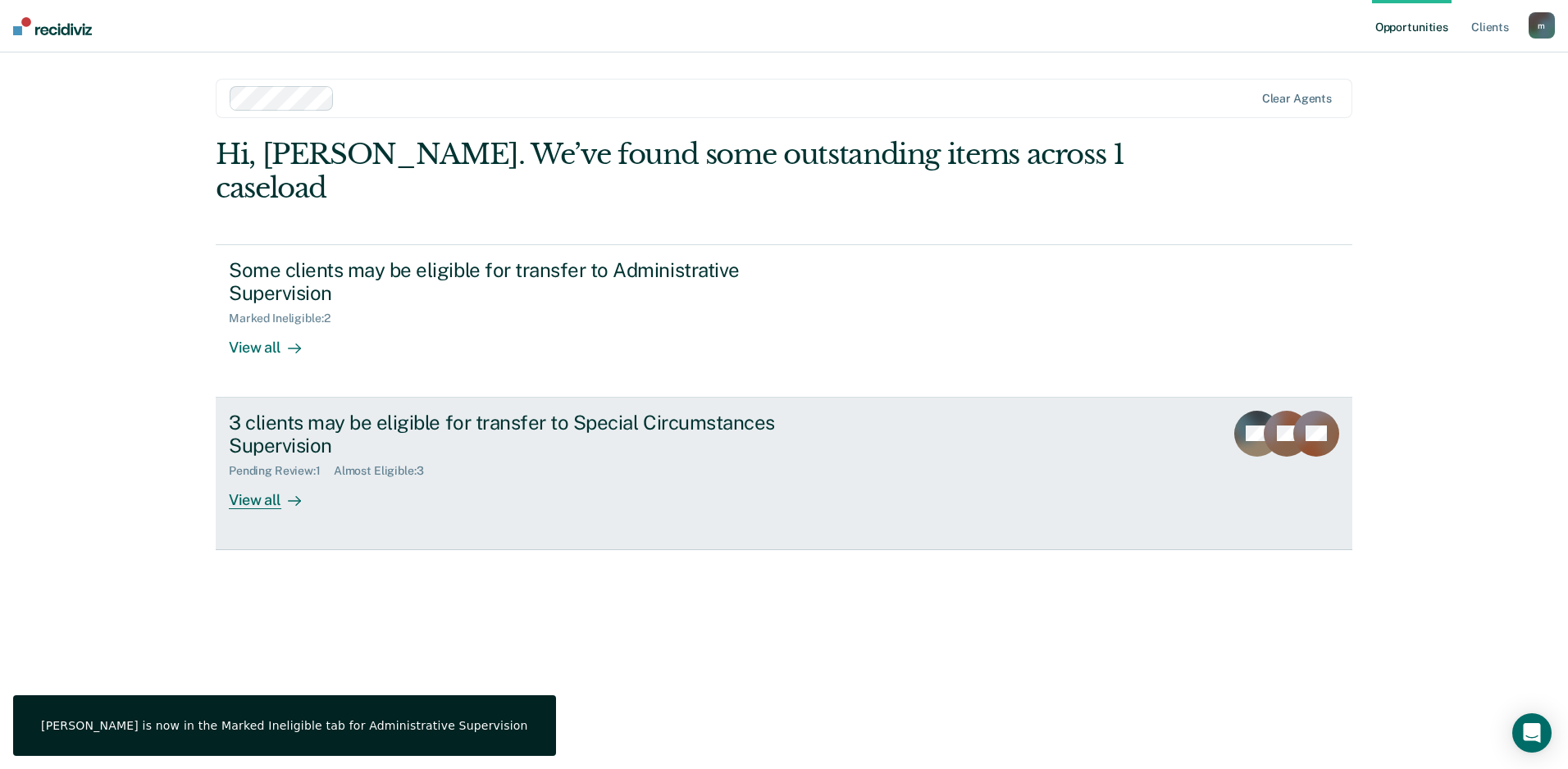
click at [264, 398] on link "3 clients may be eligible for transfer to Special Circumstances Supervision Pen…" at bounding box center [784, 473] width 1137 height 152
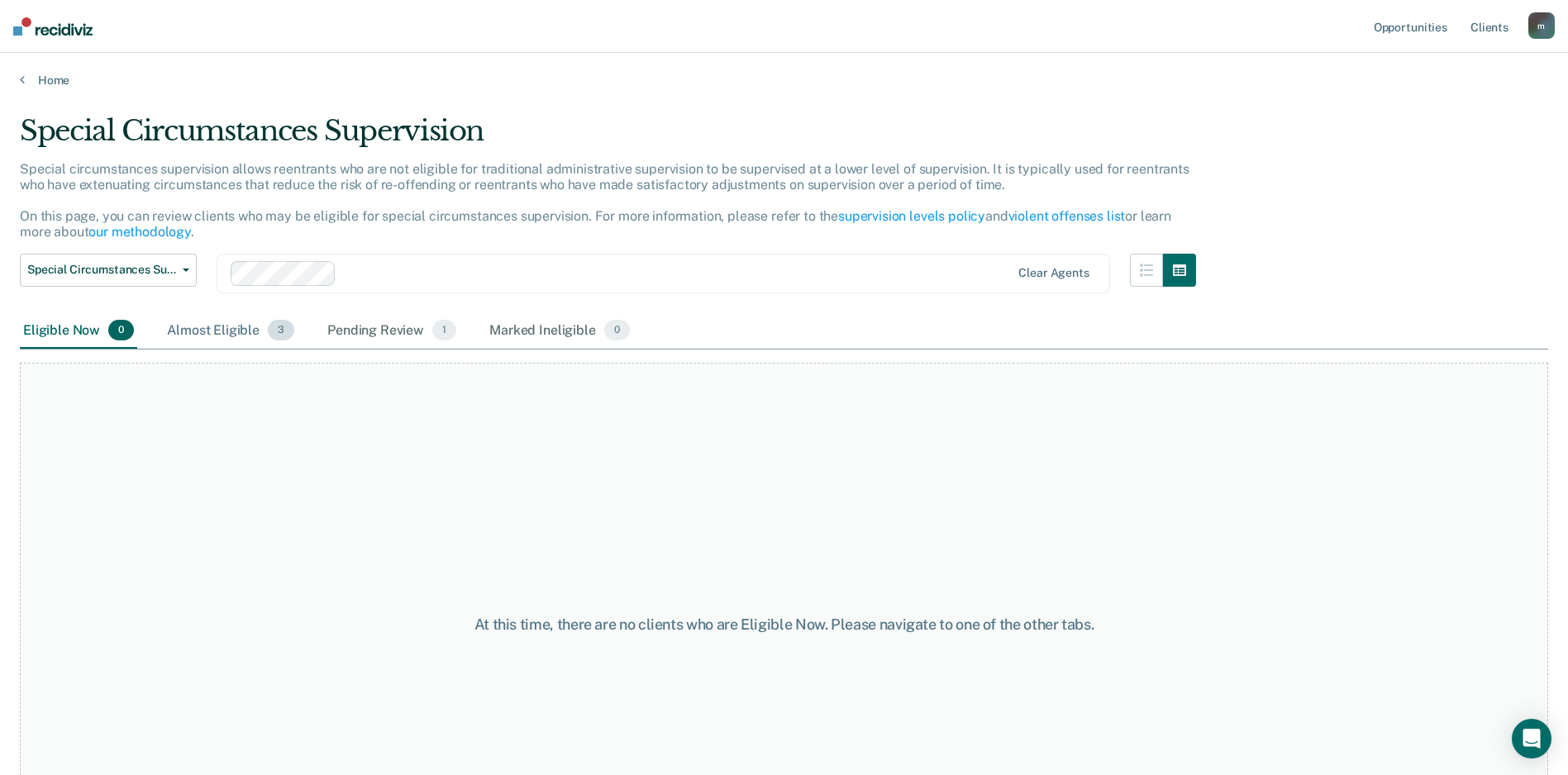
click at [206, 322] on div "Almost Eligible 3" at bounding box center [230, 332] width 134 height 37
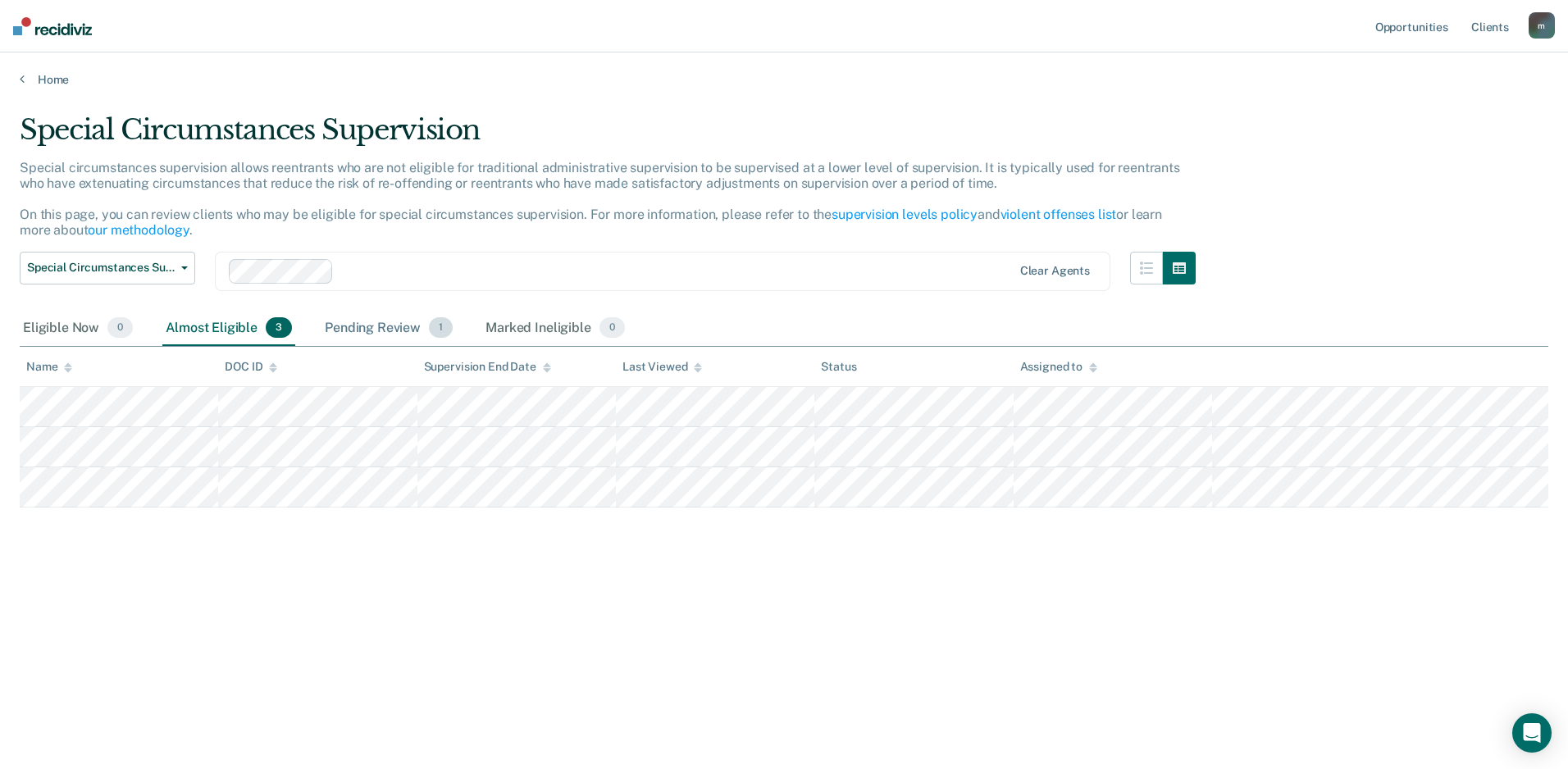
click at [378, 327] on div "Pending Review 1" at bounding box center [388, 329] width 135 height 36
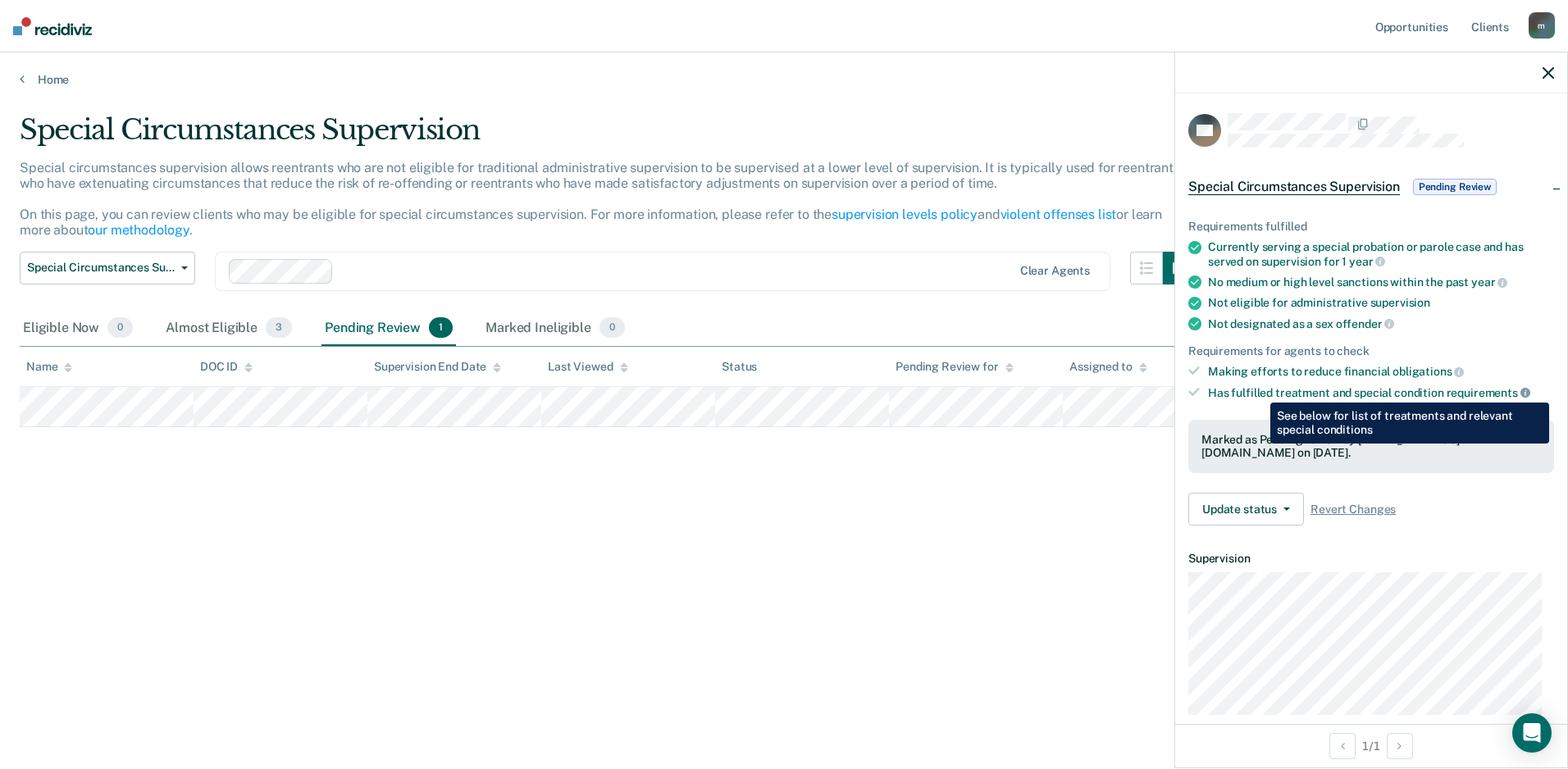
click at [1521, 391] on icon at bounding box center [1526, 393] width 10 height 10
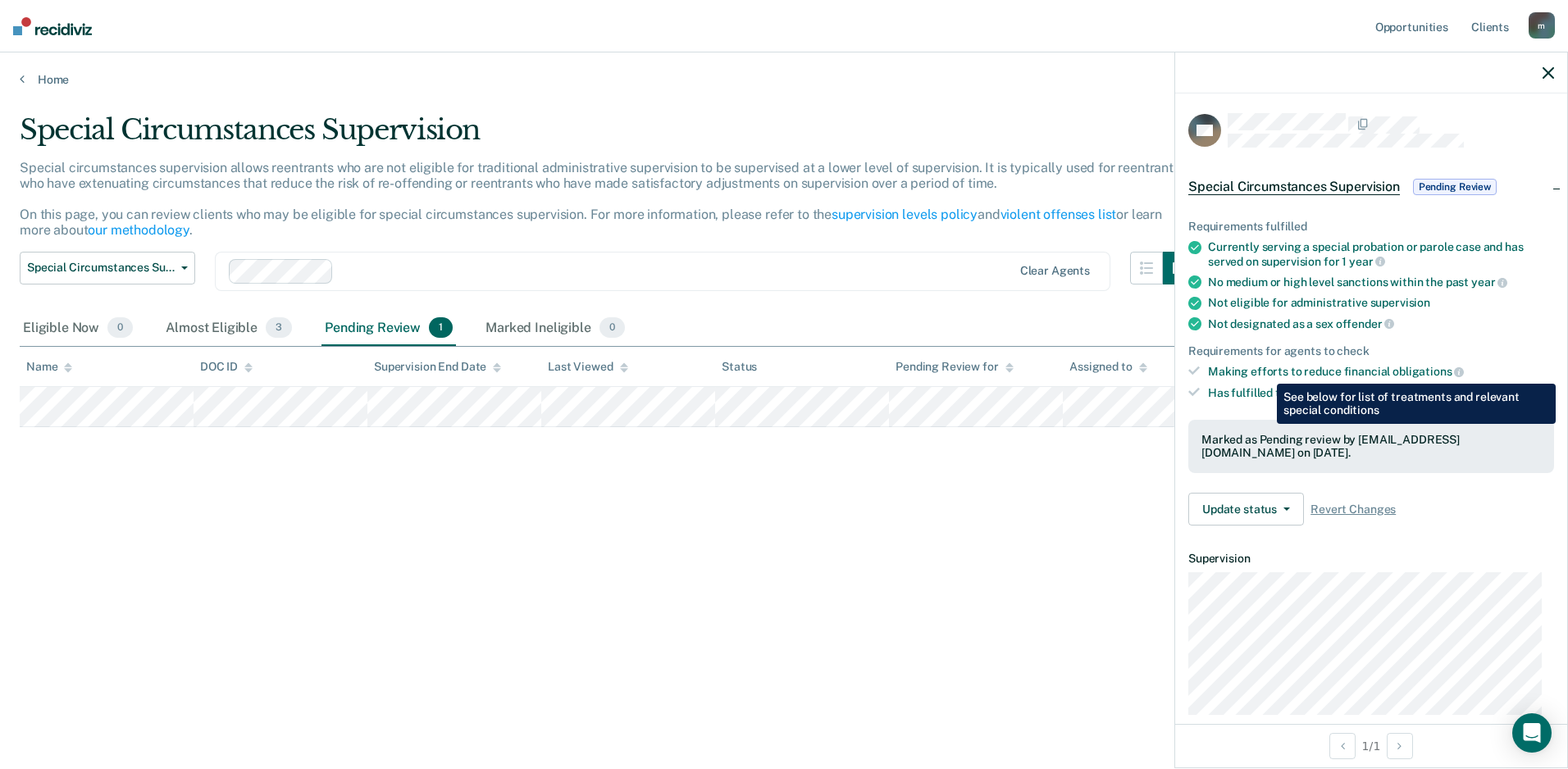
click at [1383, 348] on div "Requirements for agents to check" at bounding box center [1371, 352] width 366 height 14
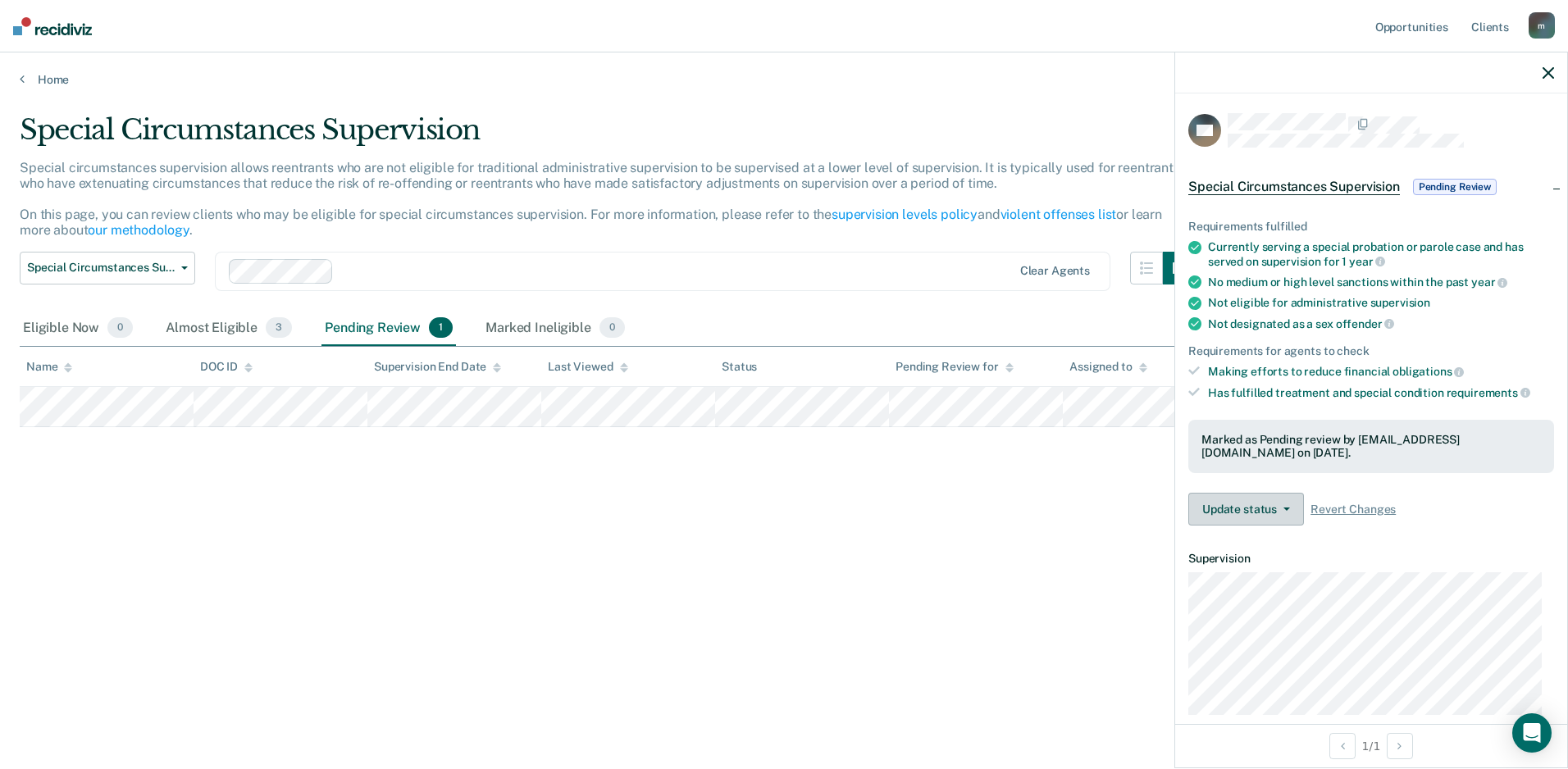
click at [1265, 511] on button "Update status" at bounding box center [1246, 509] width 116 height 32
click at [1451, 488] on div "Requirements fulfilled Currently serving a special probation or parole case and…" at bounding box center [1371, 366] width 392 height 346
click at [1457, 184] on span "Pending Review" at bounding box center [1454, 187] width 83 height 17
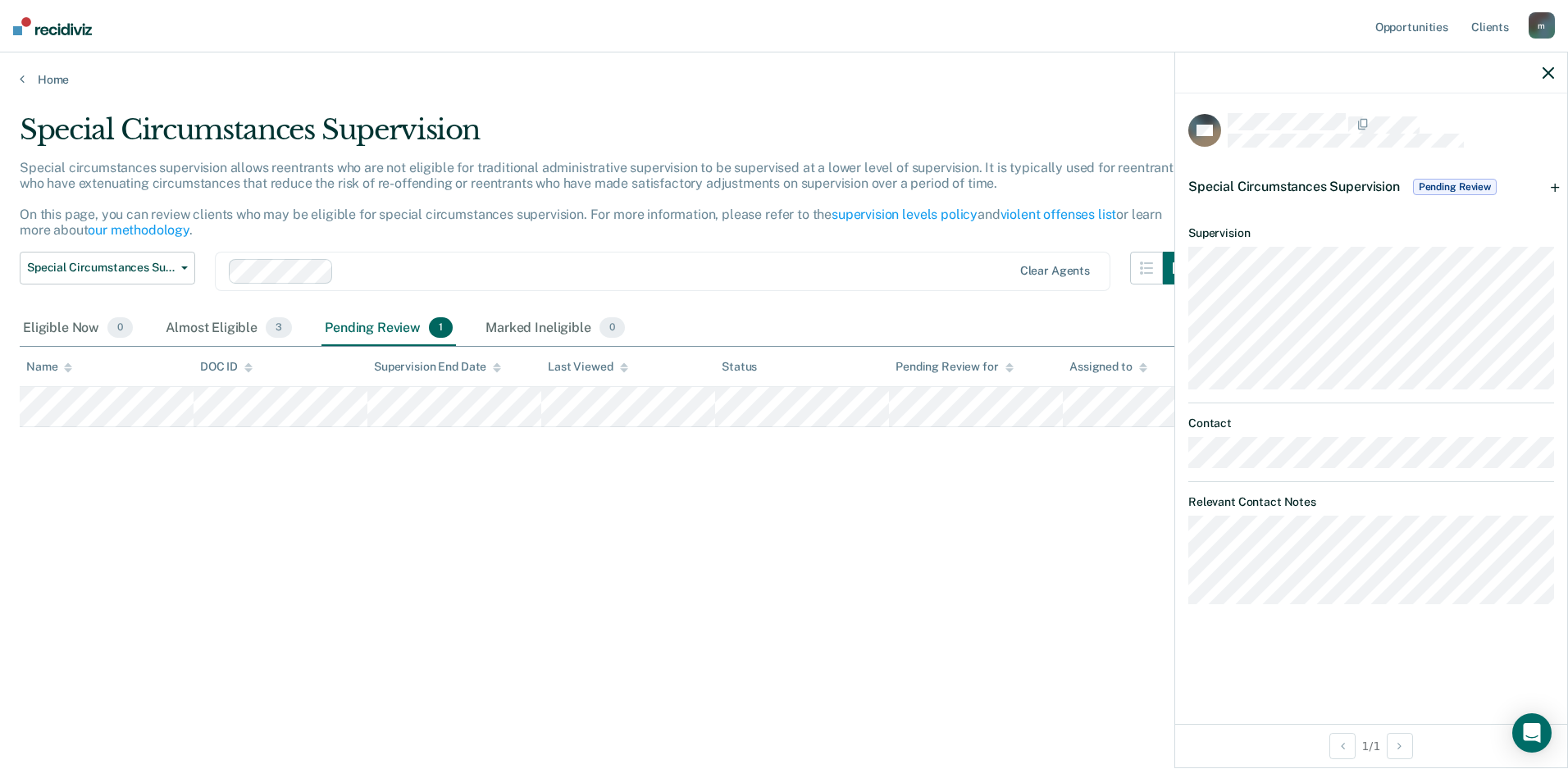
click at [1457, 184] on span "Pending Review" at bounding box center [1454, 187] width 83 height 17
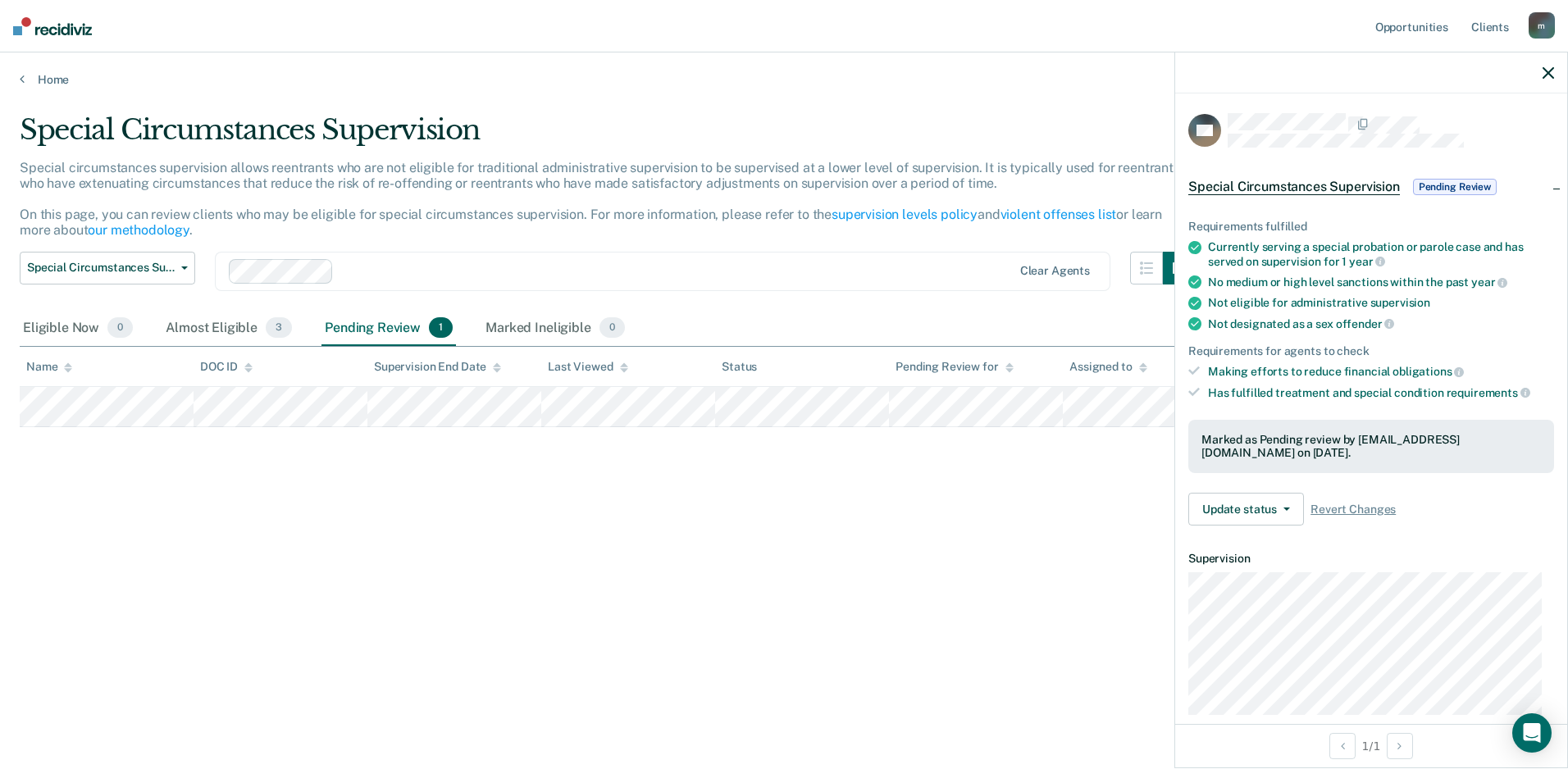
click at [1457, 184] on span "Pending Review" at bounding box center [1454, 187] width 83 height 17
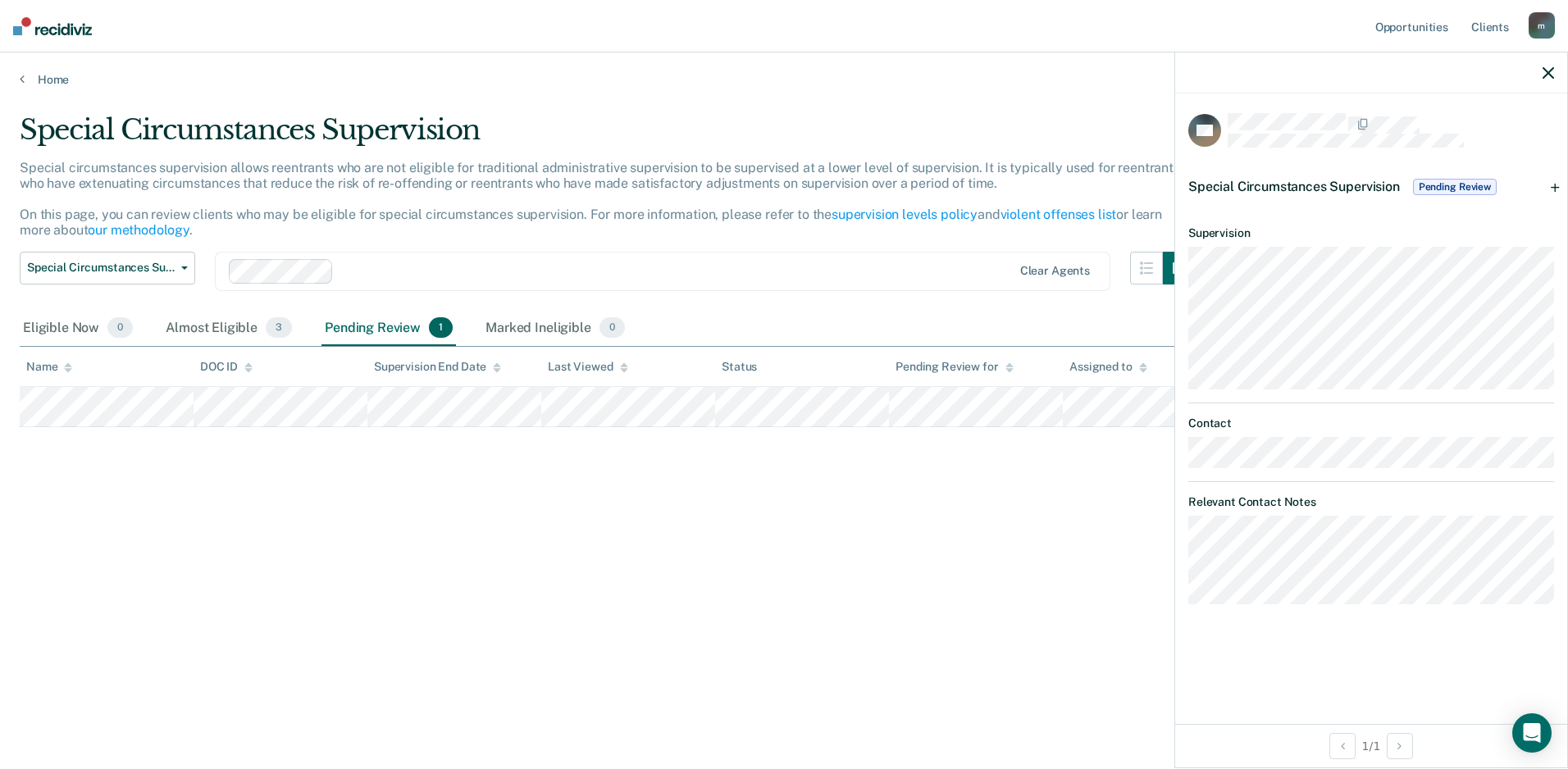
click at [1457, 184] on span "Pending Review" at bounding box center [1454, 187] width 83 height 17
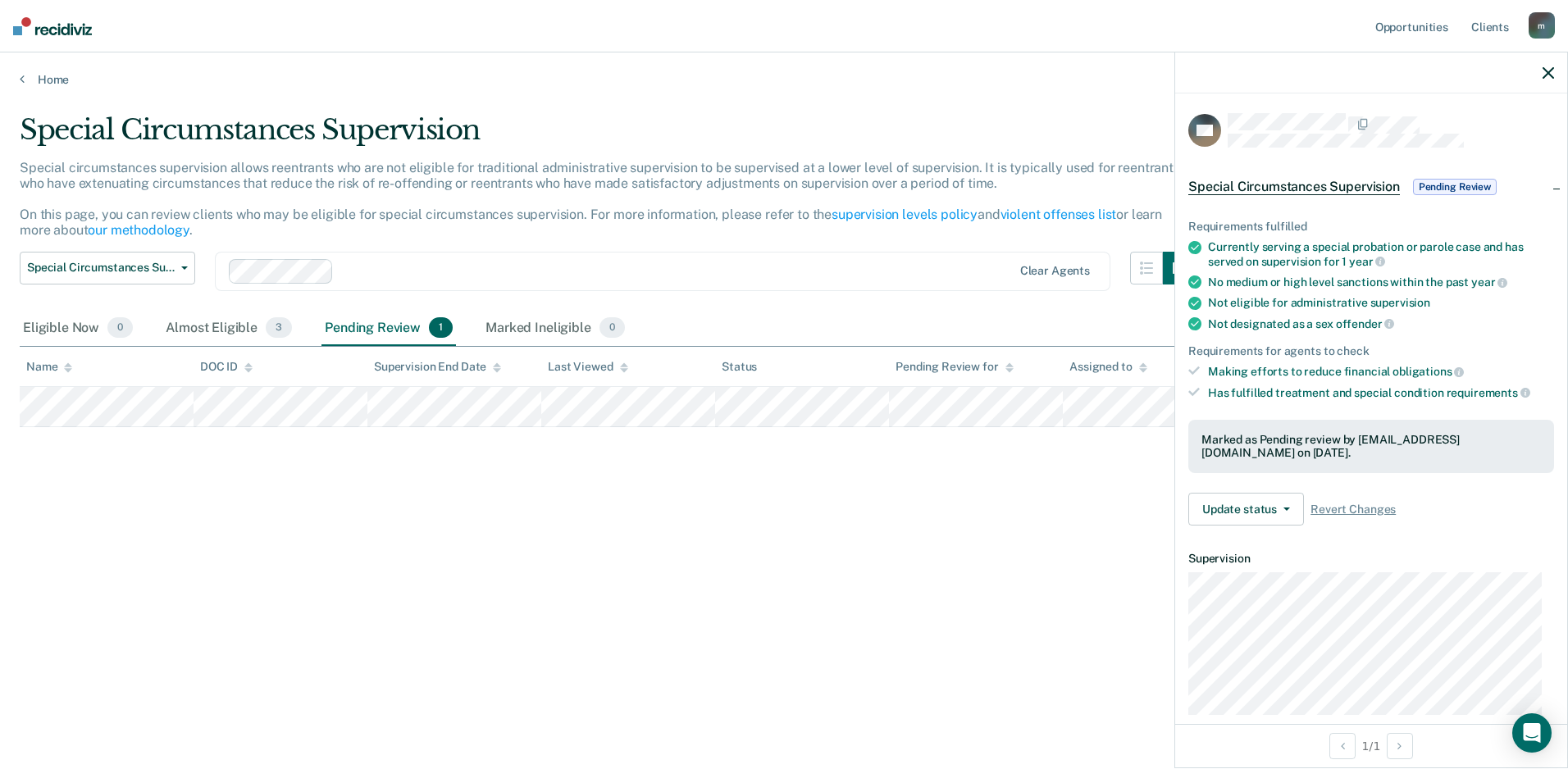
click at [1550, 72] on icon "button" at bounding box center [1548, 73] width 12 height 12
click at [1274, 507] on button "Update status" at bounding box center [1246, 509] width 116 height 32
click at [1305, 545] on button "Revert from Pending Review" at bounding box center [1276, 548] width 177 height 27
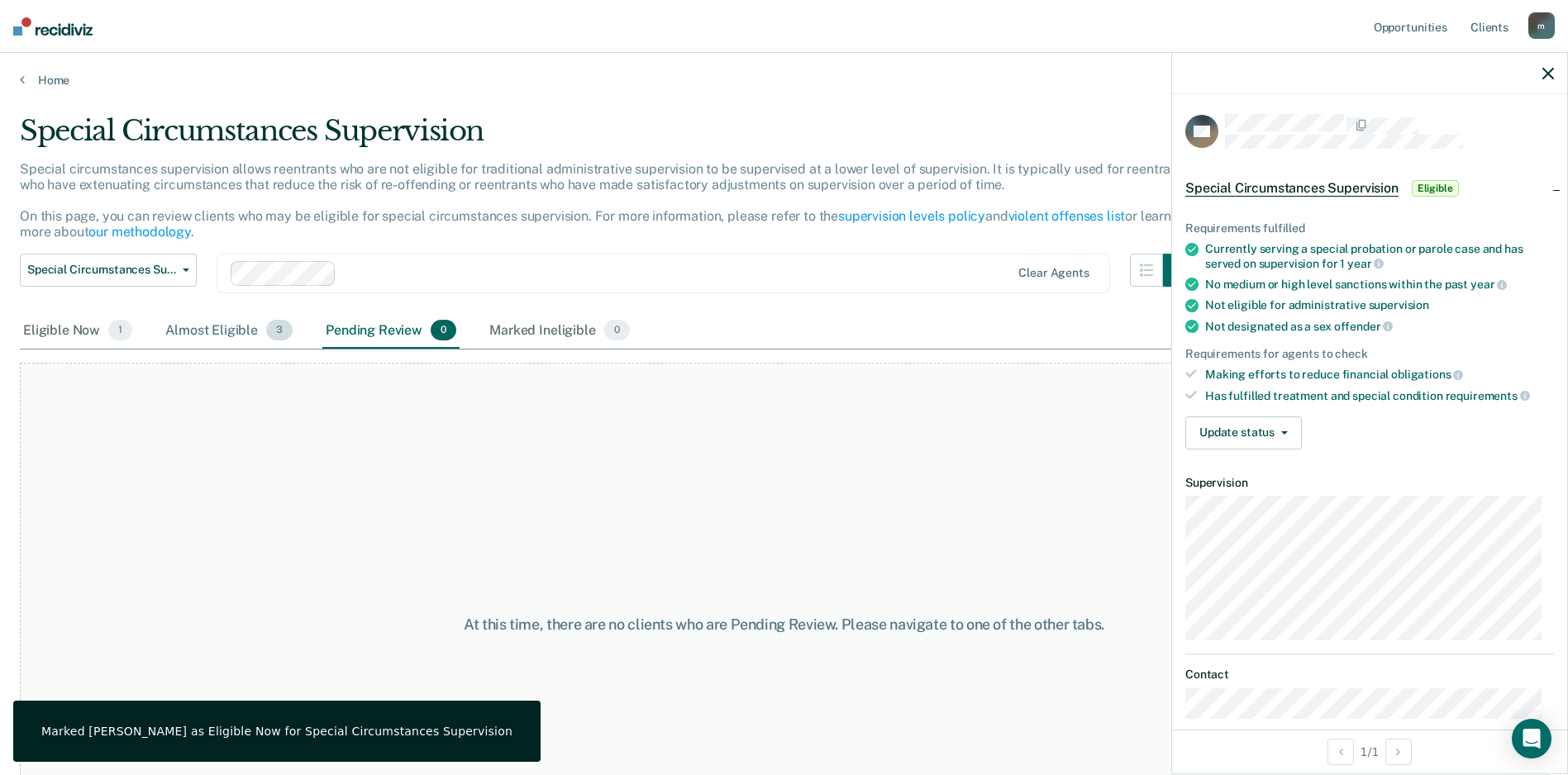
click at [216, 335] on div "Almost Eligible 3" at bounding box center [229, 332] width 134 height 37
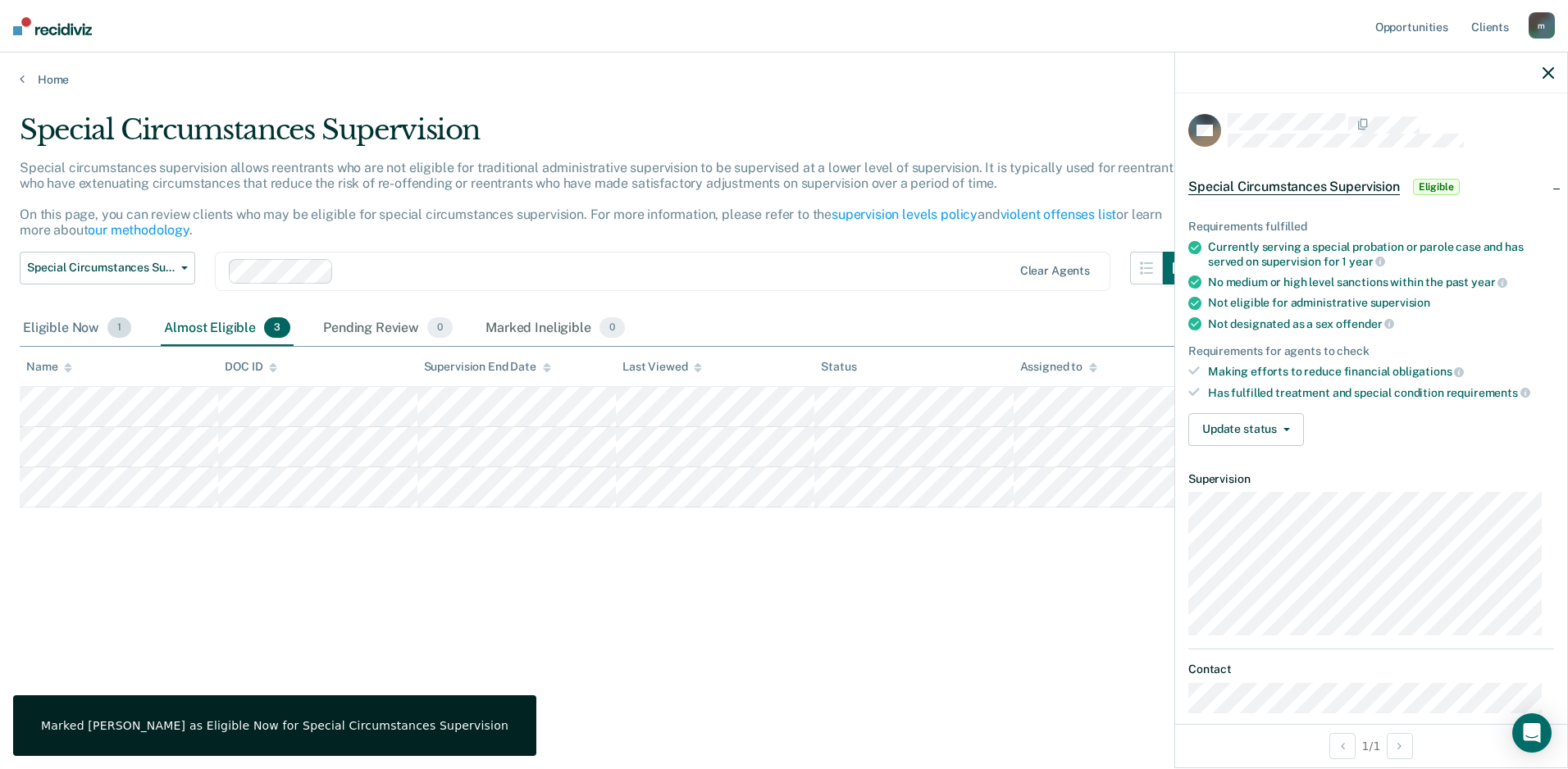
click at [107, 328] on span "1" at bounding box center [119, 328] width 24 height 22
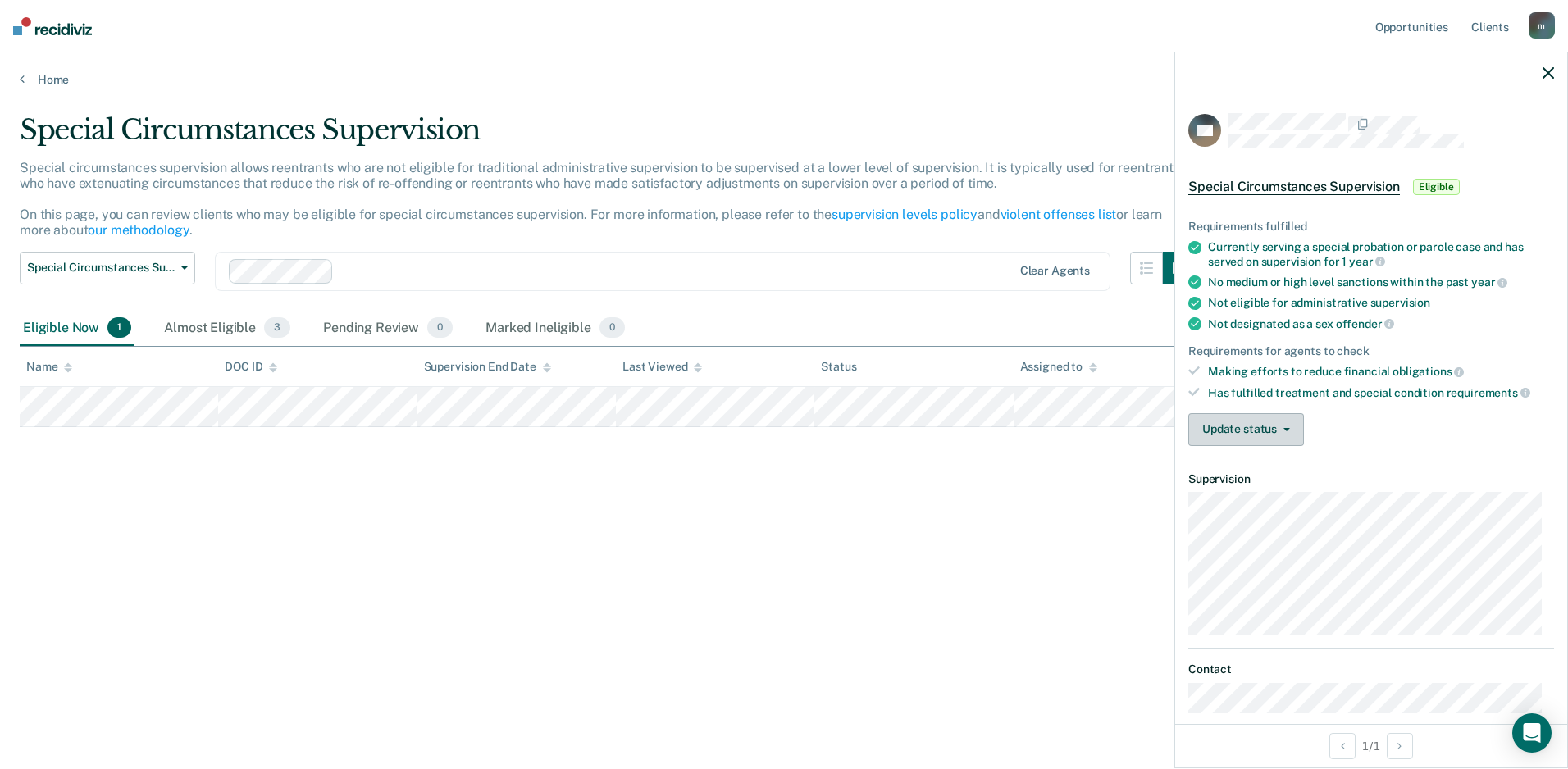
click at [1241, 440] on button "Update status" at bounding box center [1246, 429] width 116 height 32
click at [1046, 521] on div "Special Circumstances Supervision Special circumstances supervision allows reen…" at bounding box center [784, 379] width 1529 height 533
click at [1553, 70] on icon "button" at bounding box center [1548, 73] width 12 height 12
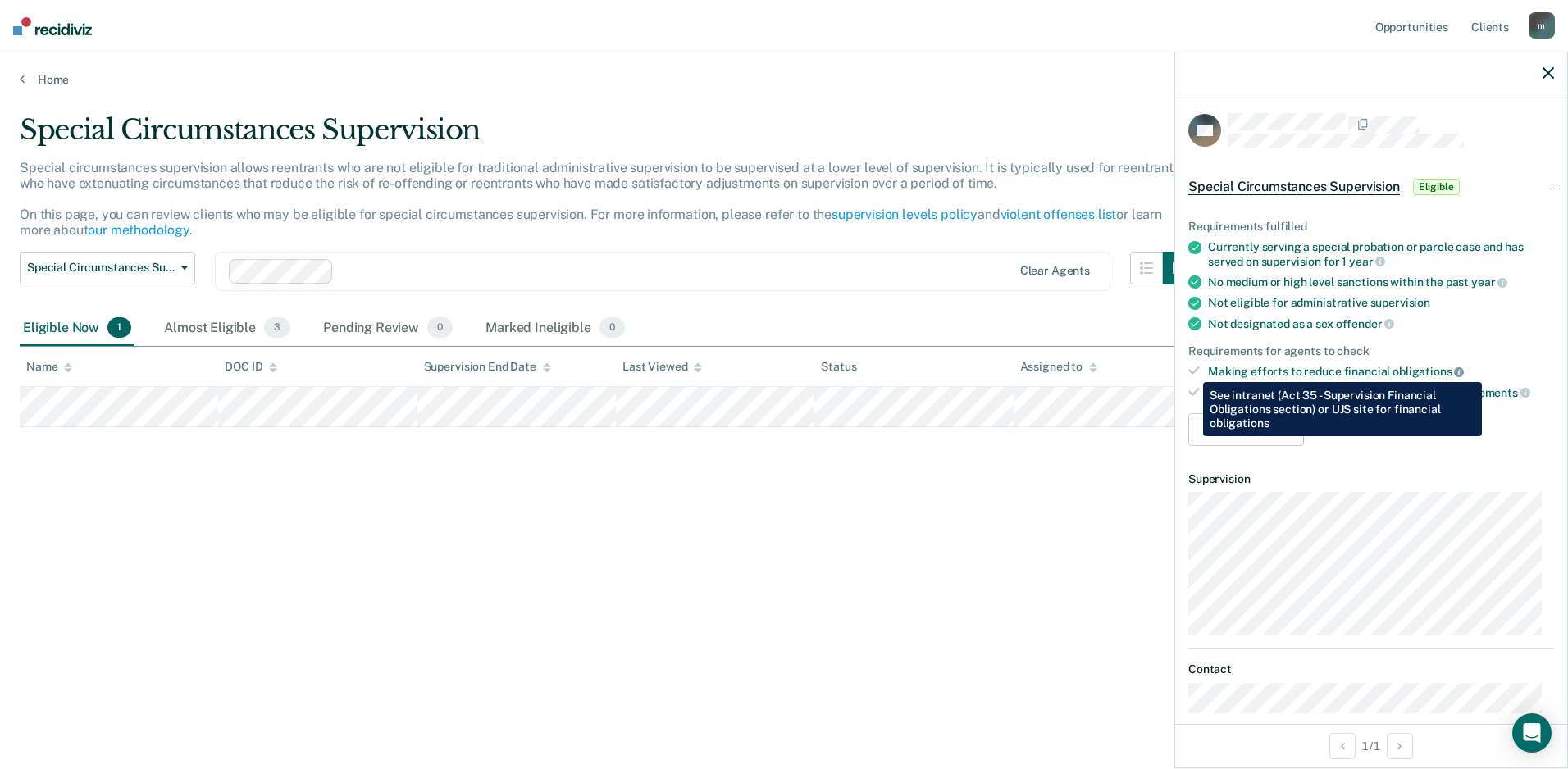
click at [1454, 370] on icon at bounding box center [1459, 372] width 10 height 10
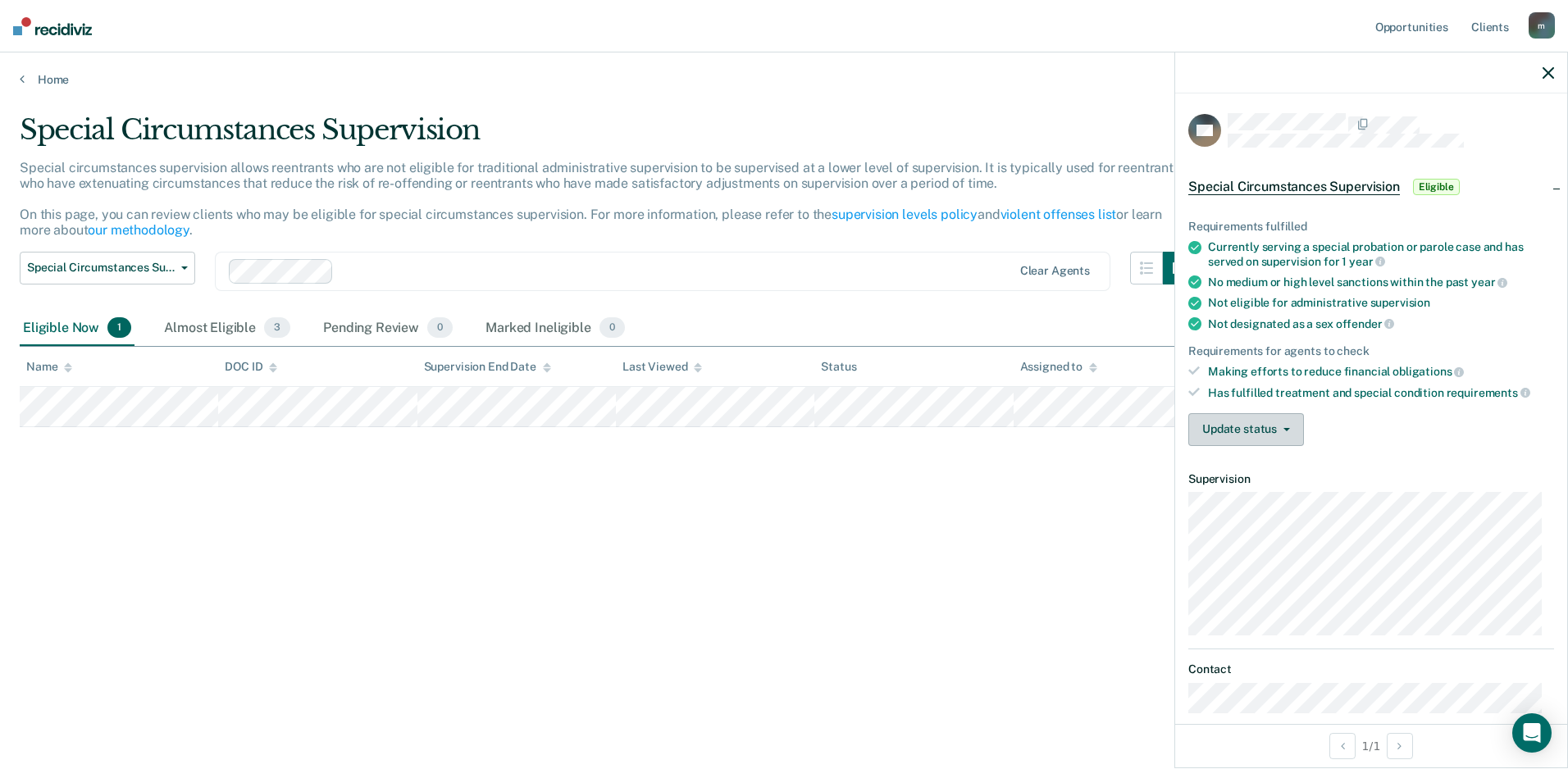
click at [1213, 433] on button "Update status" at bounding box center [1246, 429] width 116 height 32
click at [1221, 468] on button "[PERSON_NAME] Review" at bounding box center [1269, 468] width 161 height 27
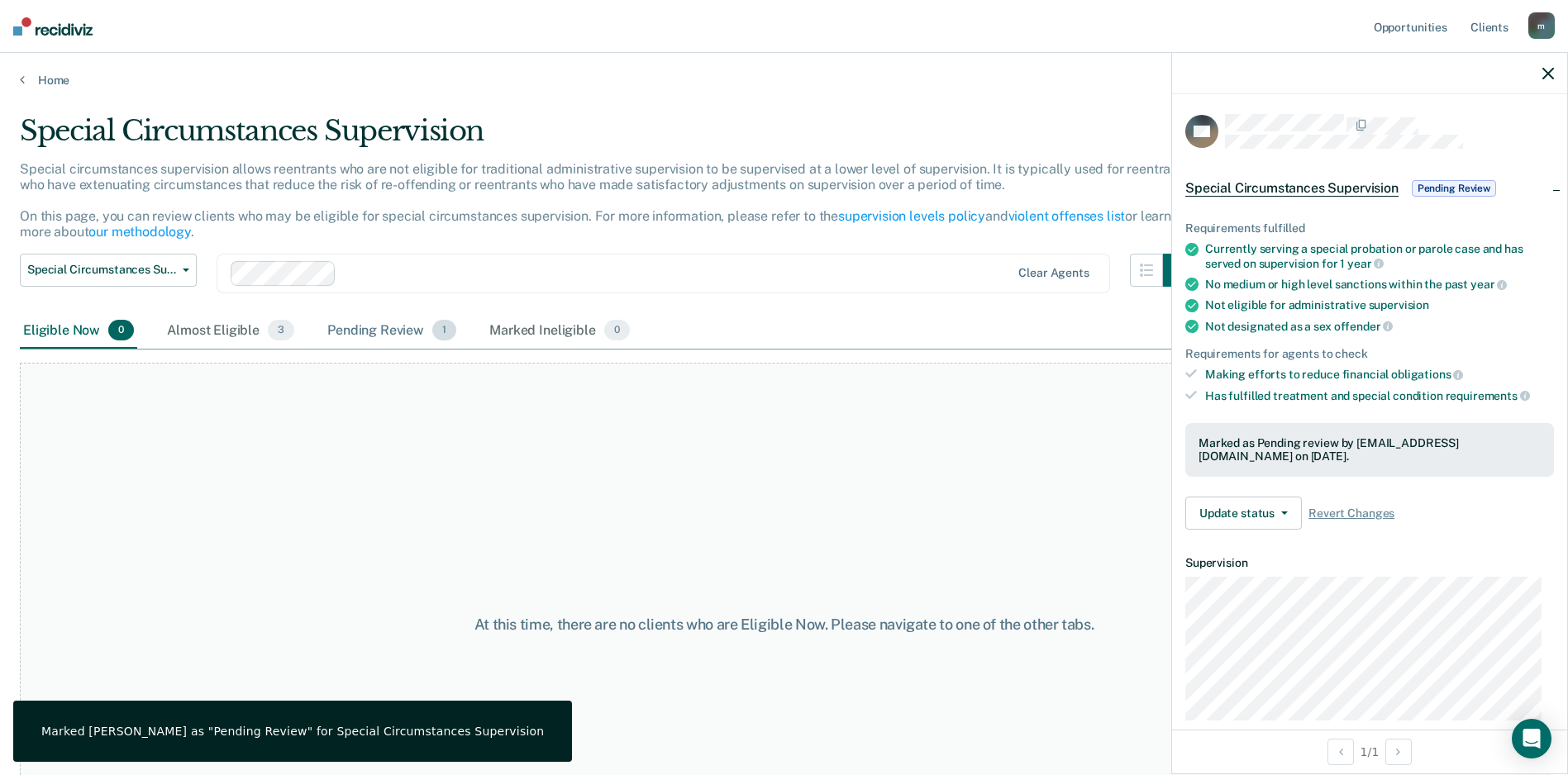
click at [373, 339] on div "Pending Review 1" at bounding box center [391, 332] width 136 height 37
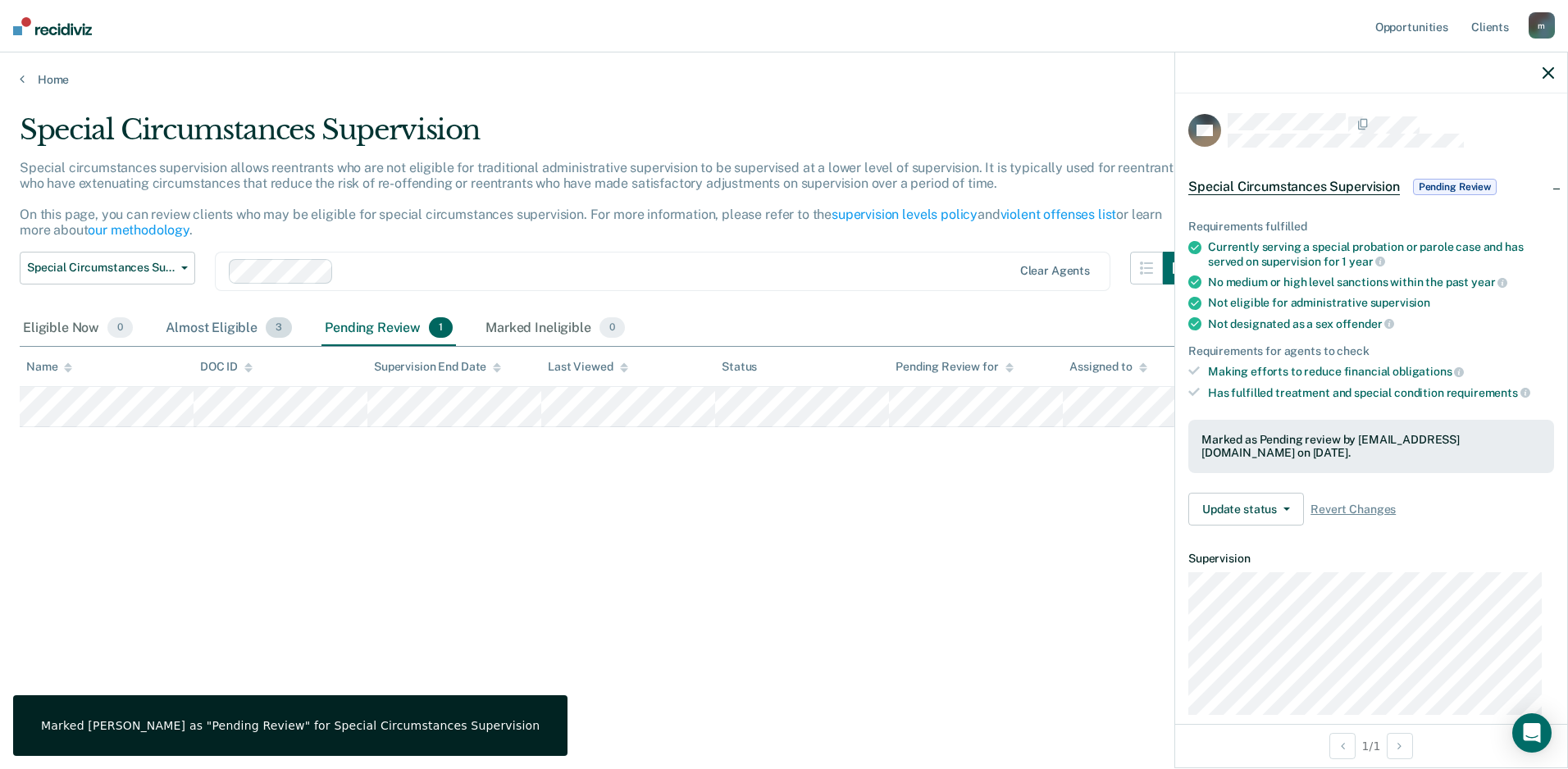
click at [225, 331] on div "Almost Eligible 3" at bounding box center [228, 329] width 133 height 36
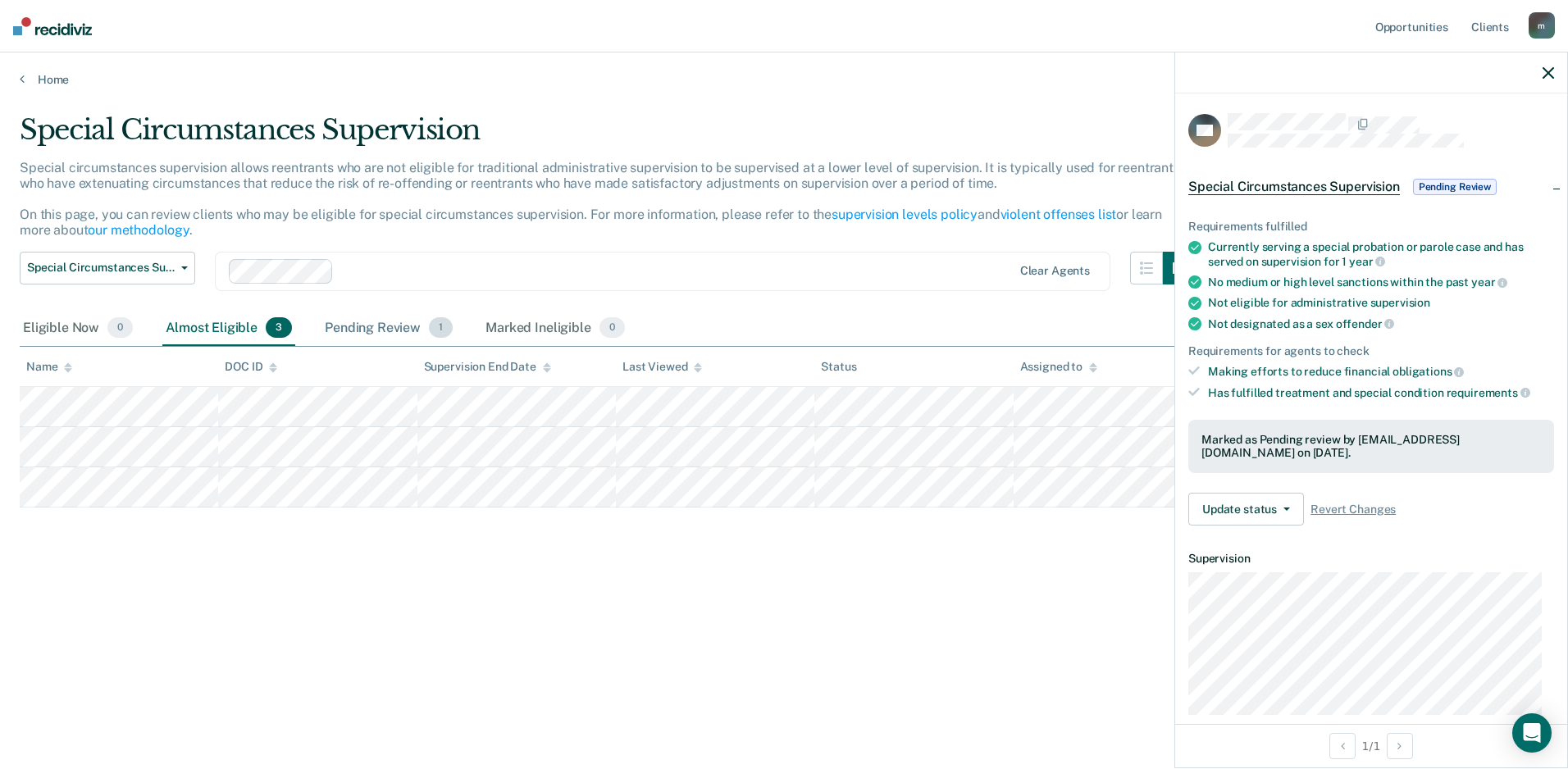
click at [391, 327] on div "Pending Review 1" at bounding box center [388, 329] width 135 height 36
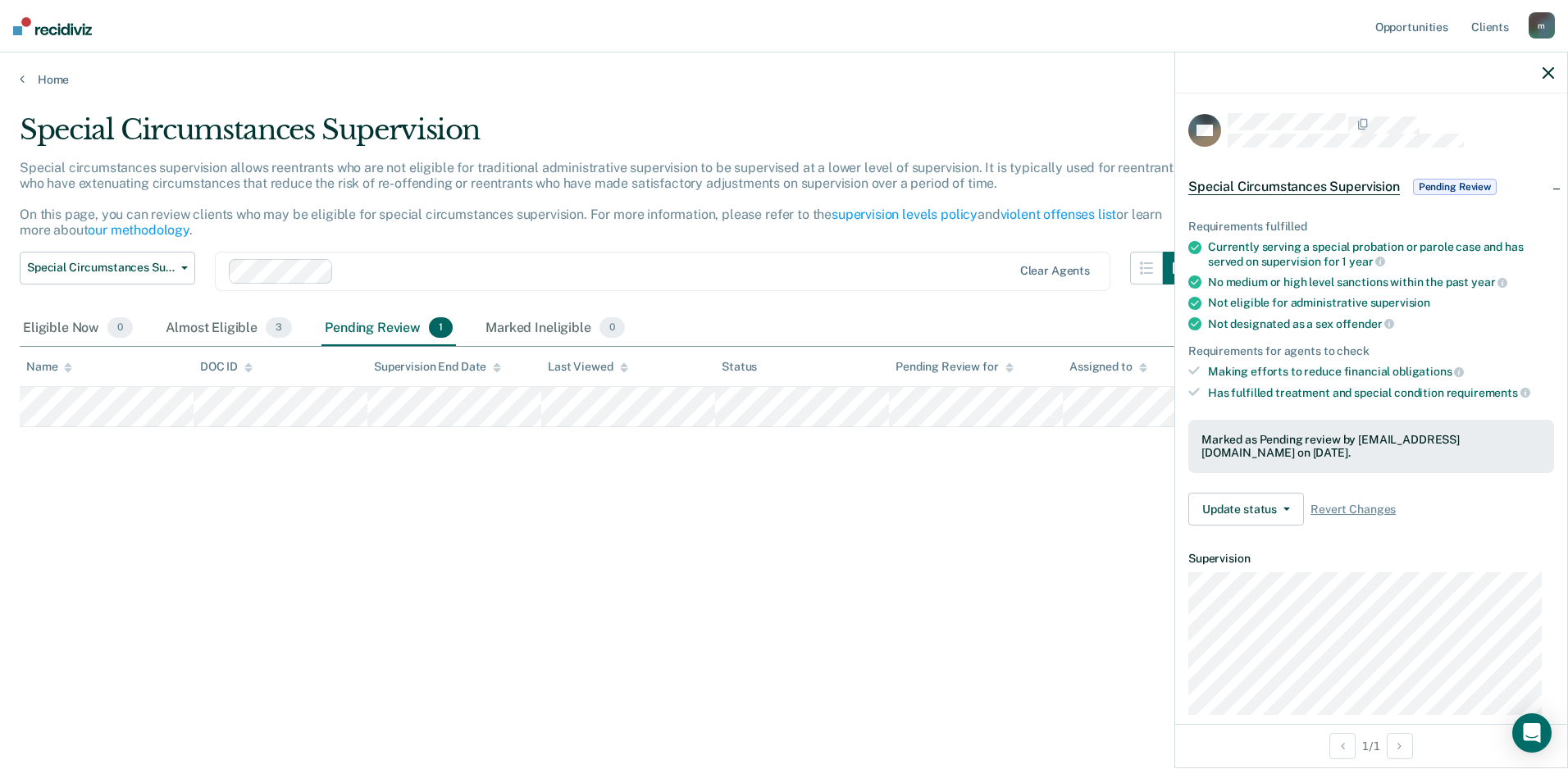
click at [1324, 179] on span "Special Circumstances Supervision" at bounding box center [1293, 187] width 211 height 17
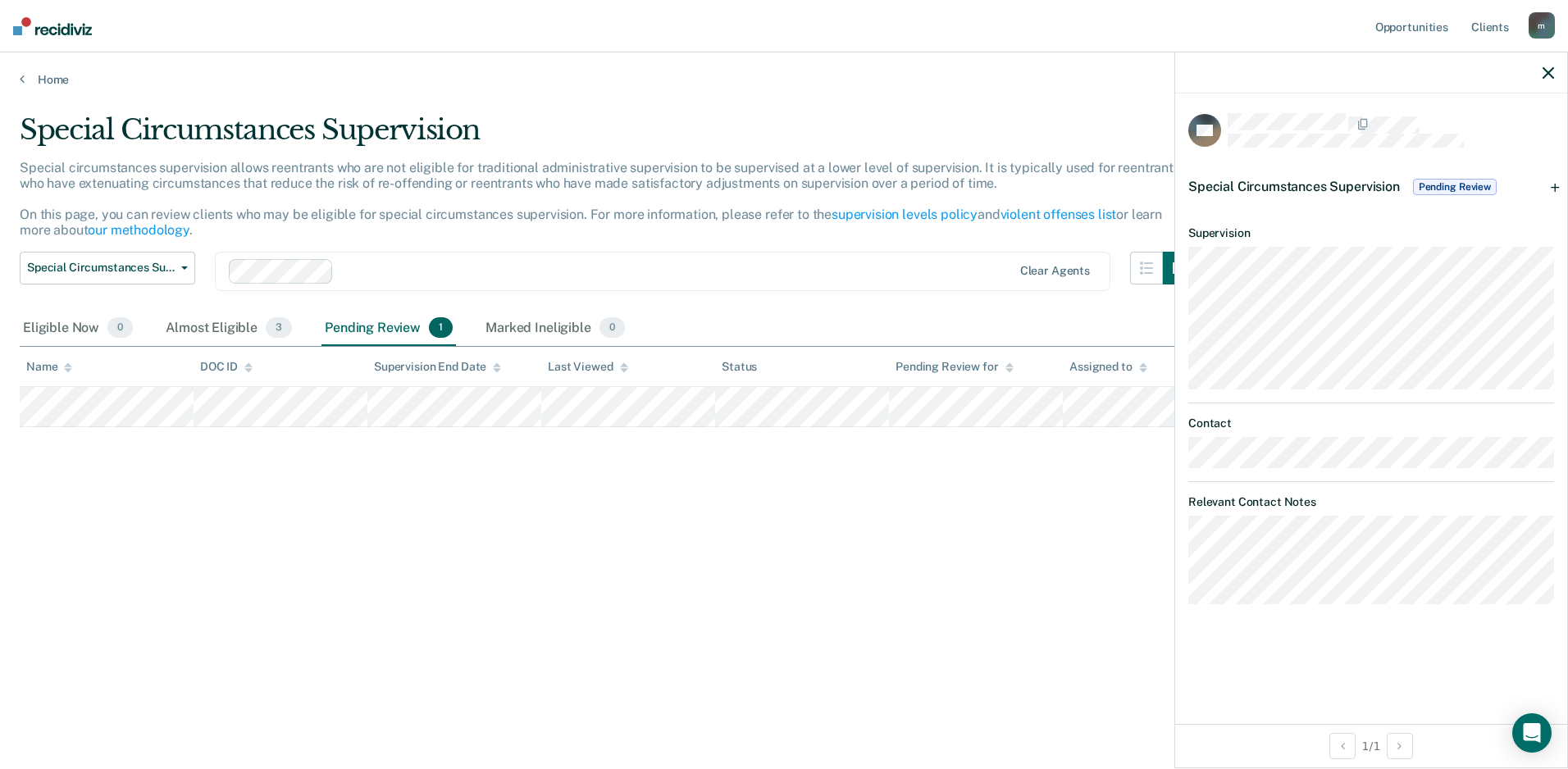
click at [1326, 179] on span "Special Circumstances Supervision" at bounding box center [1293, 187] width 211 height 16
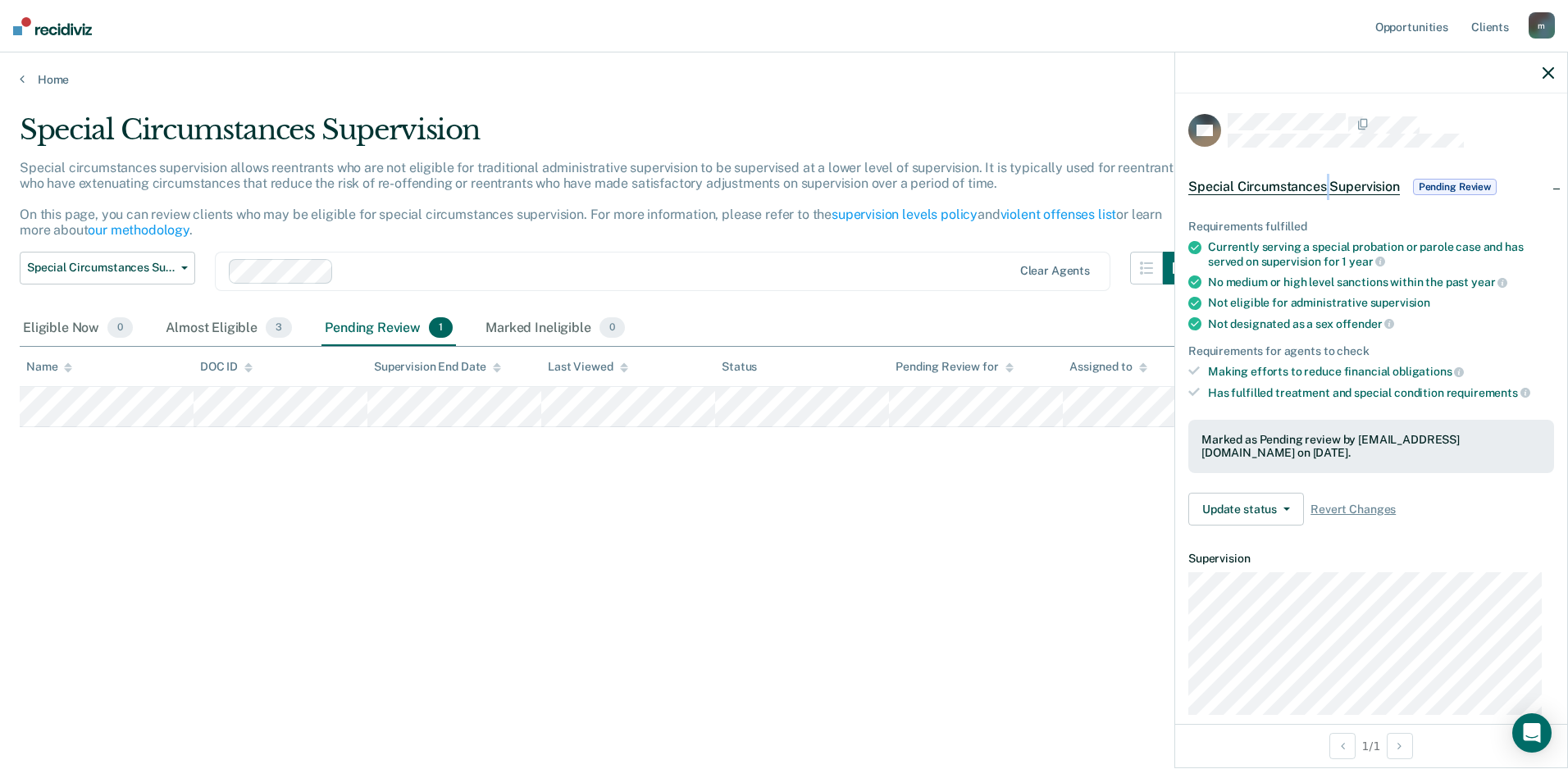
click at [1326, 179] on span "Special Circumstances Supervision" at bounding box center [1293, 187] width 211 height 17
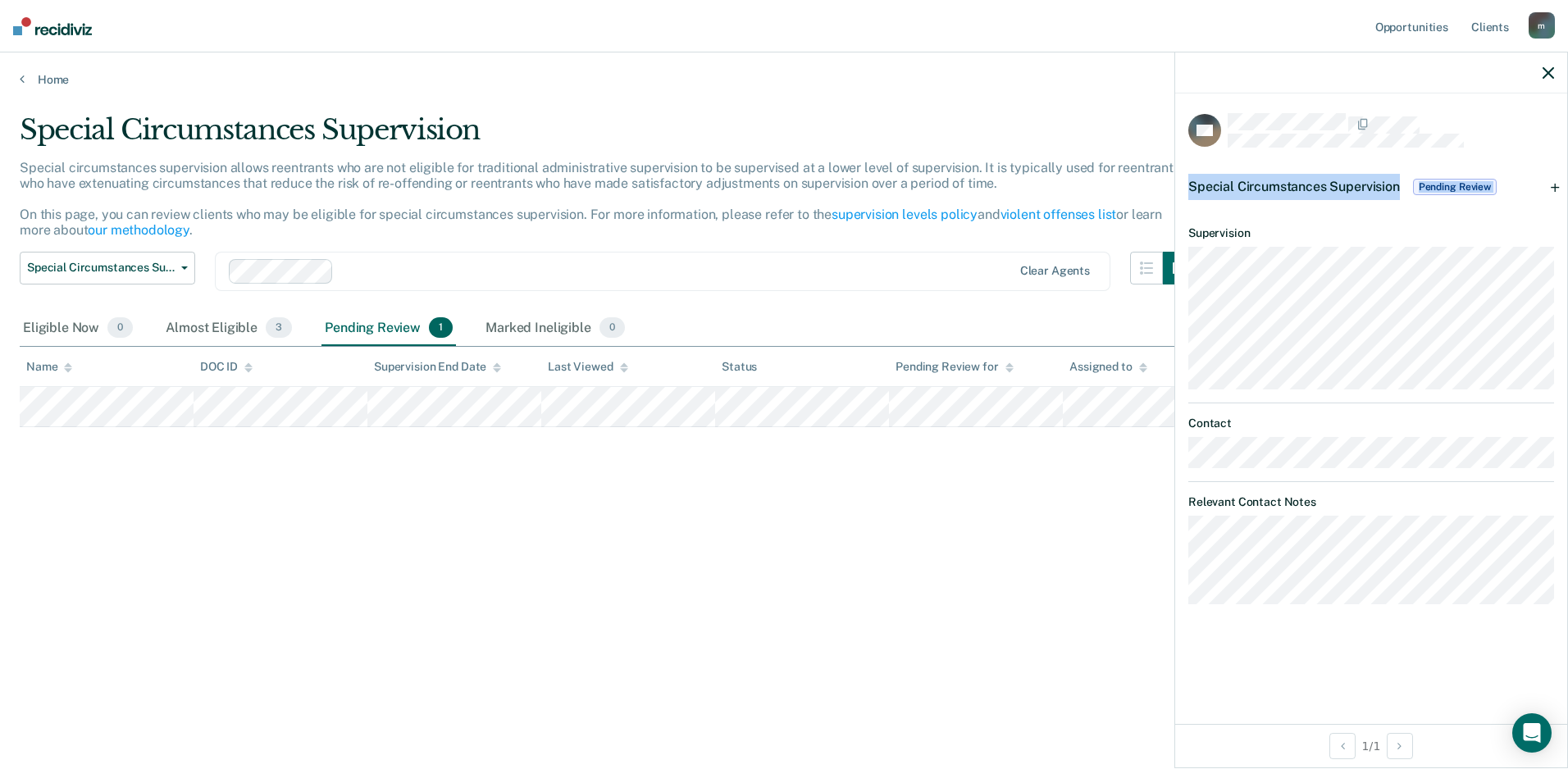
click at [1326, 179] on span "Special Circumstances Supervision" at bounding box center [1293, 187] width 211 height 16
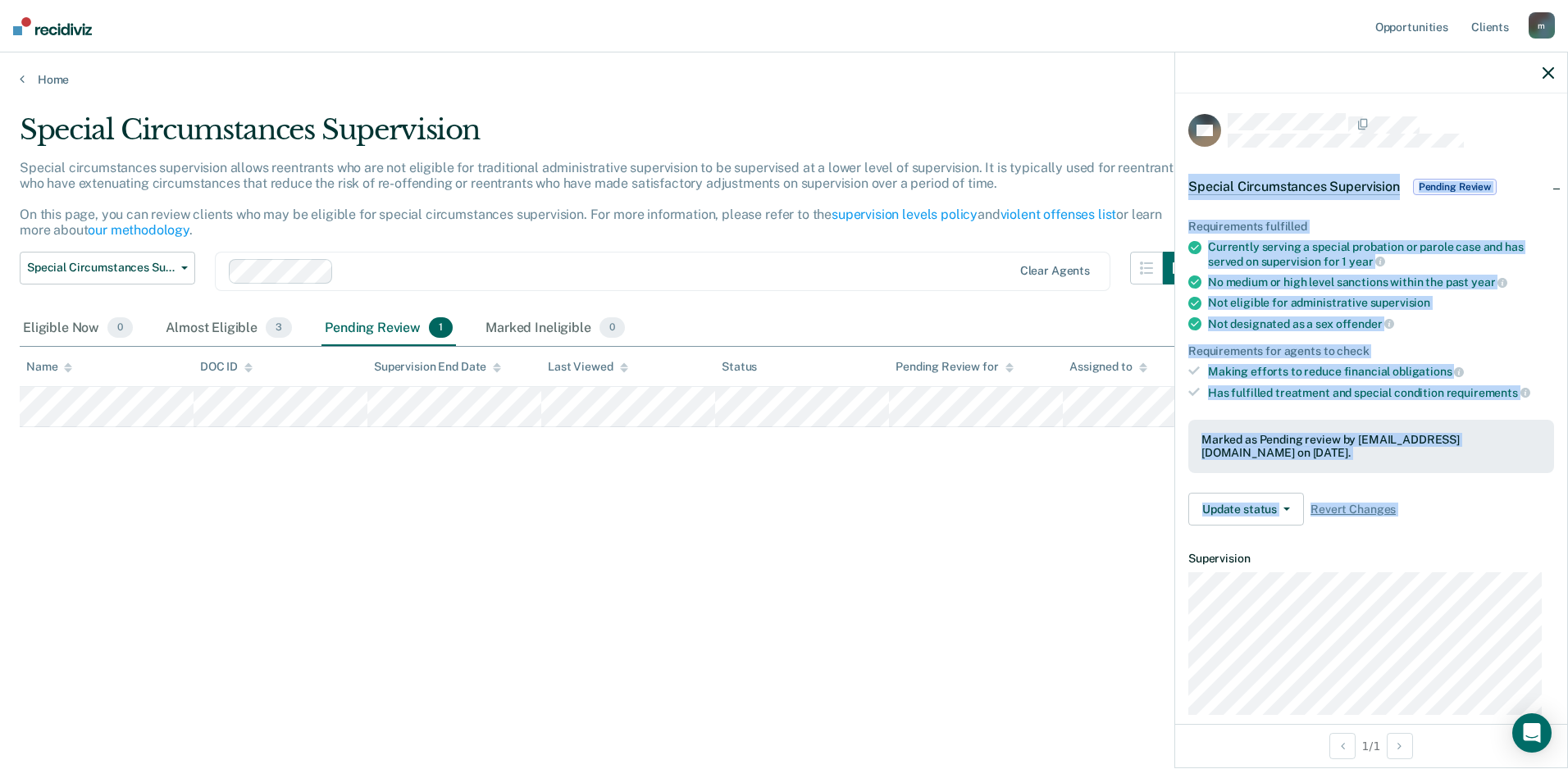
drag, startPoint x: 1326, startPoint y: 179, endPoint x: 1332, endPoint y: 187, distance: 10.0
click at [1331, 188] on span "Special Circumstances Supervision" at bounding box center [1293, 187] width 211 height 17
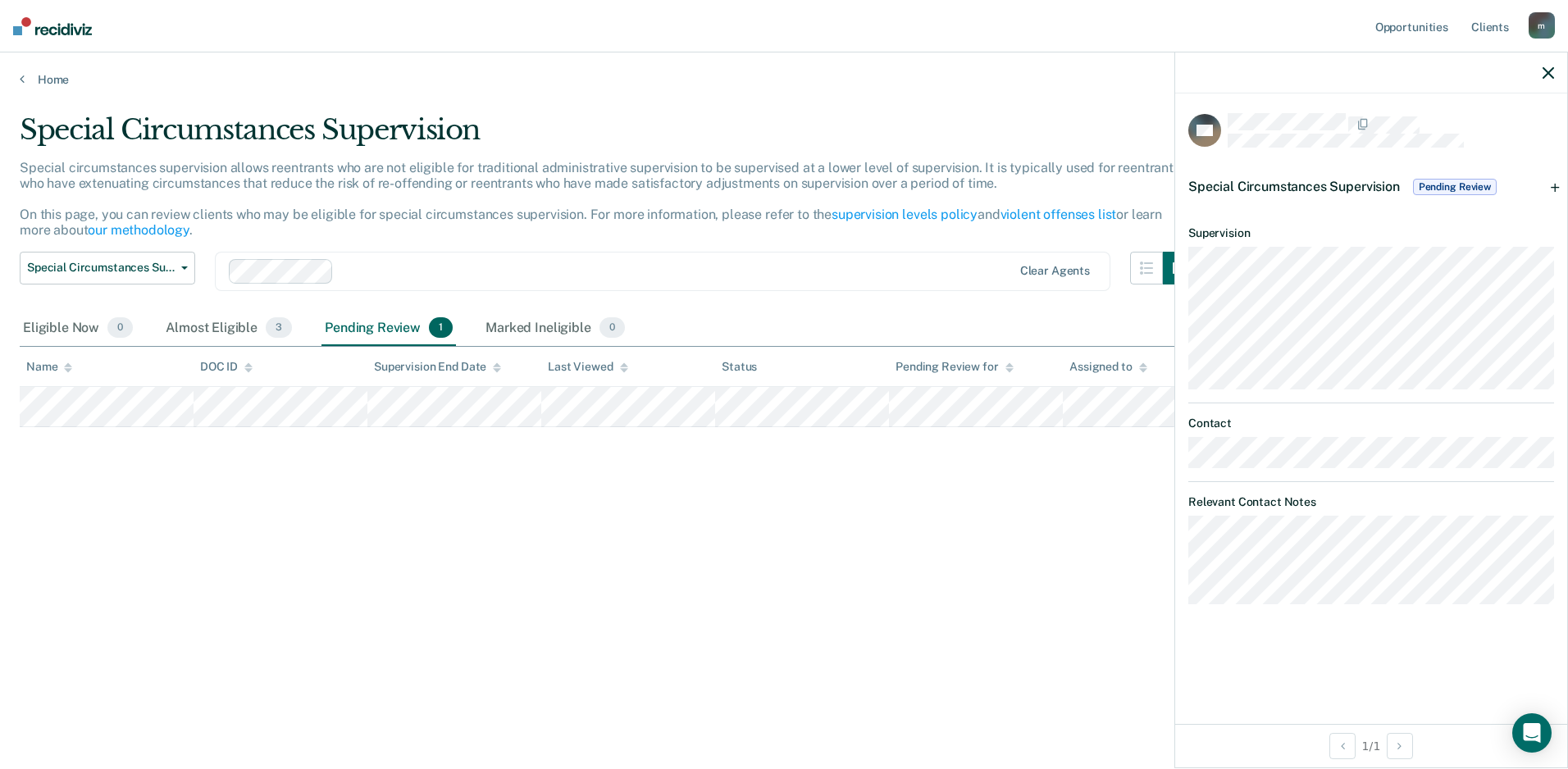
click at [1554, 188] on div "Special Circumstances Supervision Pending Review" at bounding box center [1371, 187] width 392 height 52
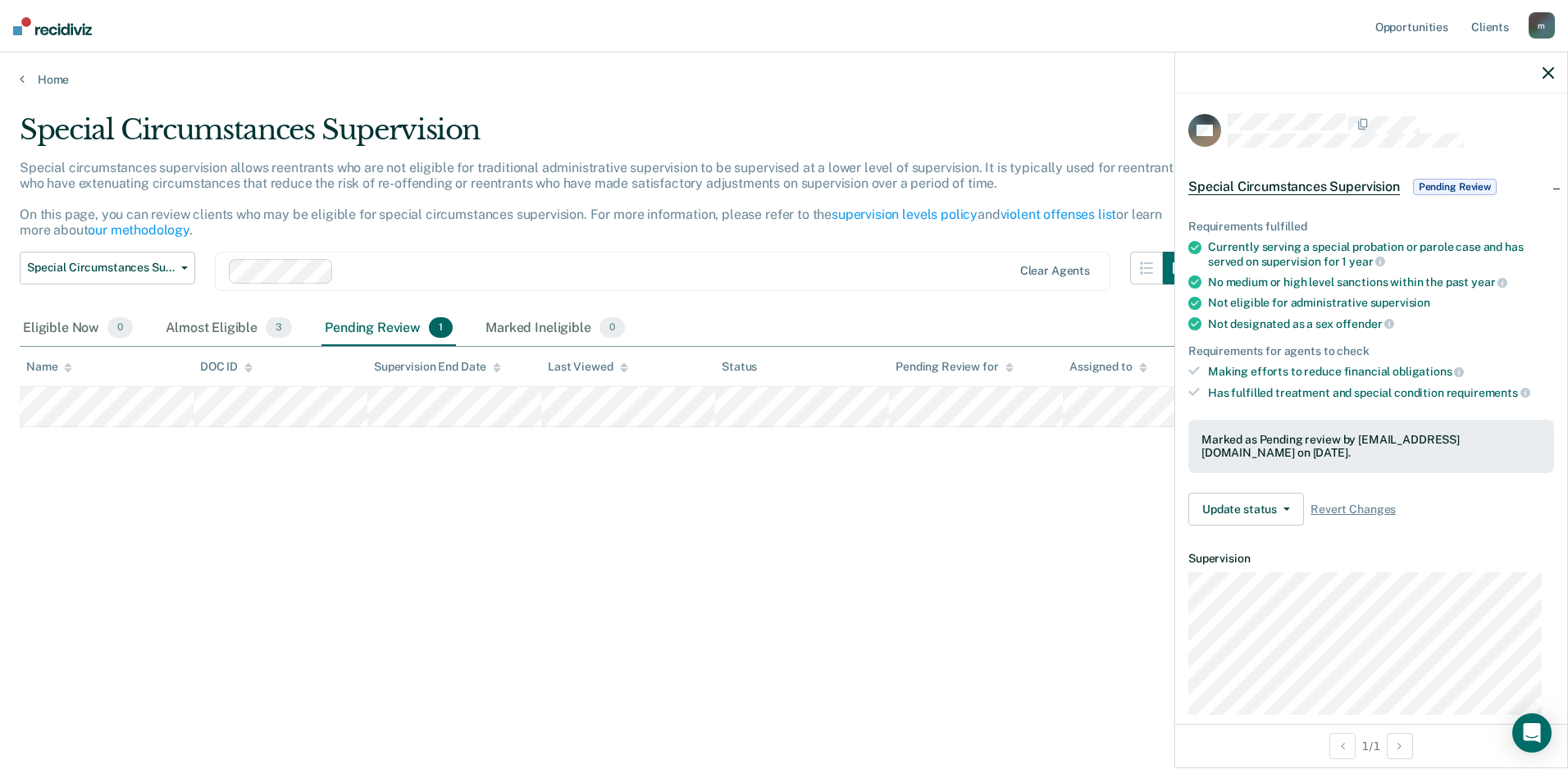
click at [1197, 371] on icon at bounding box center [1194, 371] width 12 height 12
drag, startPoint x: 1197, startPoint y: 371, endPoint x: 1188, endPoint y: 363, distance: 12.0
click at [1188, 363] on div "Requirements fulfilled Currently serving a special probation or parole case and…" at bounding box center [1371, 366] width 392 height 346
click at [762, 574] on div "Special Circumstances Supervision Special circumstances supervision allows reen…" at bounding box center [784, 379] width 1529 height 533
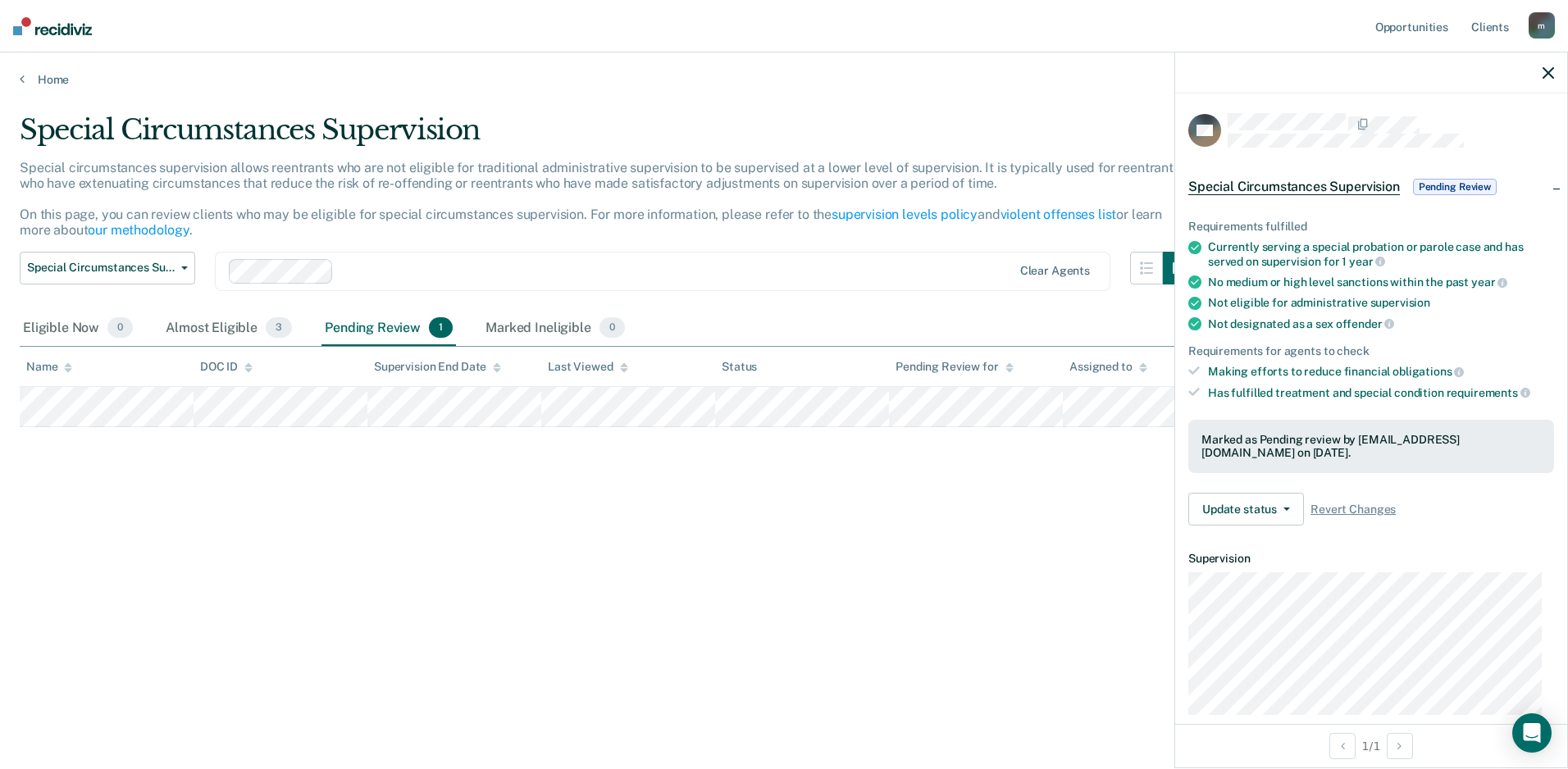
click at [1435, 186] on span "Pending Review" at bounding box center [1454, 187] width 83 height 17
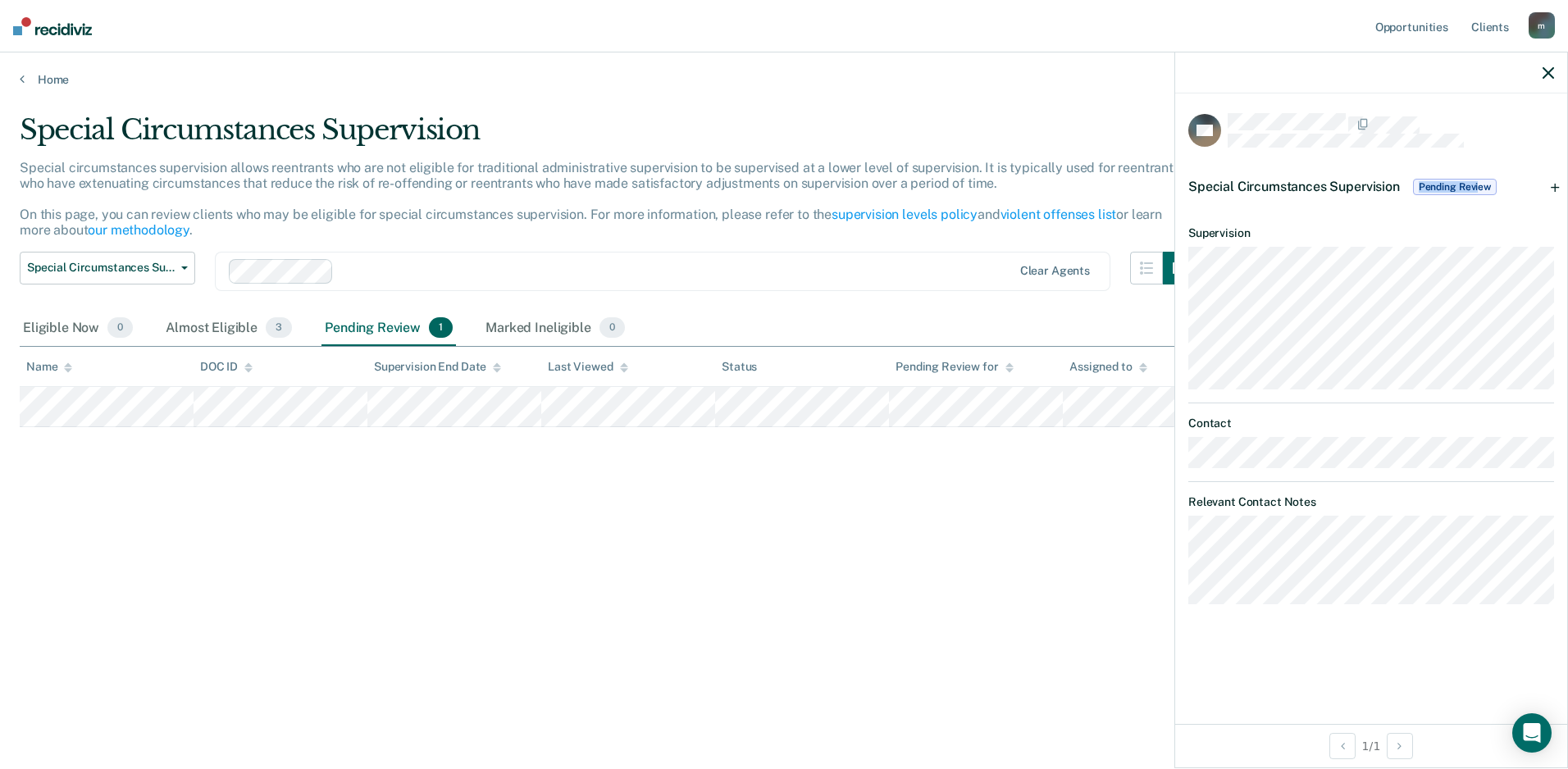
click at [1479, 179] on span "Pending Review" at bounding box center [1454, 187] width 83 height 17
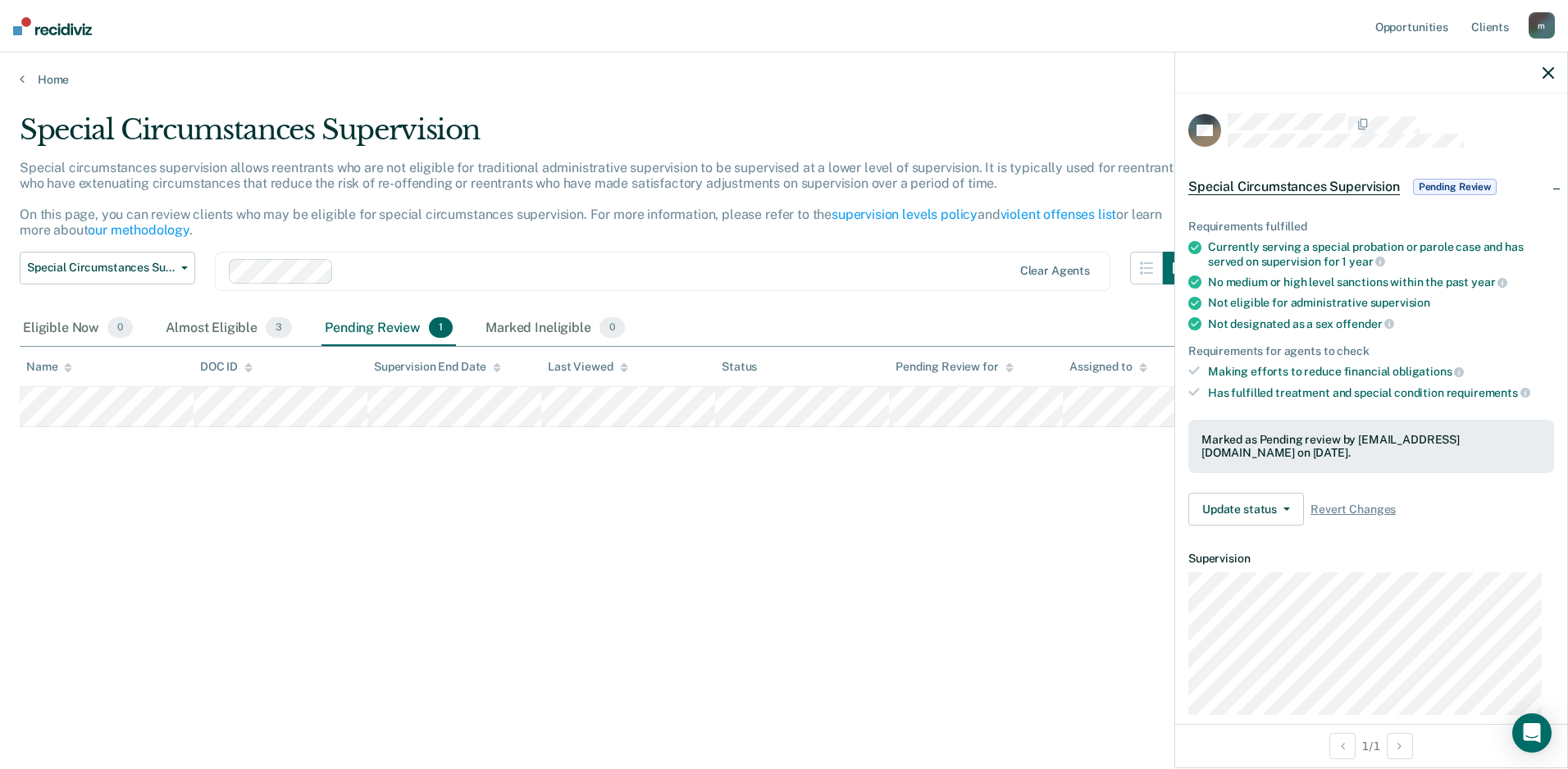
drag, startPoint x: 913, startPoint y: 444, endPoint x: 739, endPoint y: 443, distance: 174.0
click at [913, 445] on div "Special Circumstances Supervision Special circumstances supervision allows reen…" at bounding box center [784, 379] width 1529 height 533
click at [1273, 512] on button "Update status" at bounding box center [1246, 509] width 116 height 32
click at [1295, 553] on button "Revert from Pending Review" at bounding box center [1276, 548] width 177 height 27
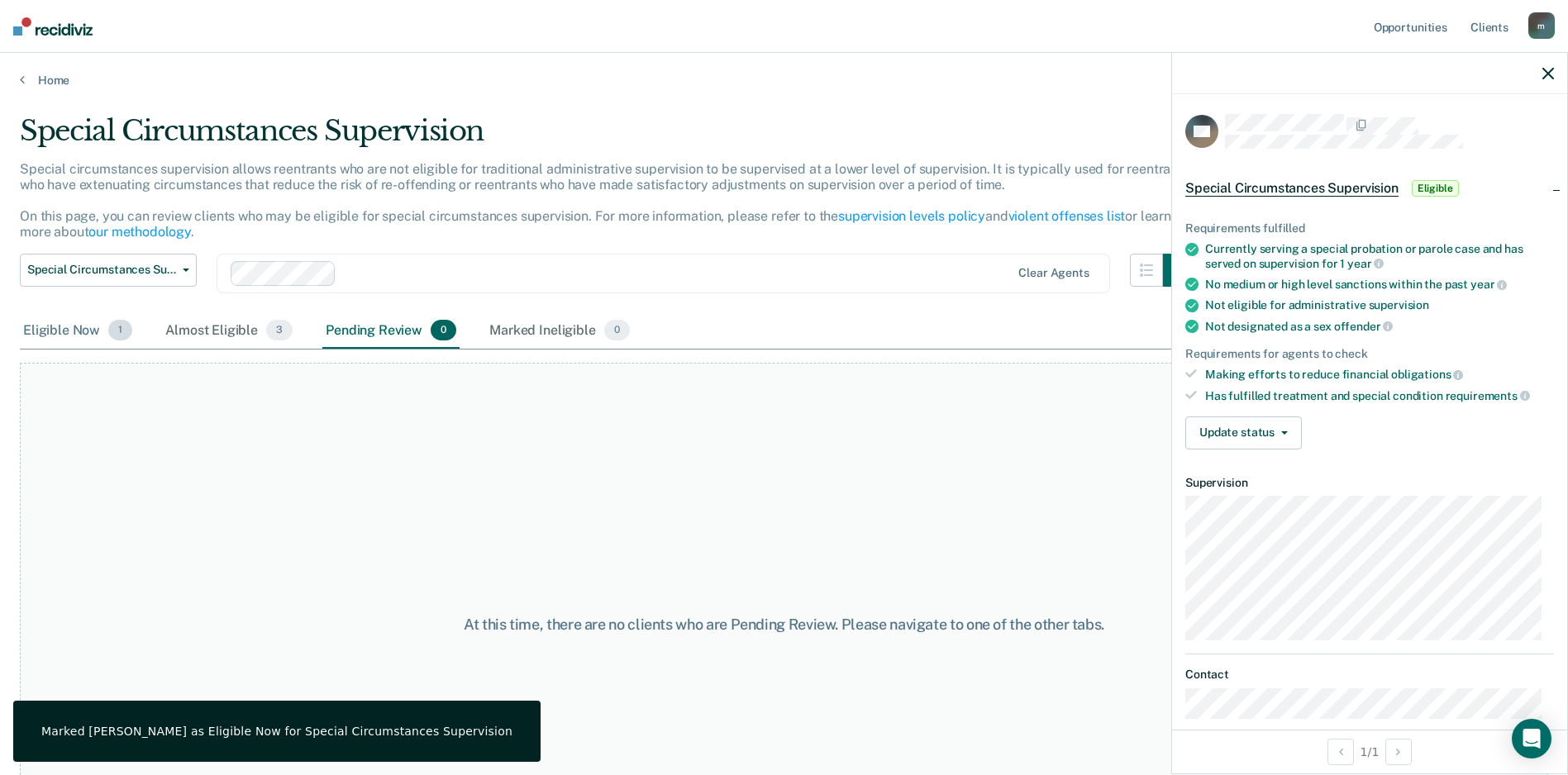
click at [47, 338] on div "Eligible Now 1" at bounding box center [77, 332] width 116 height 37
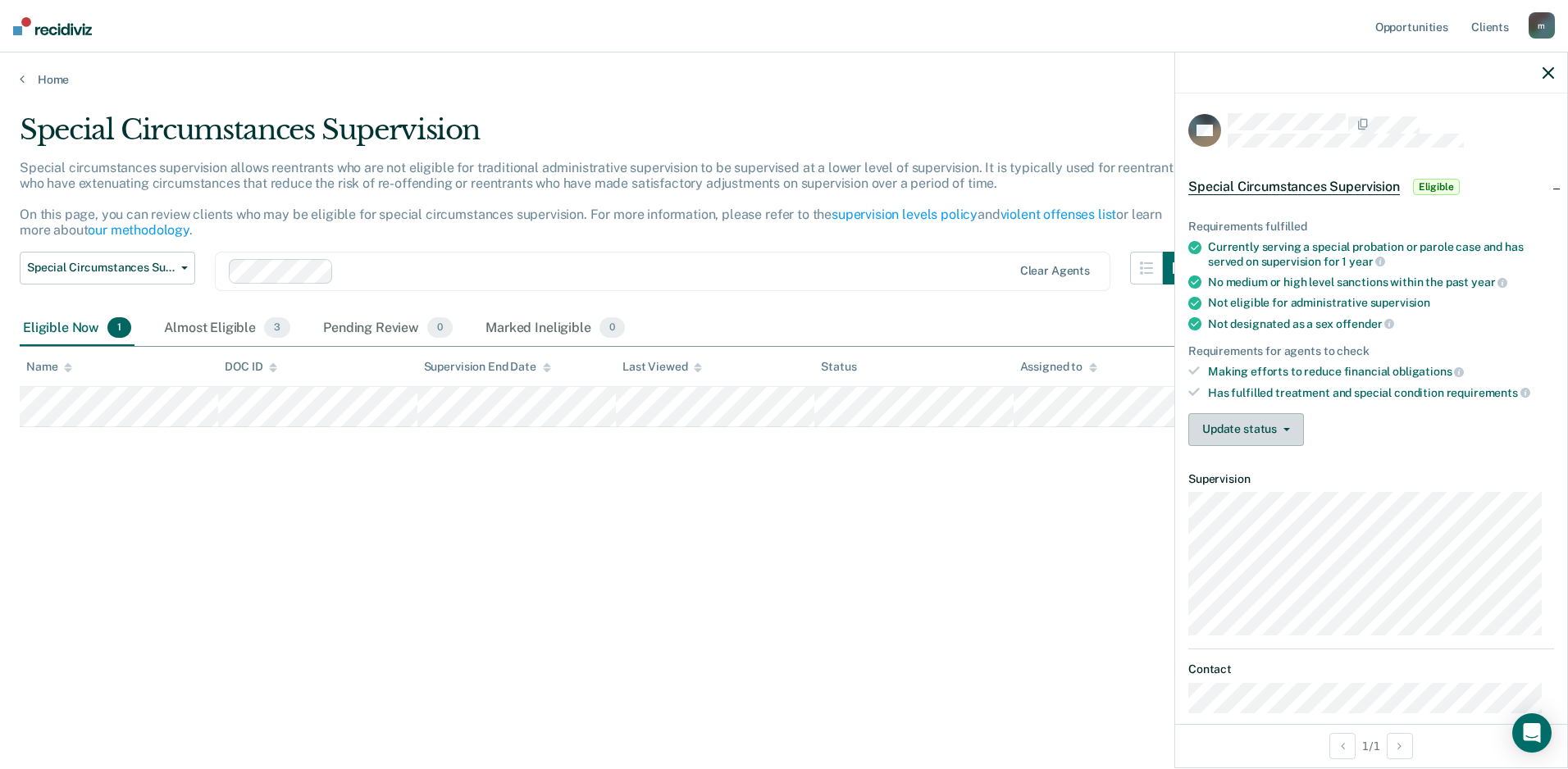
click at [1208, 418] on button "Update status" at bounding box center [1246, 429] width 116 height 32
click at [1263, 471] on button "[PERSON_NAME] Review" at bounding box center [1269, 468] width 161 height 27
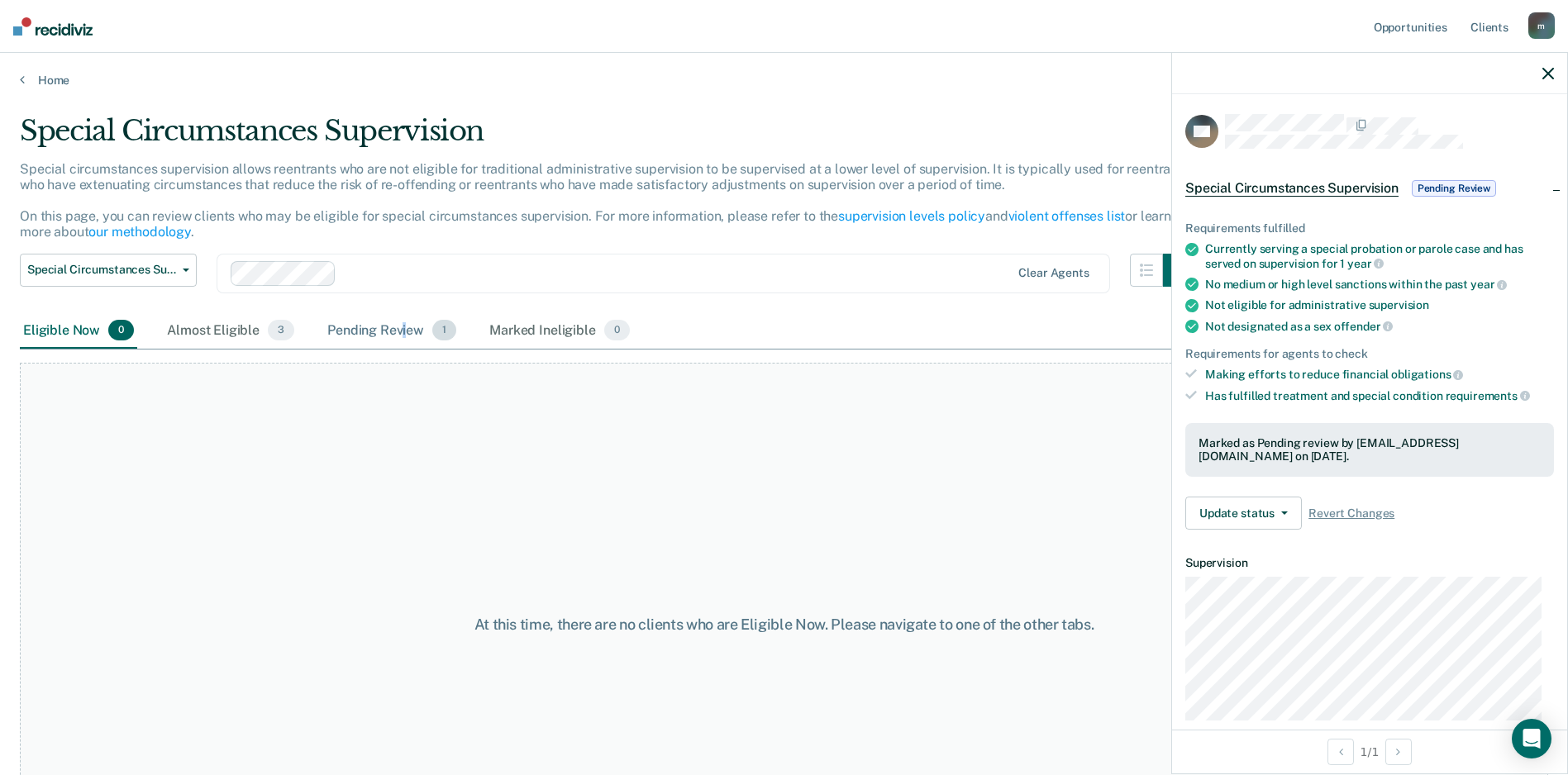
click at [403, 330] on div "Pending Review 1" at bounding box center [391, 332] width 136 height 37
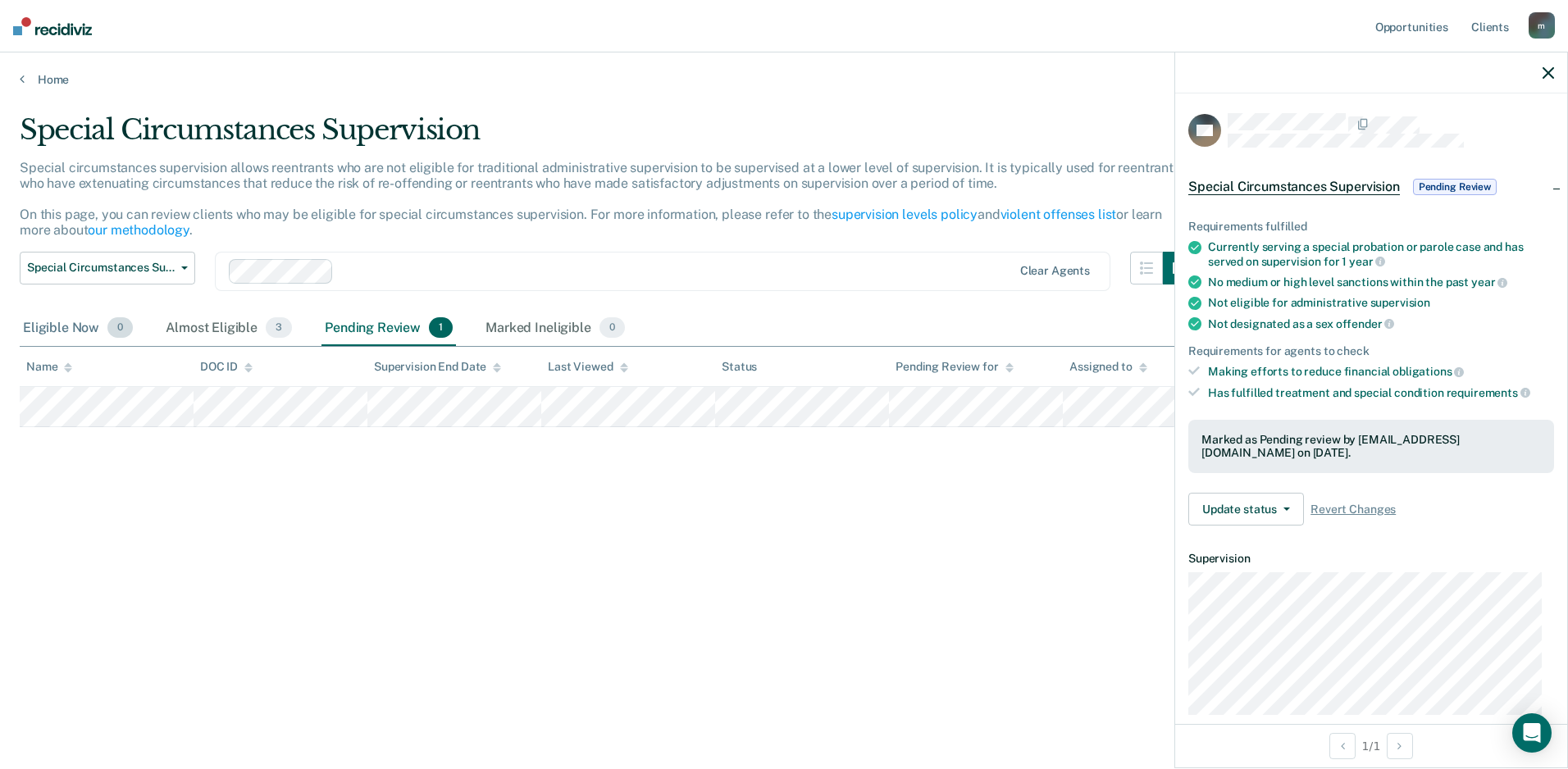
drag, startPoint x: 21, startPoint y: 325, endPoint x: 29, endPoint y: 331, distance: 10.0
click at [27, 331] on div "Eligible Now 0" at bounding box center [78, 329] width 117 height 36
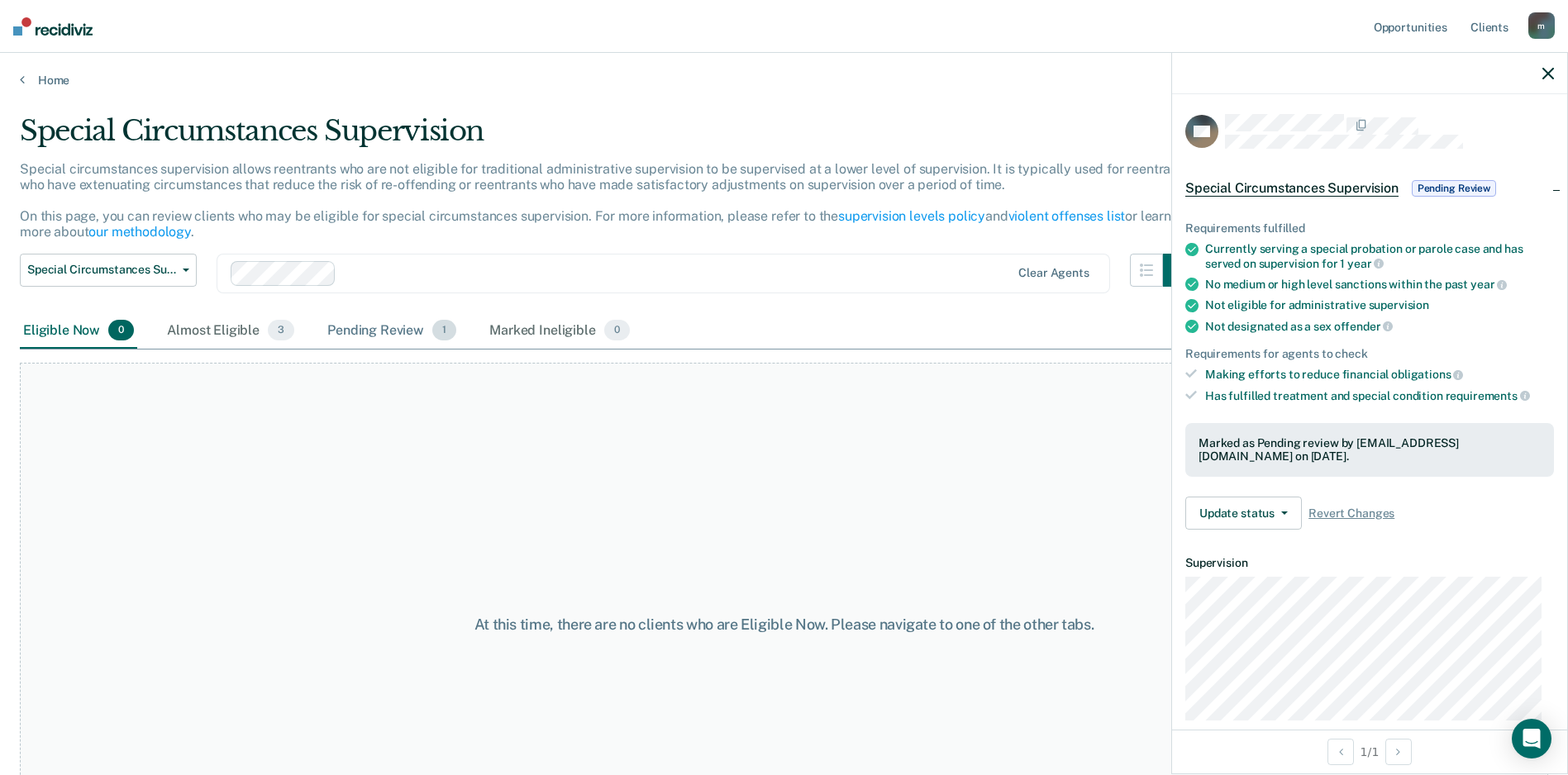
click at [409, 337] on div "Pending Review 1" at bounding box center [391, 332] width 136 height 37
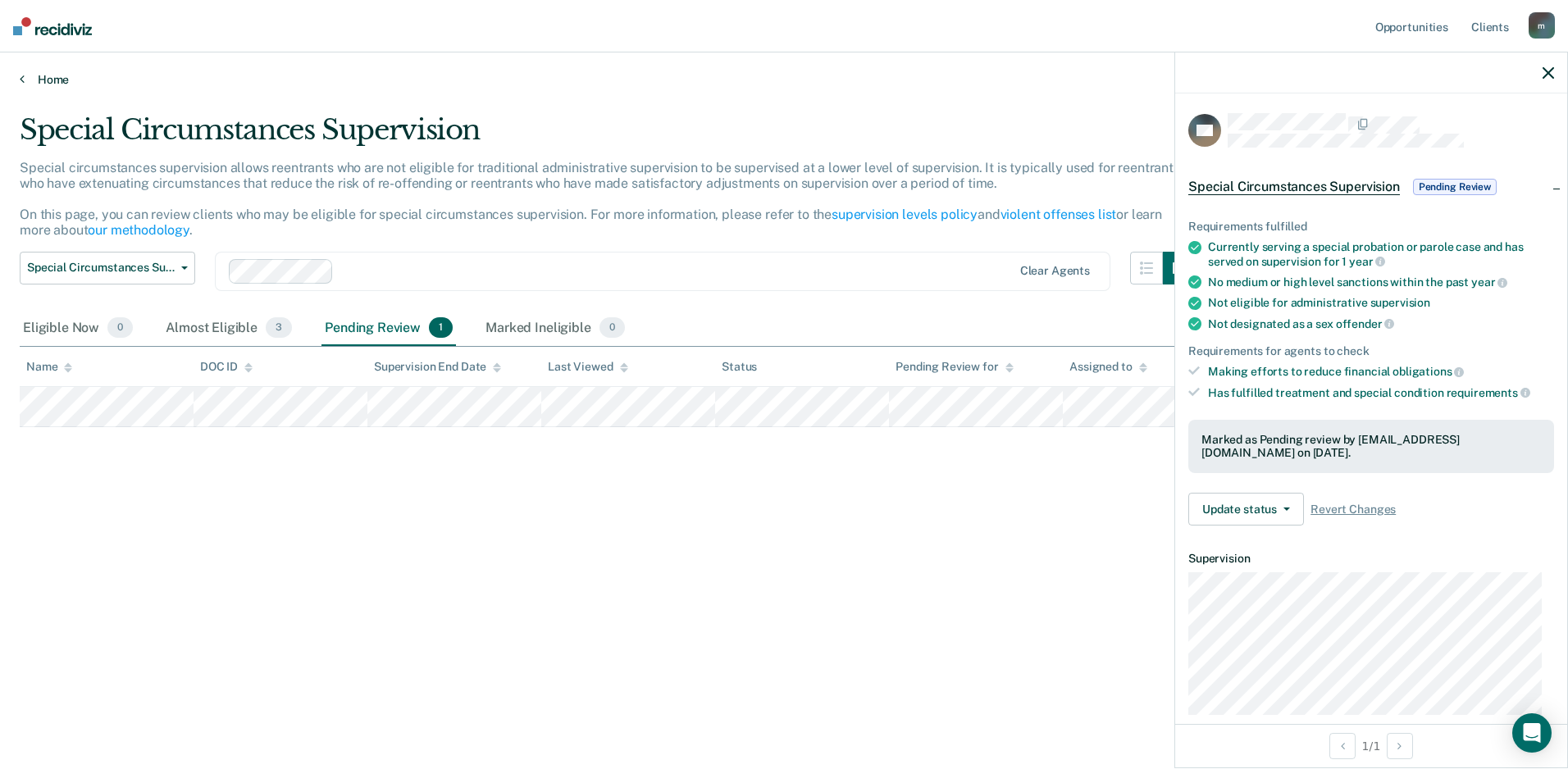
click at [53, 84] on link "Home" at bounding box center [784, 80] width 1529 height 15
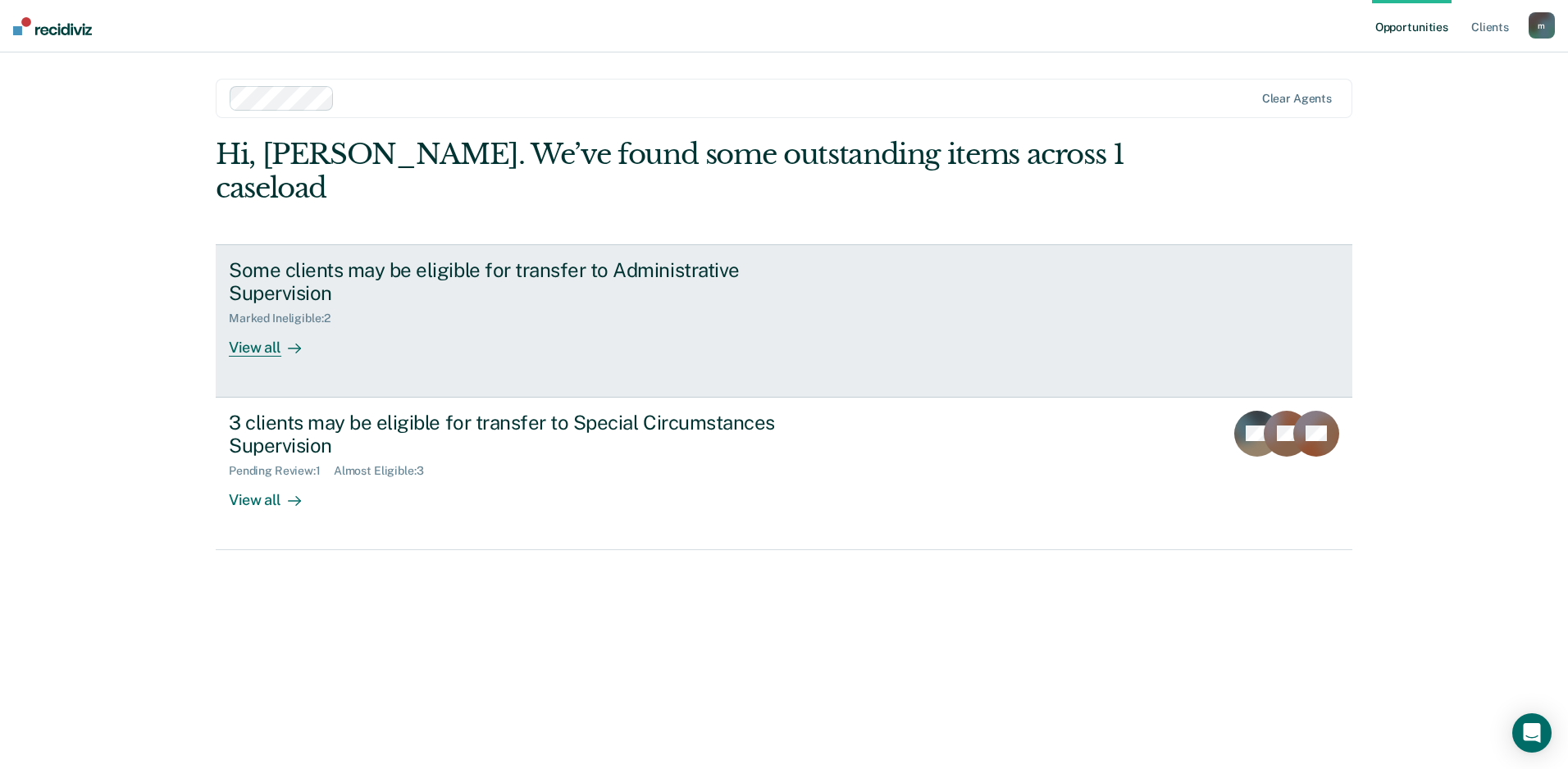
click at [270, 258] on div "Some clients may be eligible for transfer to Administrative Supervision" at bounding box center [516, 282] width 575 height 47
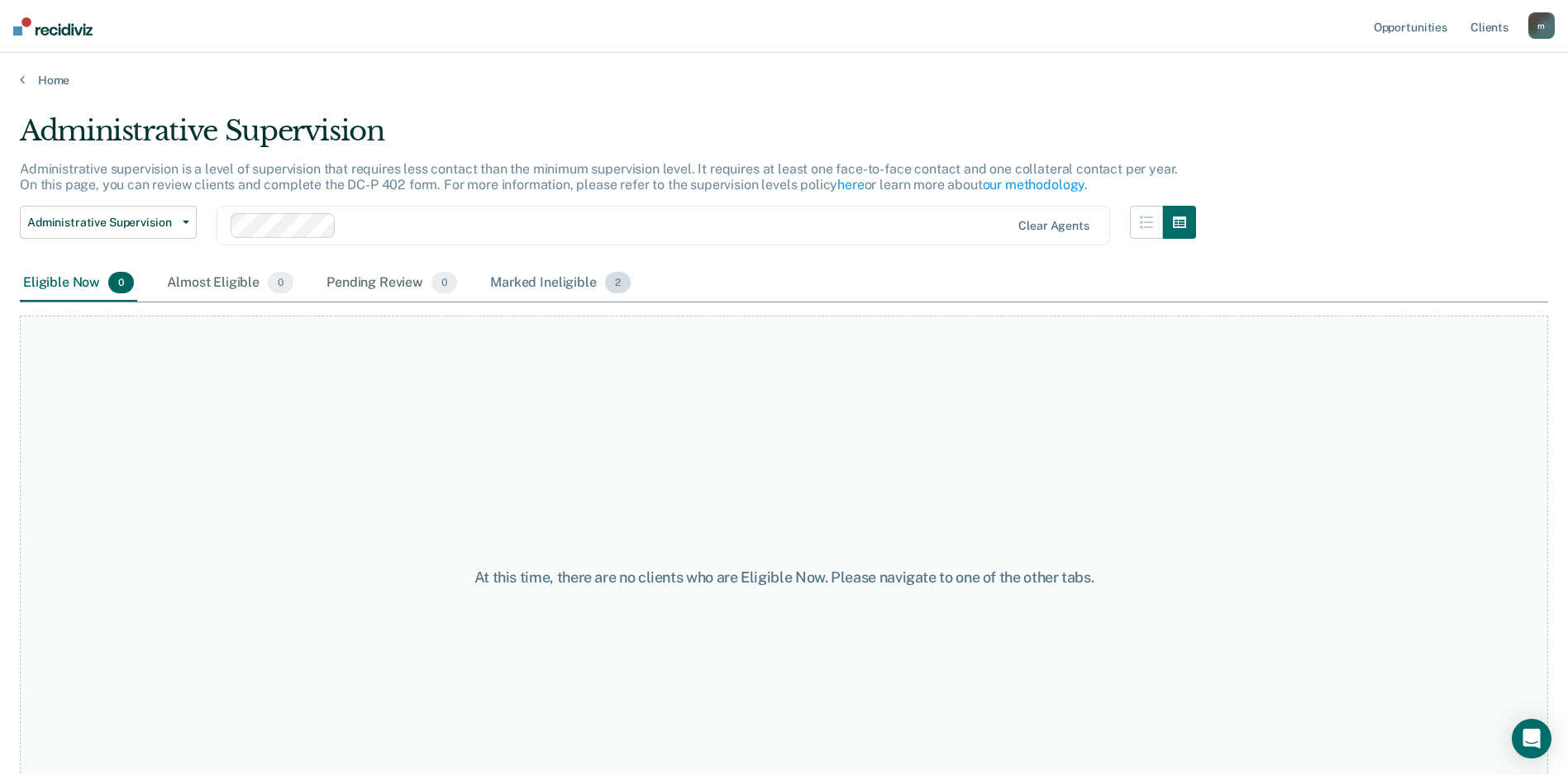
click at [529, 288] on div "Marked Ineligible 2" at bounding box center [560, 283] width 147 height 37
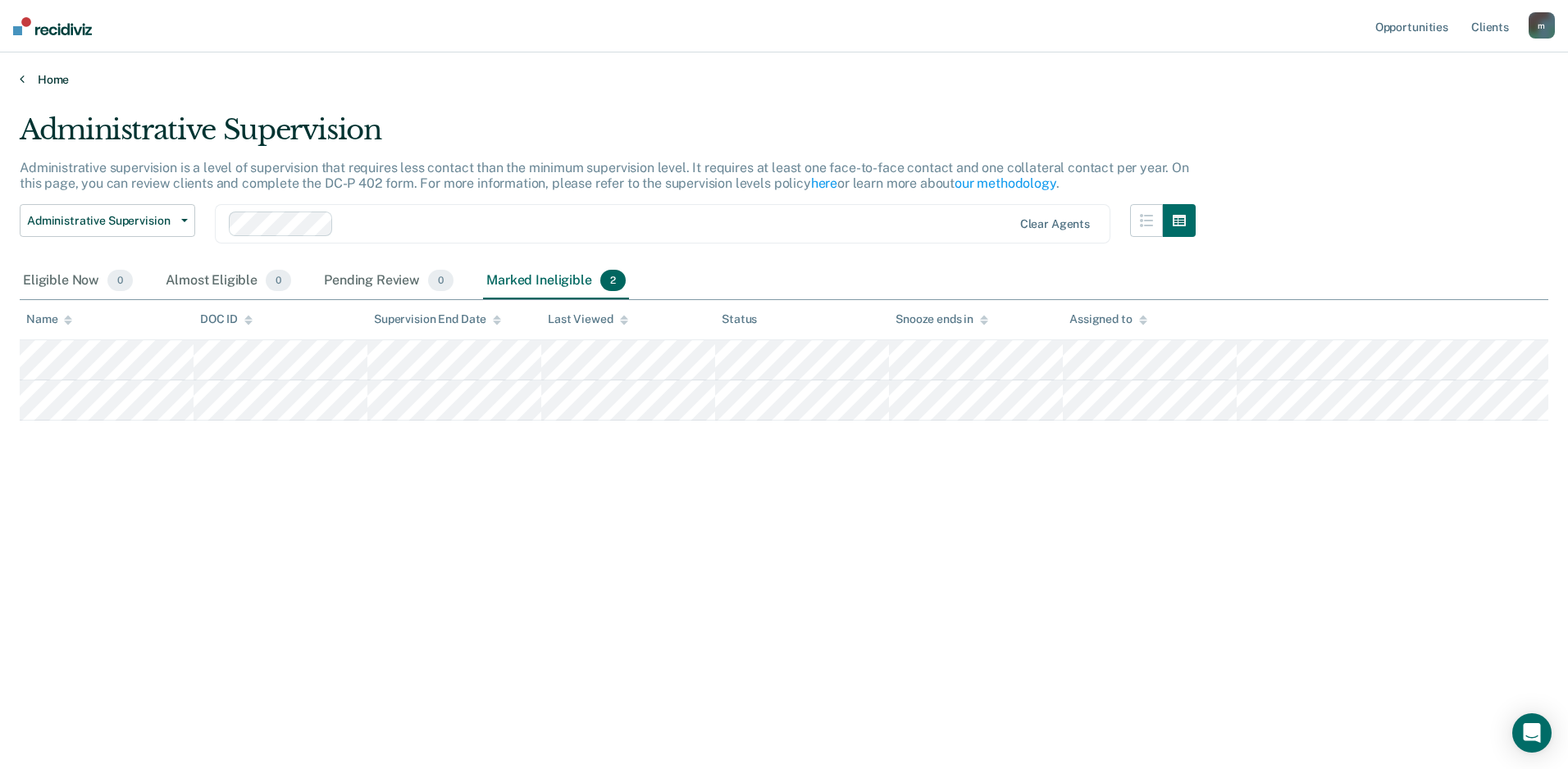
click at [65, 79] on link "Home" at bounding box center [784, 80] width 1529 height 15
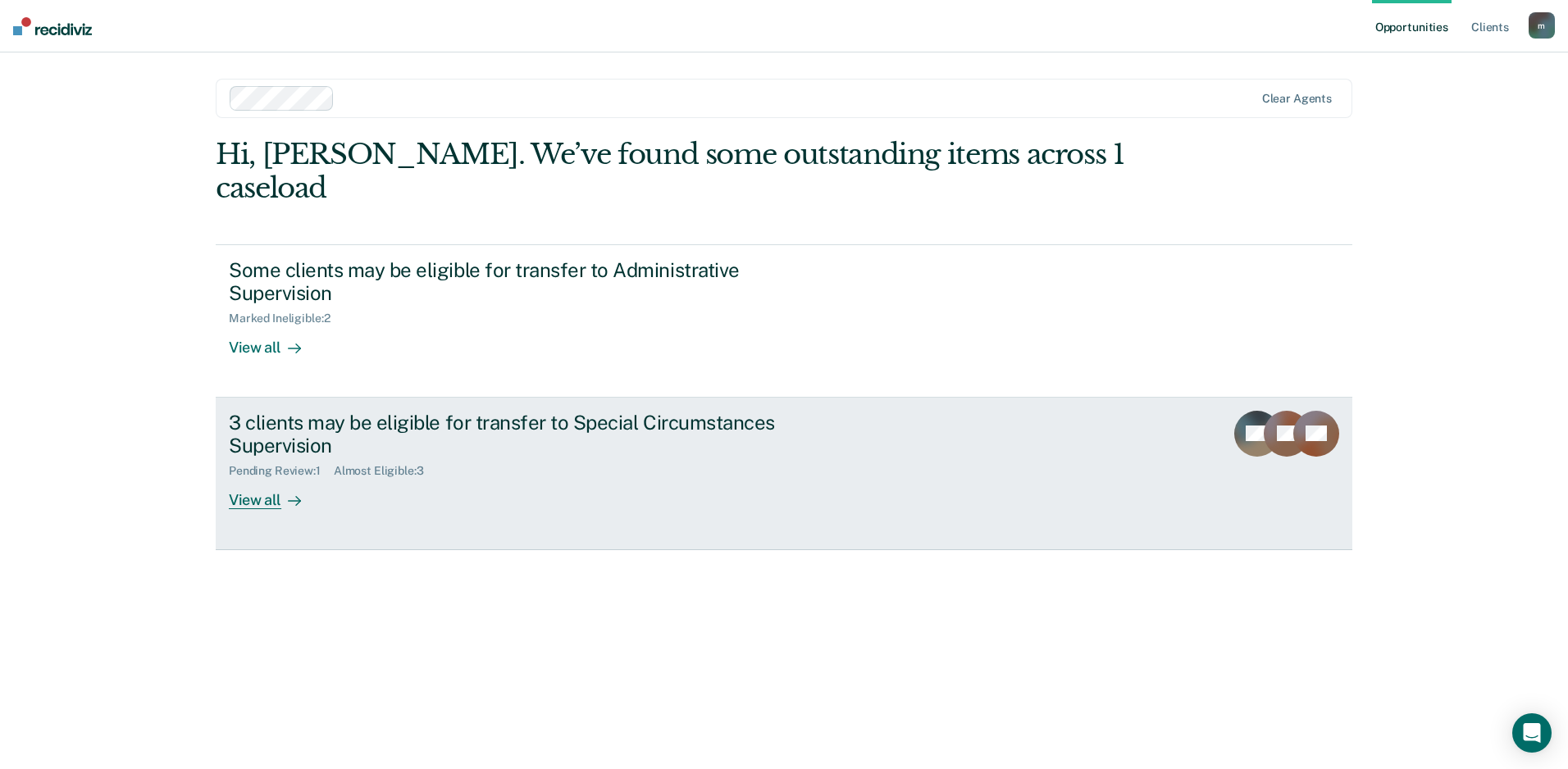
click at [314, 411] on div "3 clients may be eligible for transfer to Special Circumstances Supervision" at bounding box center [516, 434] width 575 height 47
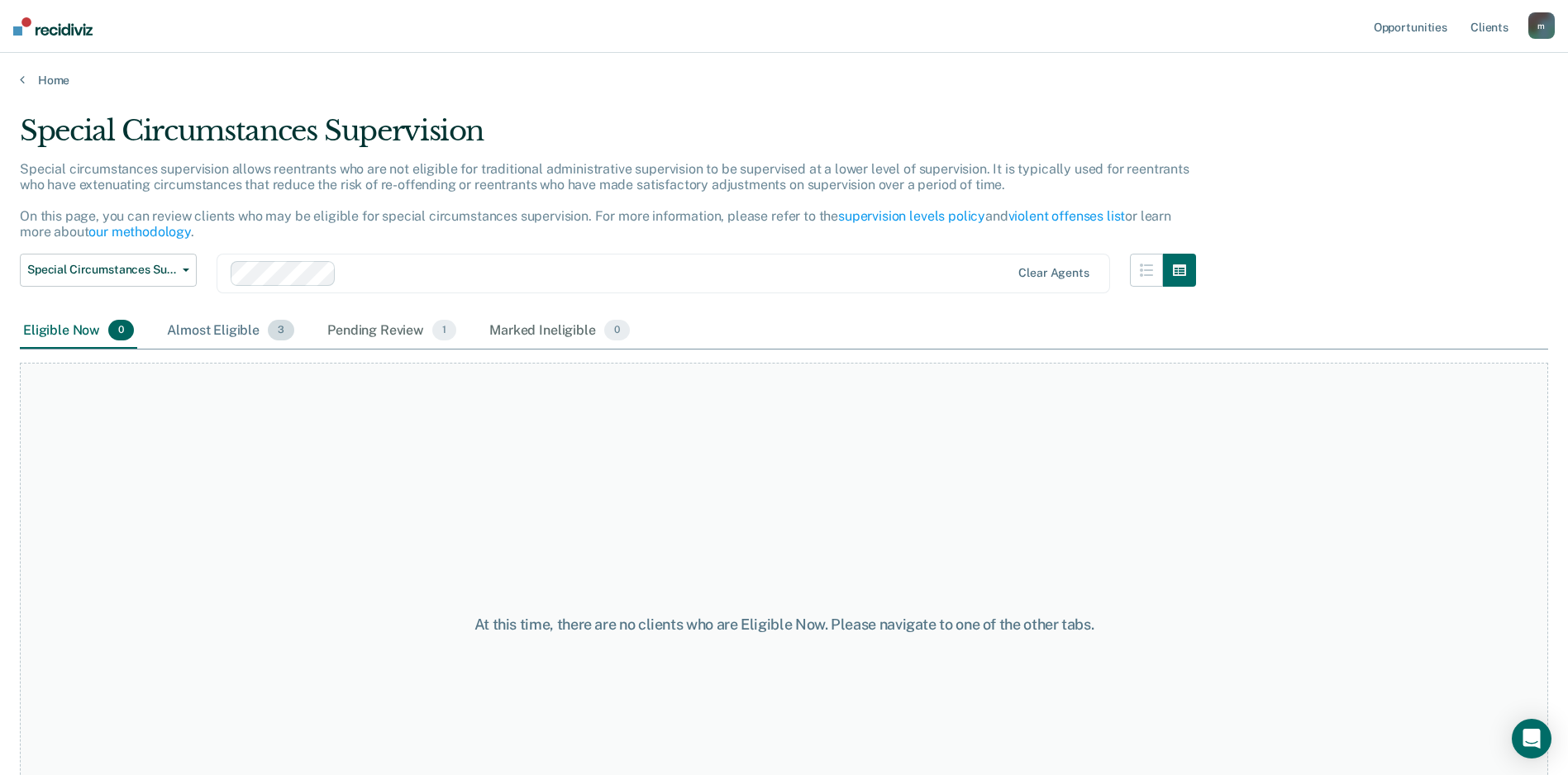
click at [208, 333] on div "Almost Eligible 3" at bounding box center [230, 332] width 134 height 37
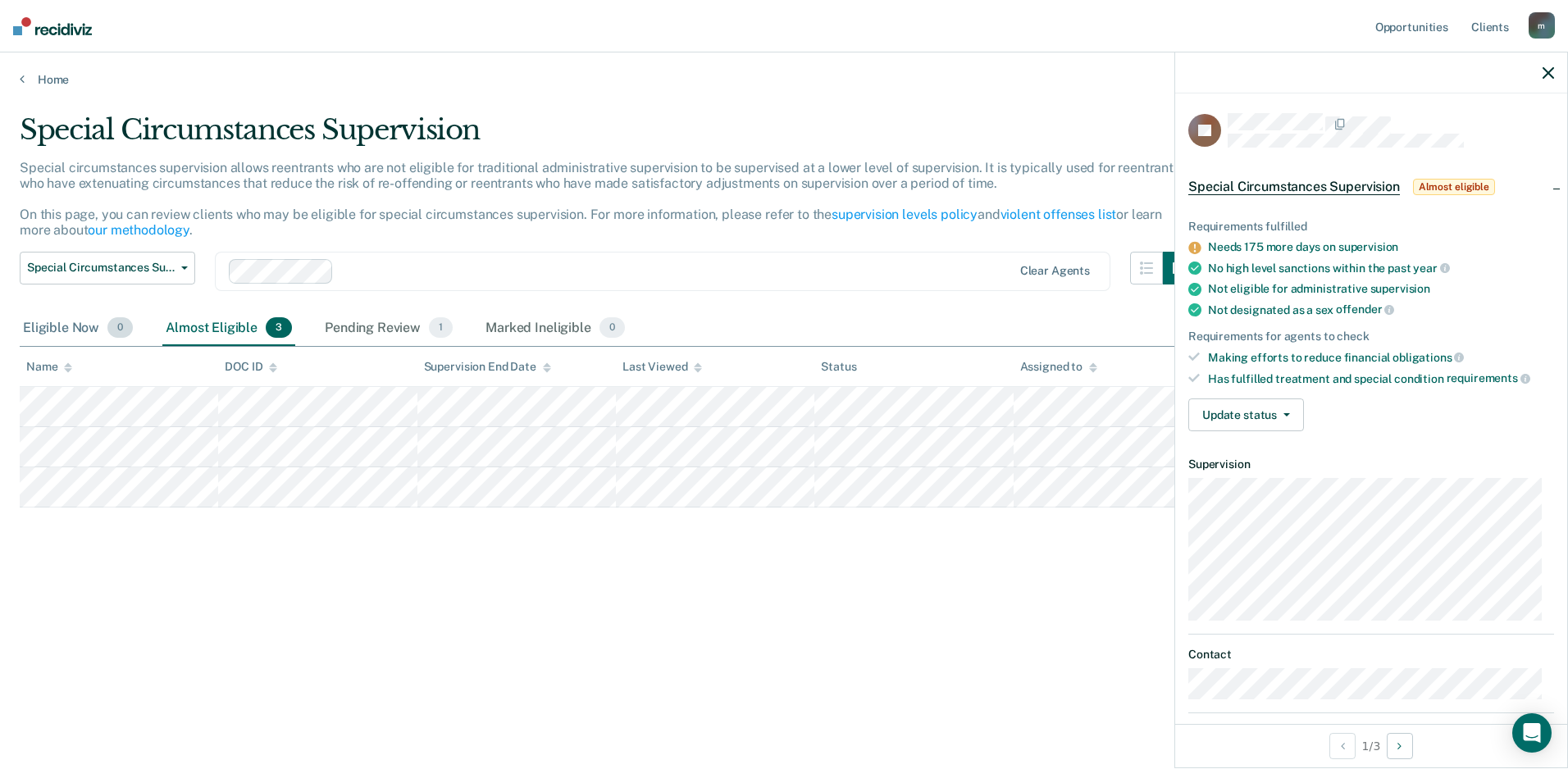
click at [60, 323] on div "Eligible Now 0" at bounding box center [78, 329] width 117 height 36
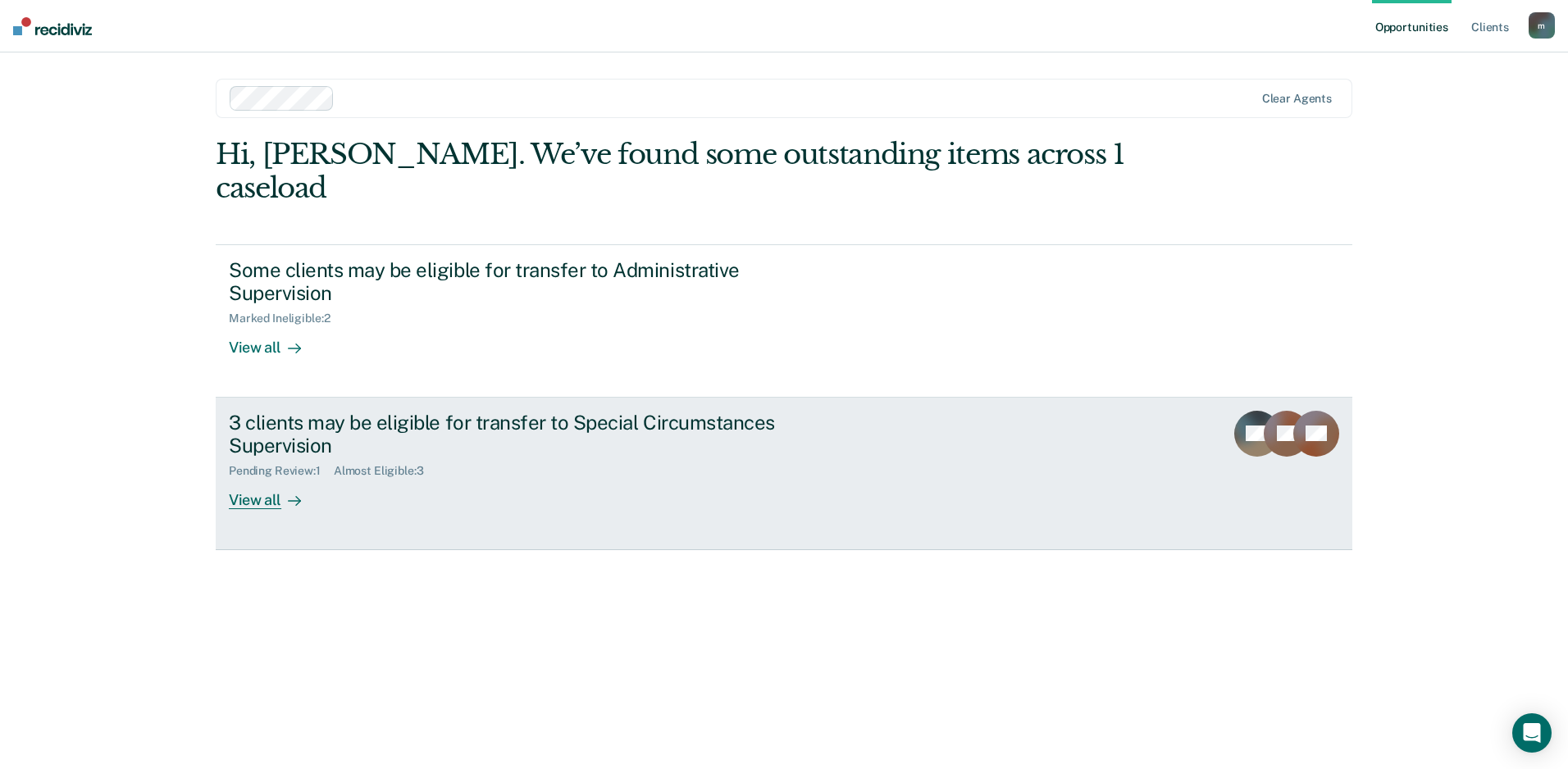
click at [380, 411] on div "3 clients may be eligible for transfer to Special Circumstances Supervision" at bounding box center [516, 434] width 575 height 47
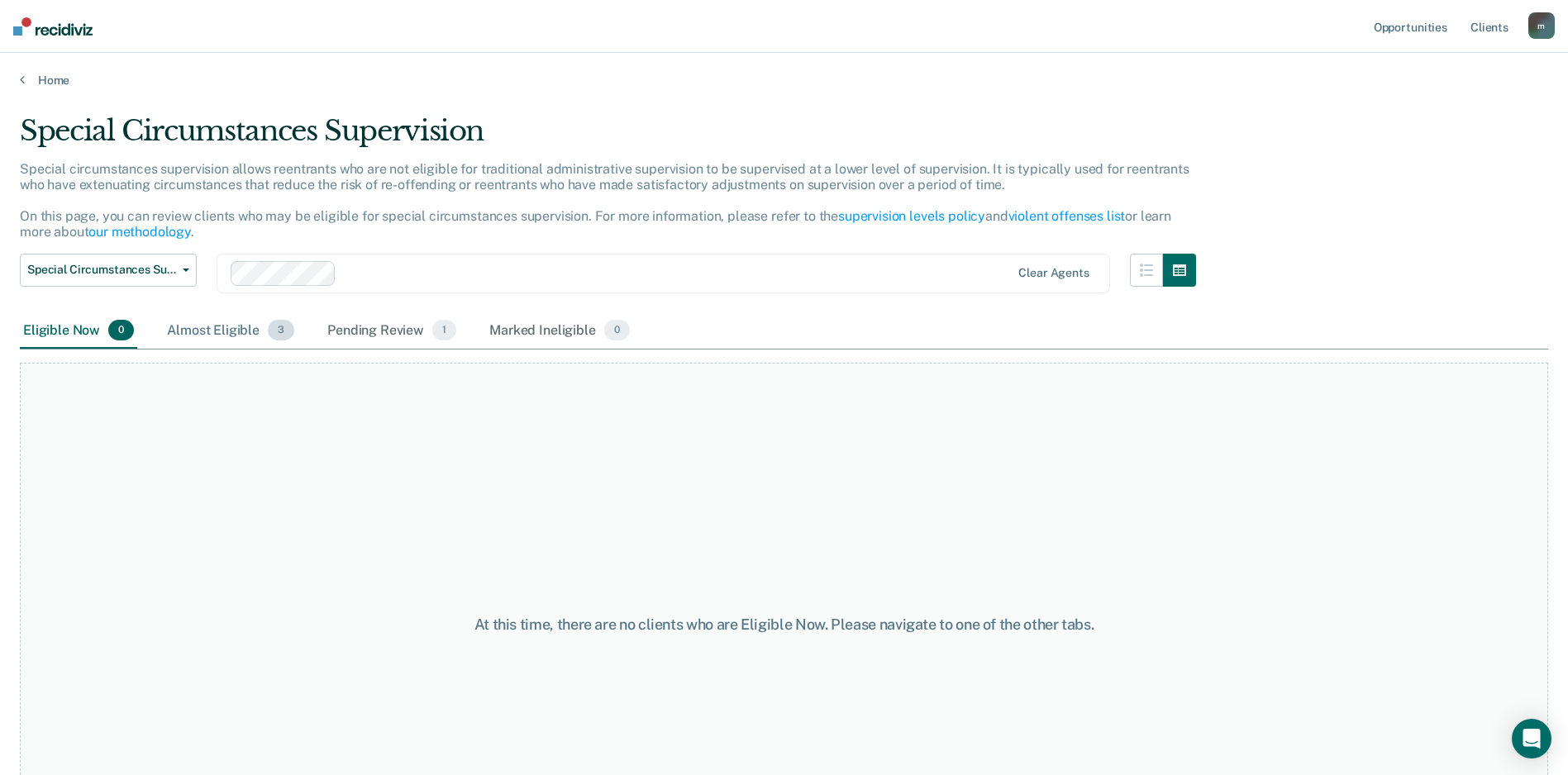
click at [216, 327] on div "Almost Eligible 3" at bounding box center [230, 332] width 134 height 37
